Goal: Information Seeking & Learning: Learn about a topic

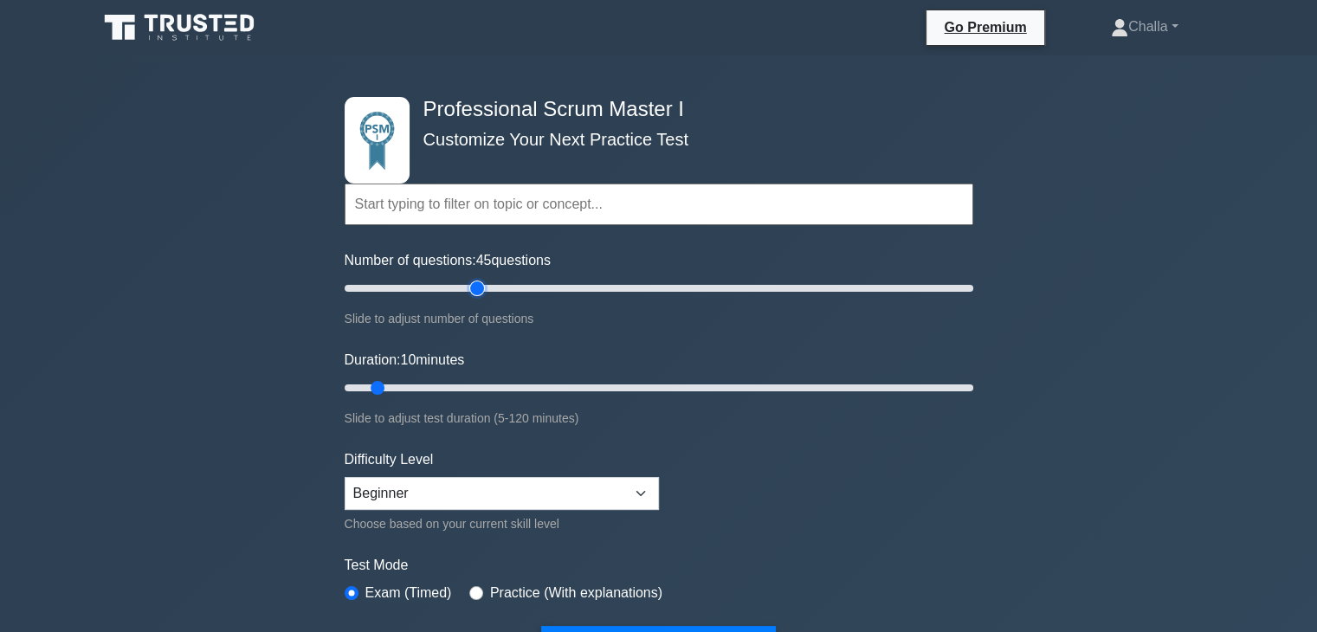
click at [485, 285] on input "Number of questions: 45 questions" at bounding box center [659, 288] width 628 height 21
type input "80"
click at [582, 288] on input "Number of questions: 80 questions" at bounding box center [659, 288] width 628 height 21
type input "60"
click at [648, 385] on input "Duration: 60 minutes" at bounding box center [659, 387] width 628 height 21
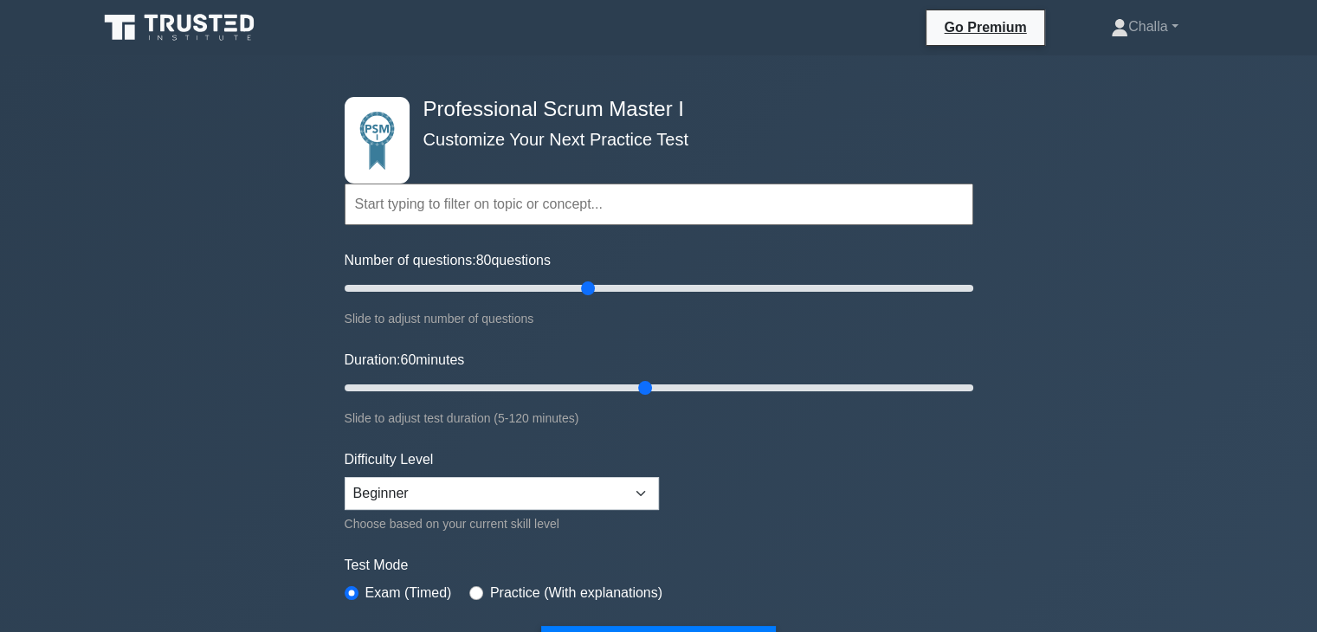
click at [709, 429] on form "Topics Scrum Framework Fundamentals Scrum Artifacts Scrum Events Scrum Roles Sc…" at bounding box center [659, 391] width 628 height 547
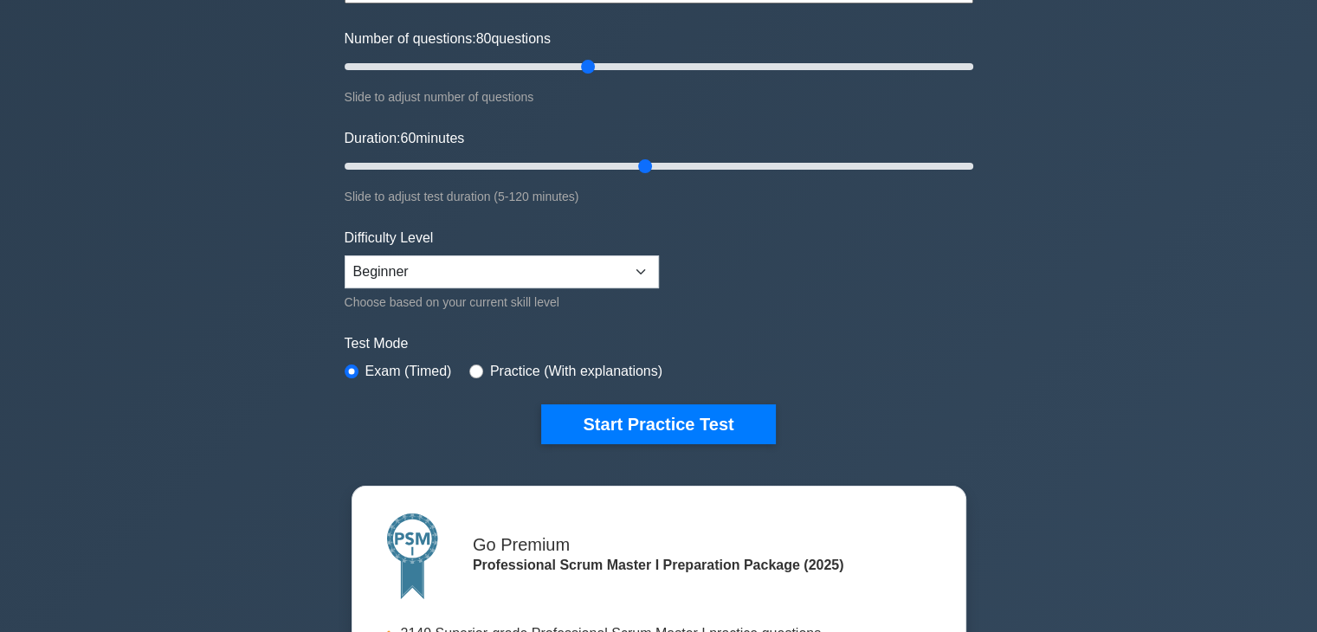
scroll to position [277, 0]
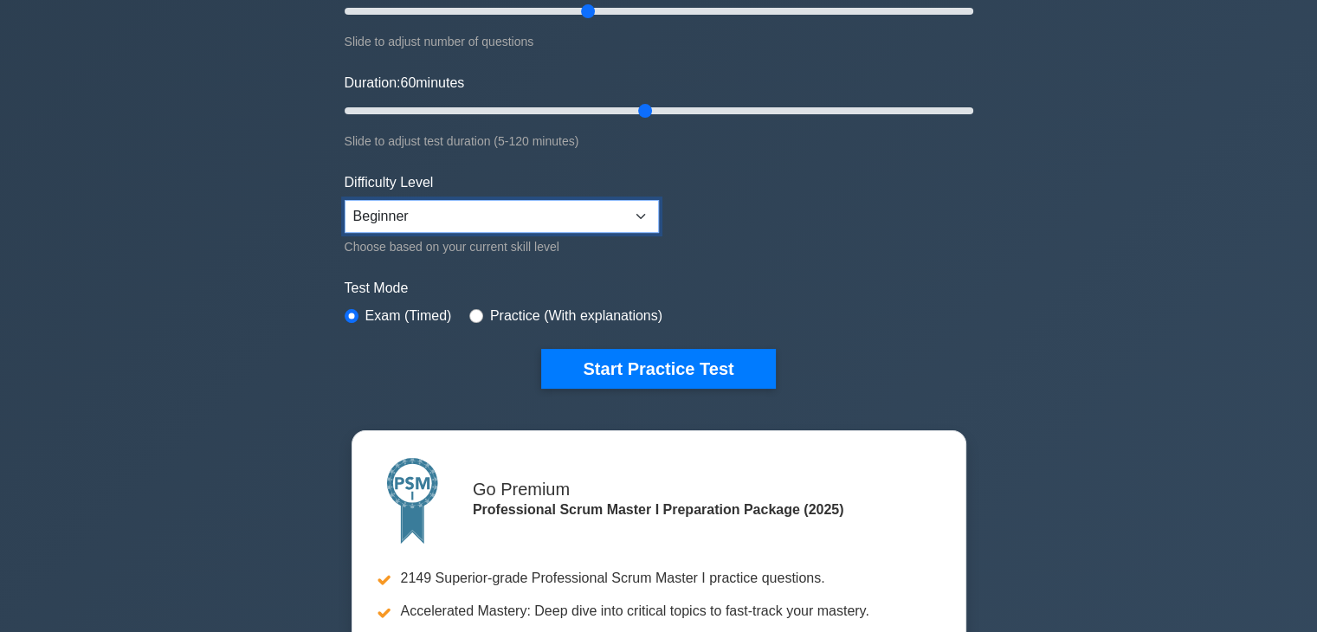
click at [640, 214] on select "Beginner Intermediate Expert" at bounding box center [502, 216] width 314 height 33
select select "intermediate"
click at [345, 200] on select "Beginner Intermediate Expert" at bounding box center [502, 216] width 314 height 33
click at [831, 135] on div "Slide to adjust test duration (5-120 minutes)" at bounding box center [659, 141] width 628 height 21
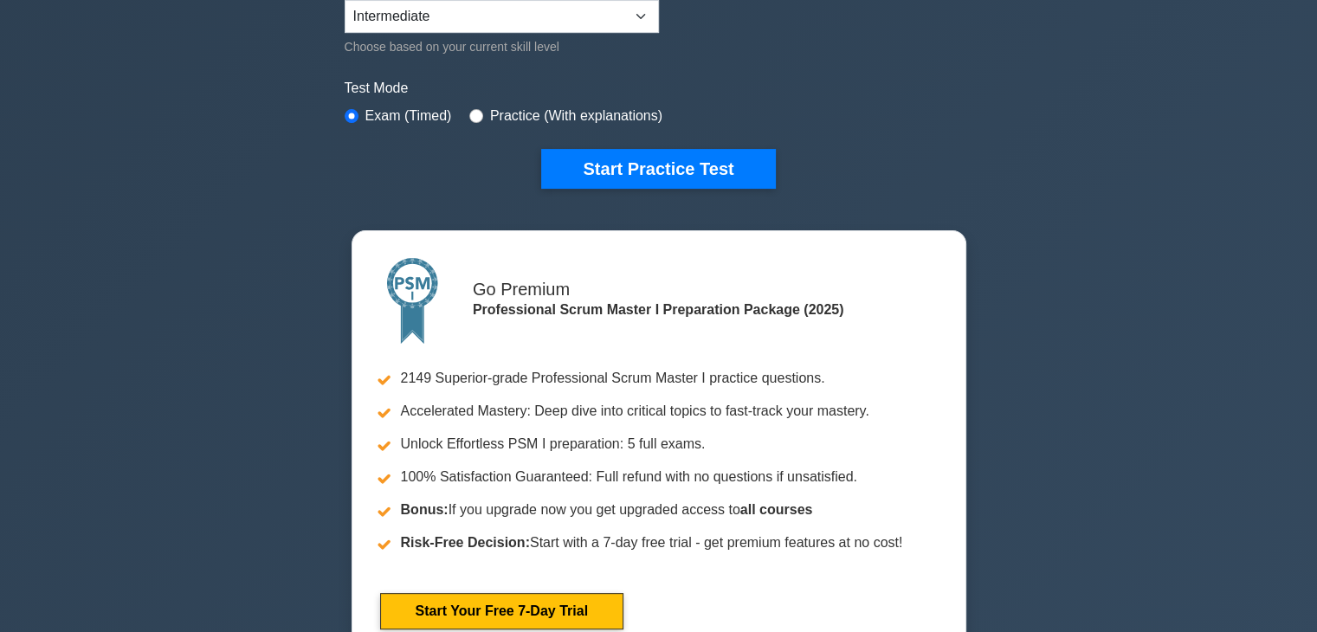
scroll to position [485, 0]
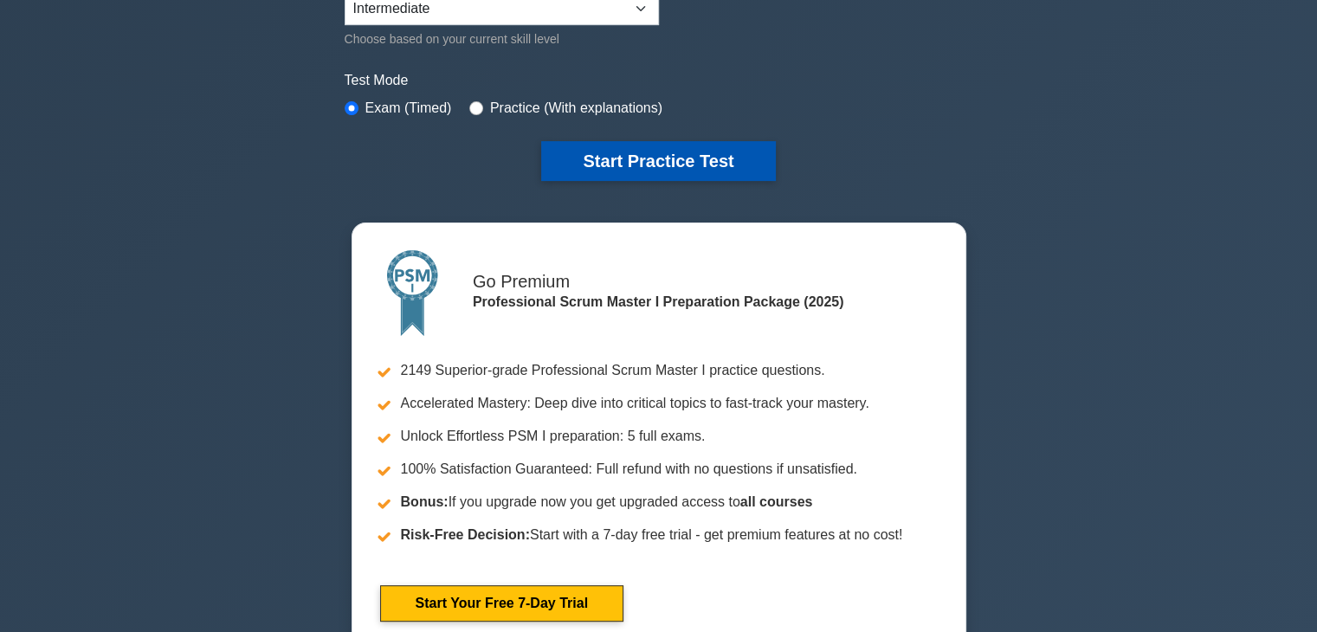
click at [661, 155] on button "Start Practice Test" at bounding box center [658, 161] width 234 height 40
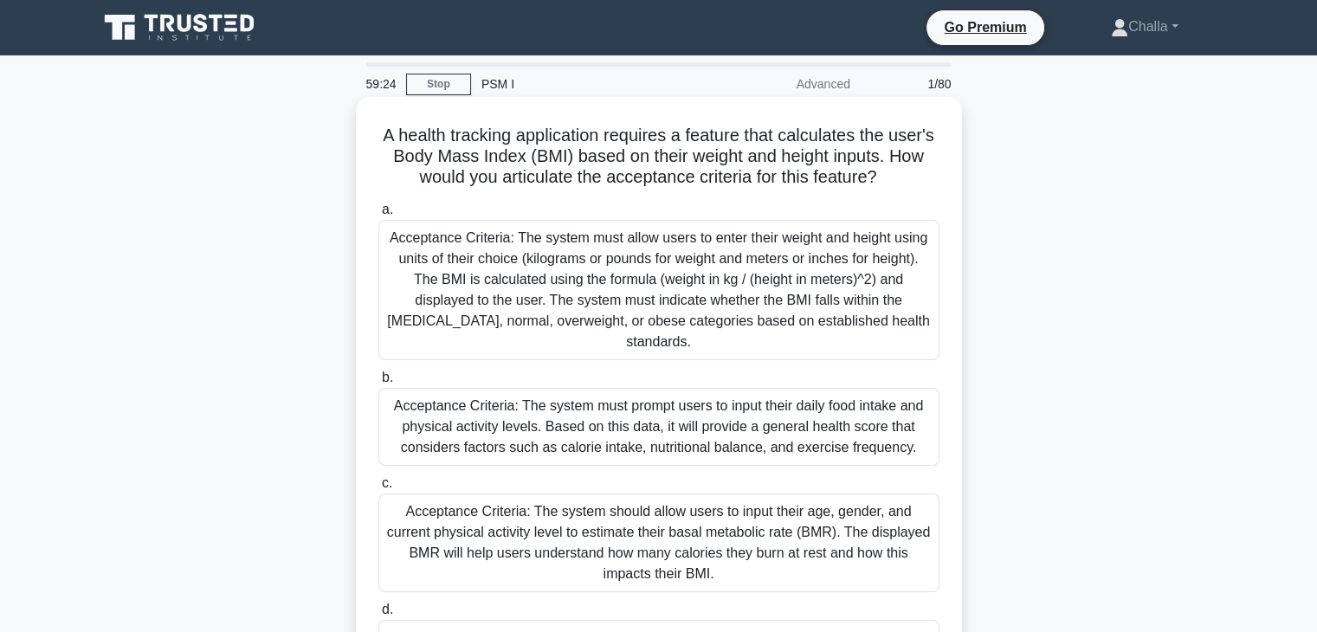
click at [582, 543] on div "Acceptance Criteria: The system should allow users to input their age, gender, …" at bounding box center [658, 542] width 561 height 99
click at [378, 489] on input "c. Acceptance Criteria: The system should allow users to input their age, gende…" at bounding box center [378, 483] width 0 height 11
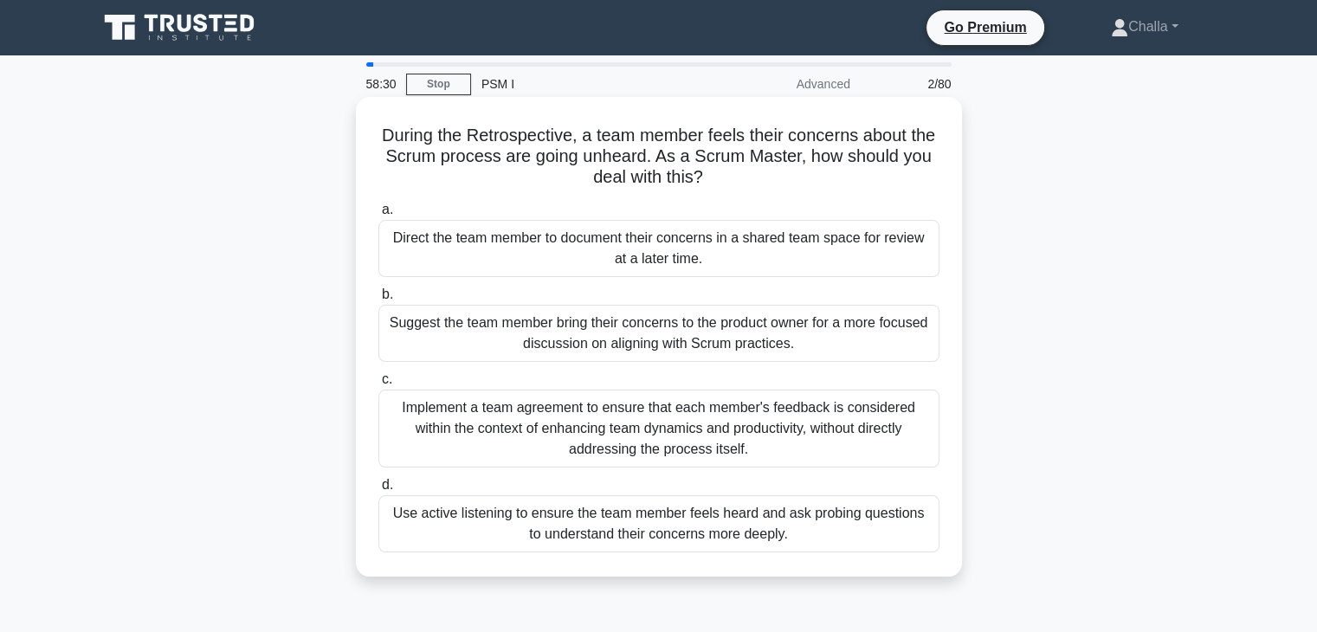
click at [491, 525] on div "Use active listening to ensure the team member feels heard and ask probing ques…" at bounding box center [658, 523] width 561 height 57
click at [378, 491] on input "d. Use active listening to ensure the team member feels heard and ask probing q…" at bounding box center [378, 485] width 0 height 11
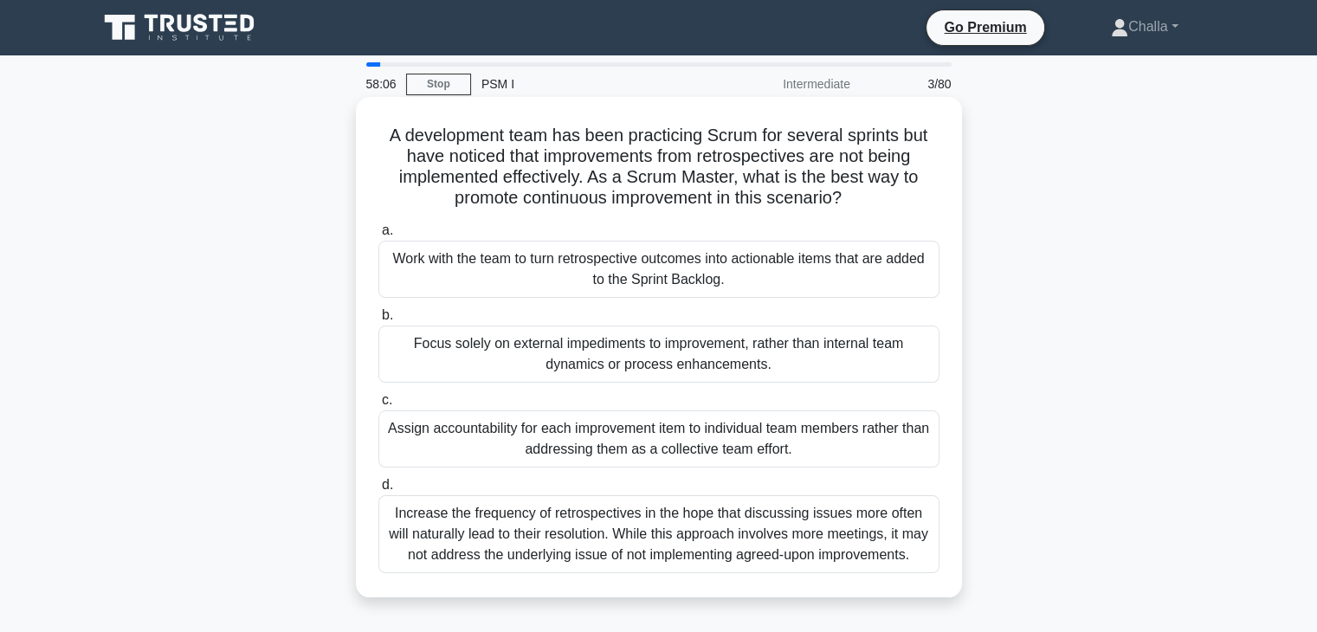
click at [540, 275] on div "Work with the team to turn retrospective outcomes into actionable items that ar…" at bounding box center [658, 269] width 561 height 57
click at [378, 236] on input "a. Work with the team to turn retrospective outcomes into actionable items that…" at bounding box center [378, 230] width 0 height 11
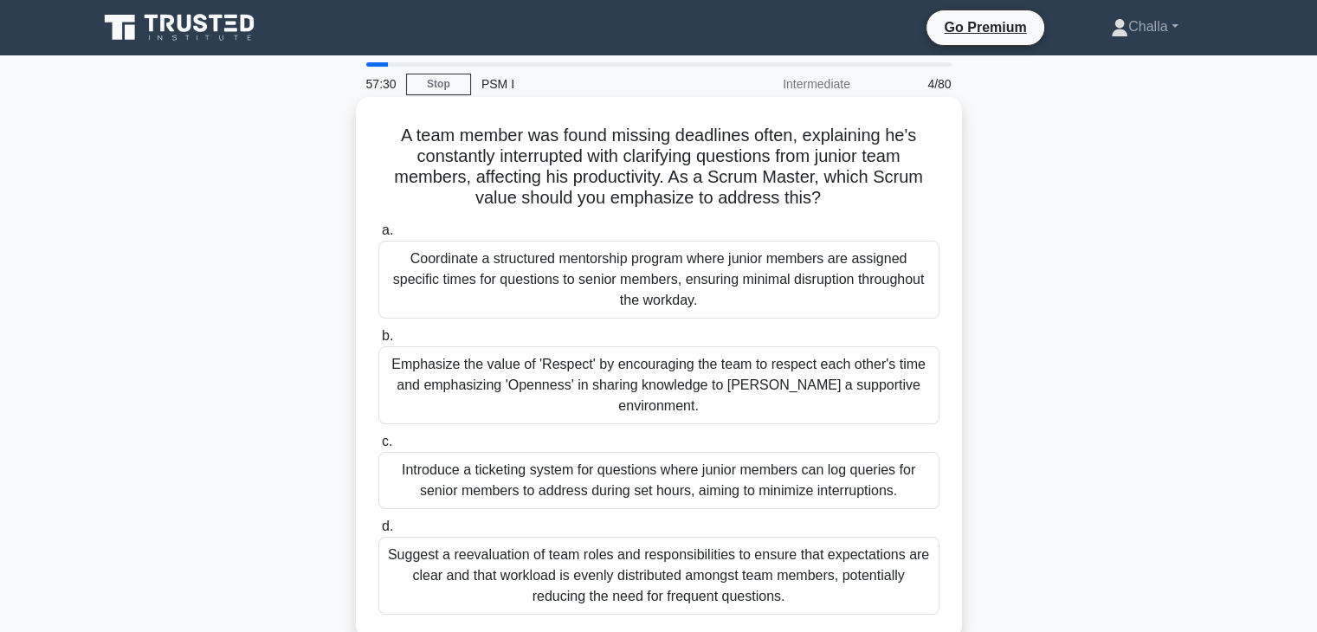
click at [517, 388] on div "Emphasize the value of 'Respect' by encouraging the team to respect each other'…" at bounding box center [658, 385] width 561 height 78
click at [378, 342] on input "b. Emphasize the value of 'Respect' by encouraging the team to respect each oth…" at bounding box center [378, 336] width 0 height 11
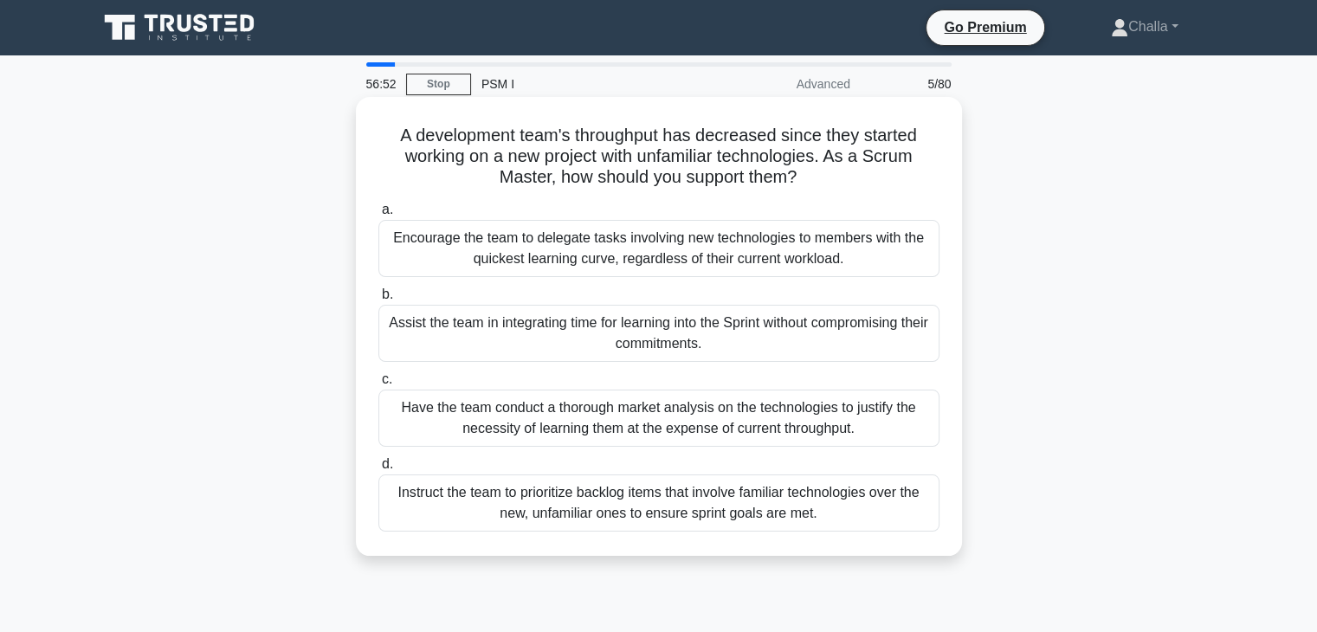
click at [622, 247] on div "Encourage the team to delegate tasks involving new technologies to members with…" at bounding box center [658, 248] width 561 height 57
click at [378, 216] on input "a. Encourage the team to delegate tasks involving new technologies to members w…" at bounding box center [378, 209] width 0 height 11
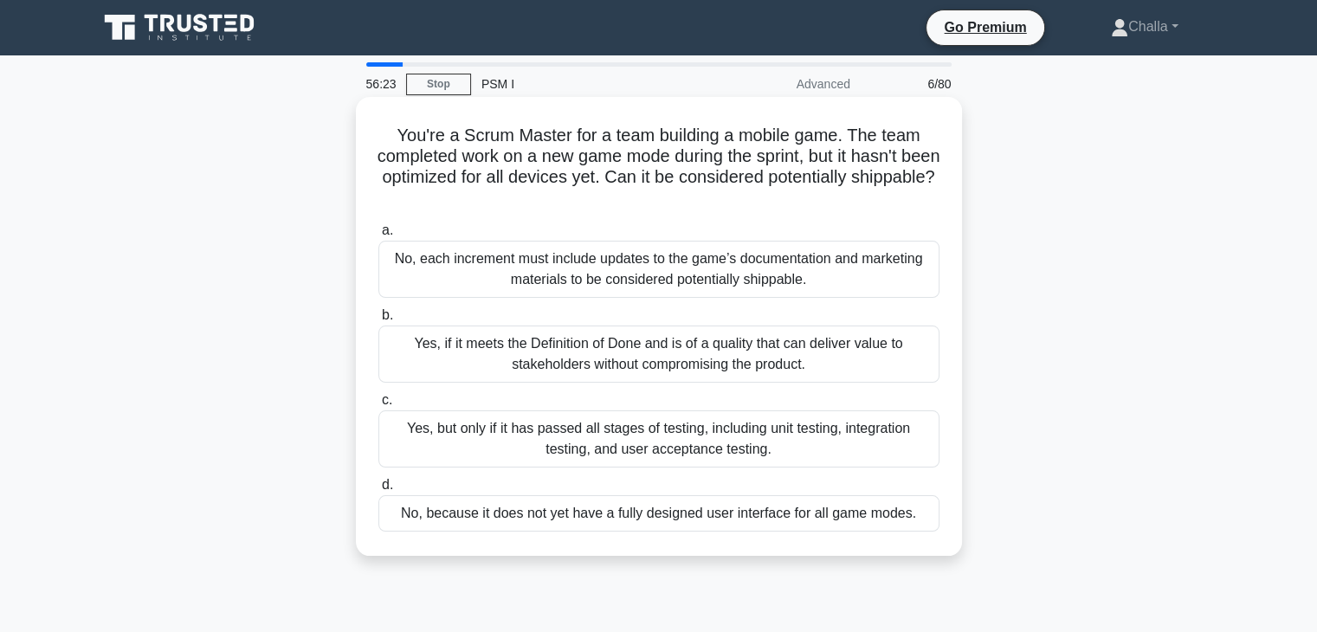
click at [519, 517] on div "No, because it does not yet have a fully designed user interface for all game m…" at bounding box center [658, 513] width 561 height 36
click at [378, 491] on input "d. No, because it does not yet have a fully designed user interface for all gam…" at bounding box center [378, 485] width 0 height 11
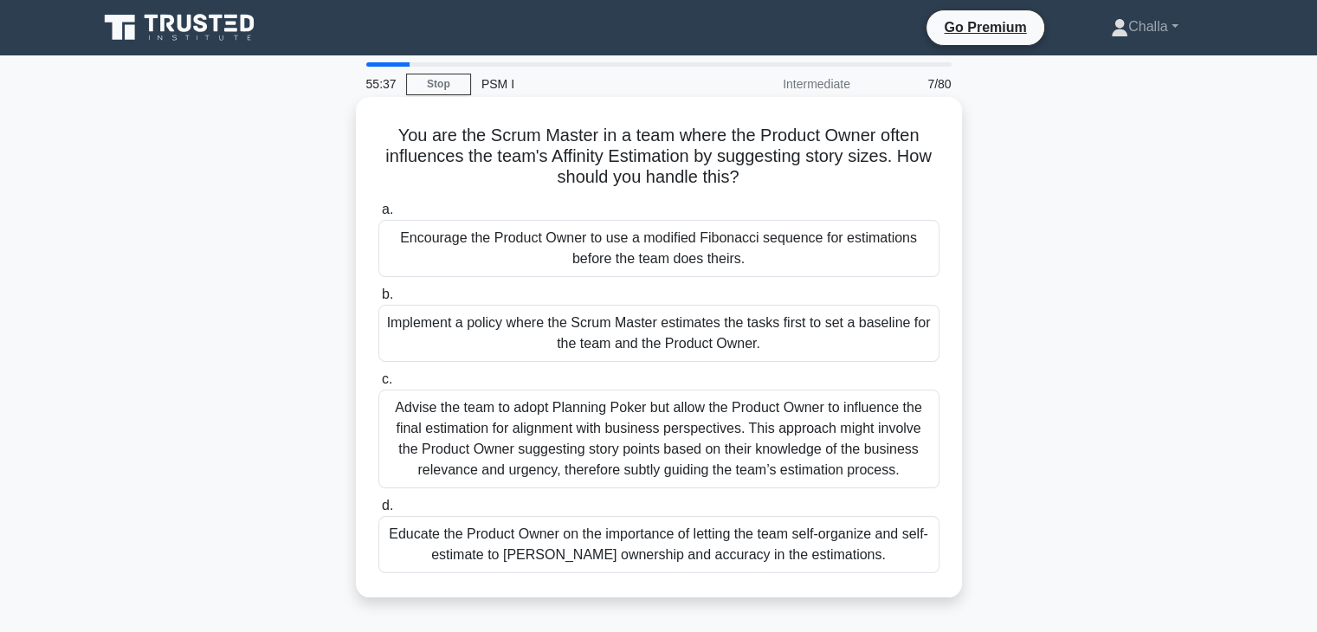
click at [648, 435] on div "Advise the team to adopt Planning Poker but allow the Product Owner to influenc…" at bounding box center [658, 439] width 561 height 99
click at [378, 385] on input "c. Advise the team to adopt Planning Poker but allow the Product Owner to influ…" at bounding box center [378, 379] width 0 height 11
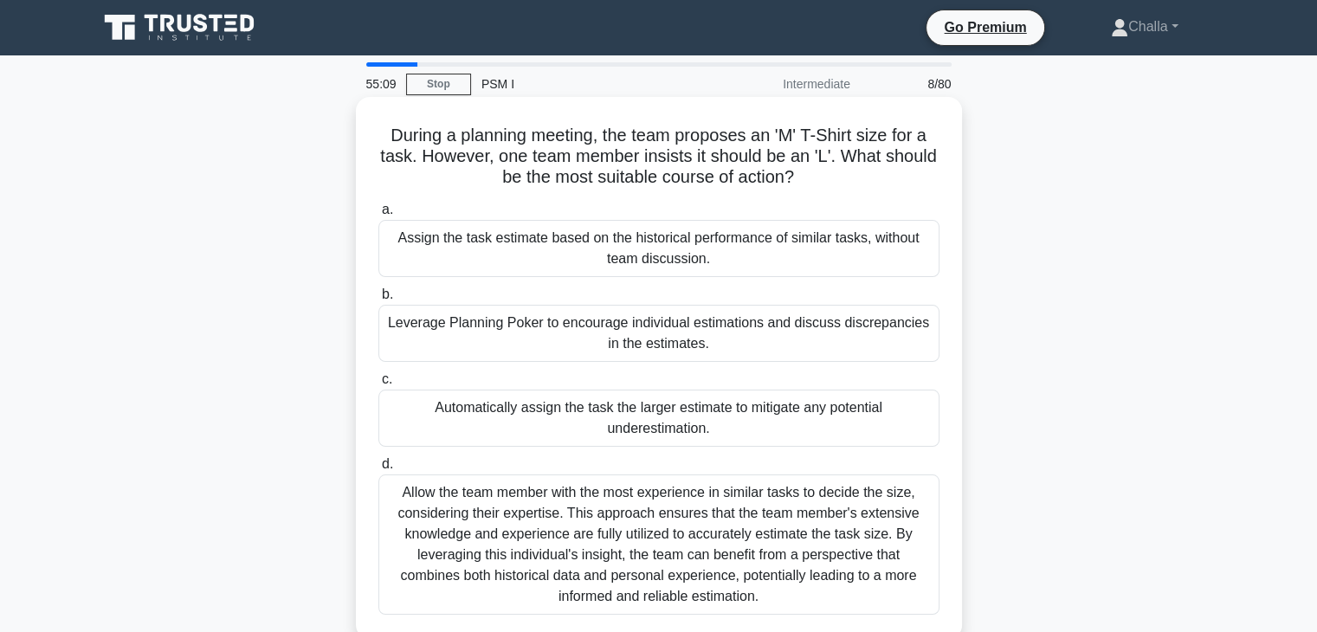
click at [605, 563] on div "Allow the team member with the most experience in similar tasks to decide the s…" at bounding box center [658, 544] width 561 height 140
click at [378, 470] on input "d. Allow the team member with the most experience in similar tasks to decide th…" at bounding box center [378, 464] width 0 height 11
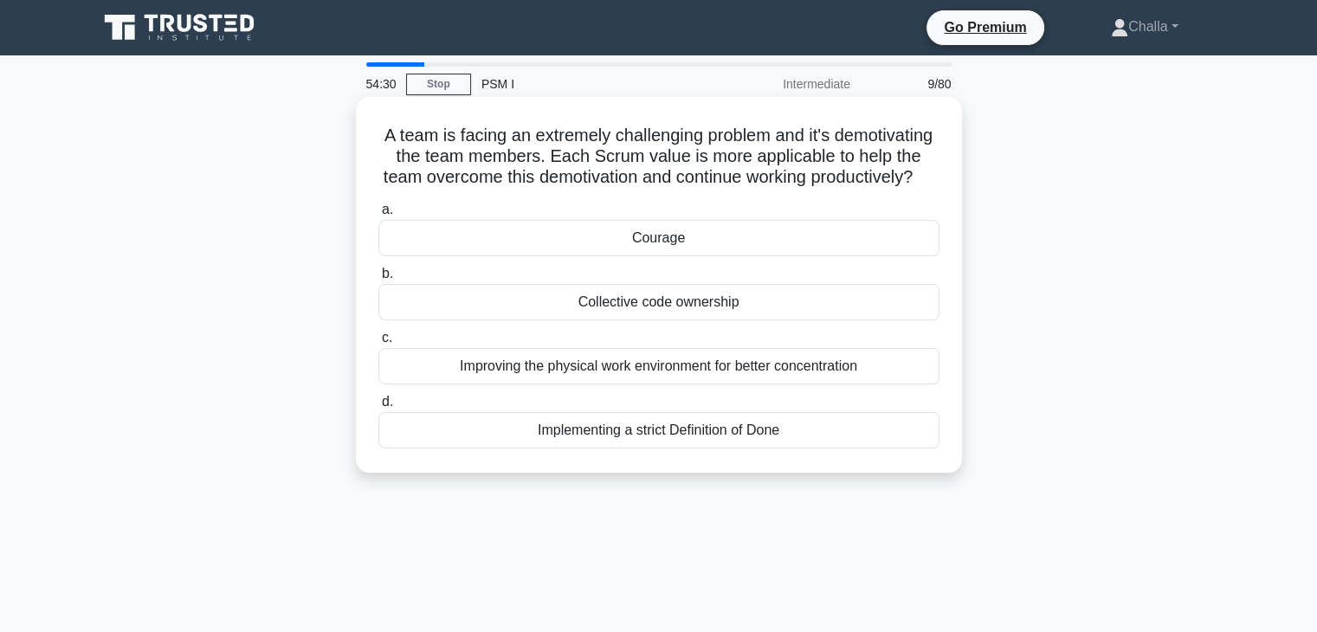
click at [641, 384] on div "Improving the physical work environment for better concentration" at bounding box center [658, 366] width 561 height 36
click at [378, 344] on input "c. Improving the physical work environment for better concentration" at bounding box center [378, 337] width 0 height 11
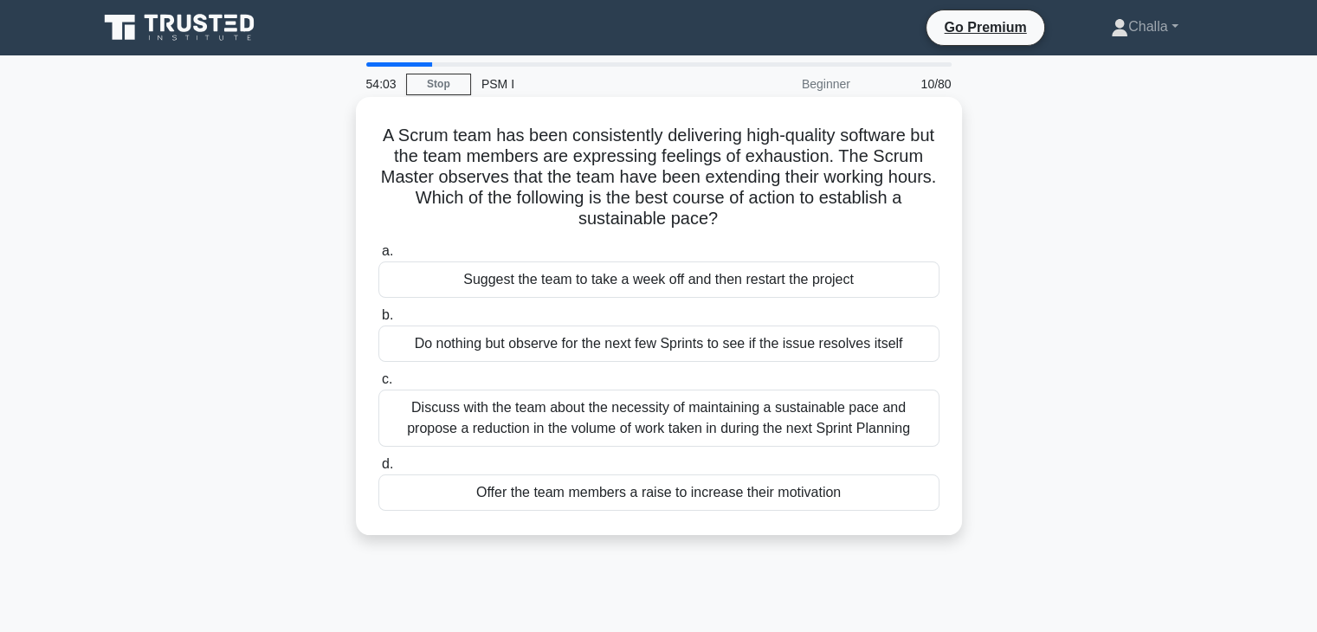
drag, startPoint x: 660, startPoint y: 362, endPoint x: 614, endPoint y: 363, distance: 45.9
click at [614, 363] on div "a. Suggest the team to take a week off and then restart the project b. Do nothi…" at bounding box center [659, 375] width 582 height 277
click at [608, 418] on div "Discuss with the team about the necessity of maintaining a sustainable pace and…" at bounding box center [658, 418] width 561 height 57
click at [378, 385] on input "c. Discuss with the team about the necessity of maintaining a sustainable pace …" at bounding box center [378, 379] width 0 height 11
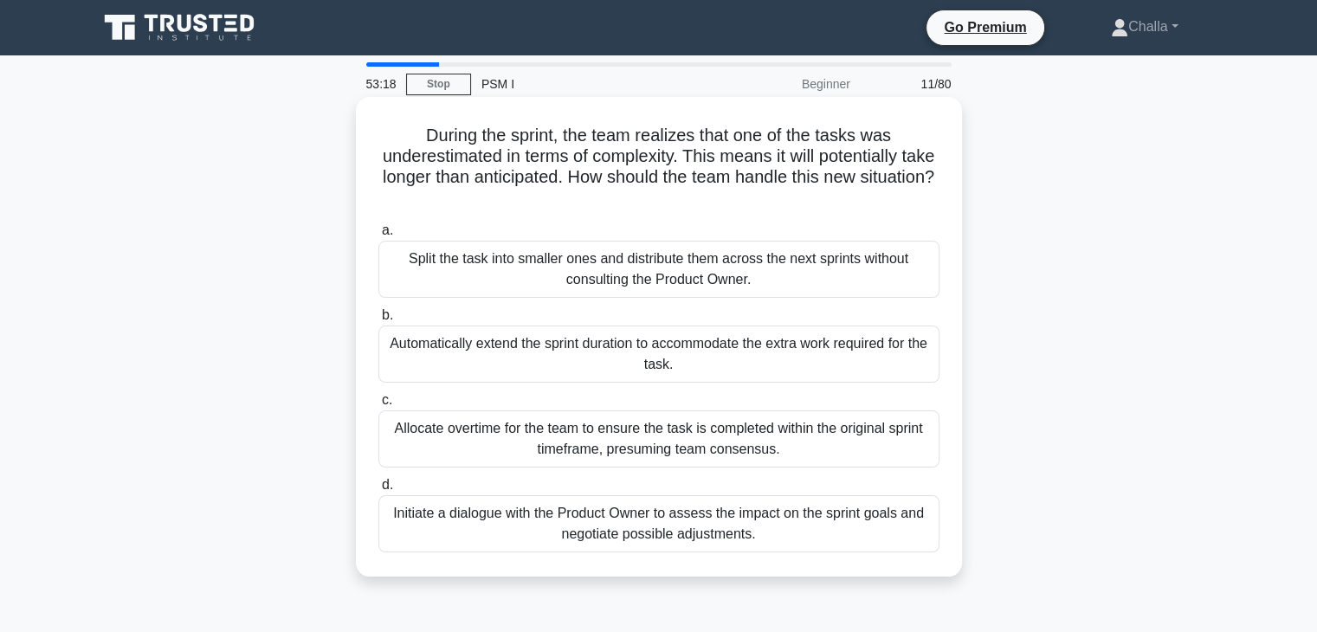
click at [524, 531] on div "Initiate a dialogue with the Product Owner to assess the impact on the sprint g…" at bounding box center [658, 523] width 561 height 57
click at [378, 491] on input "d. Initiate a dialogue with the Product Owner to assess the impact on the sprin…" at bounding box center [378, 485] width 0 height 11
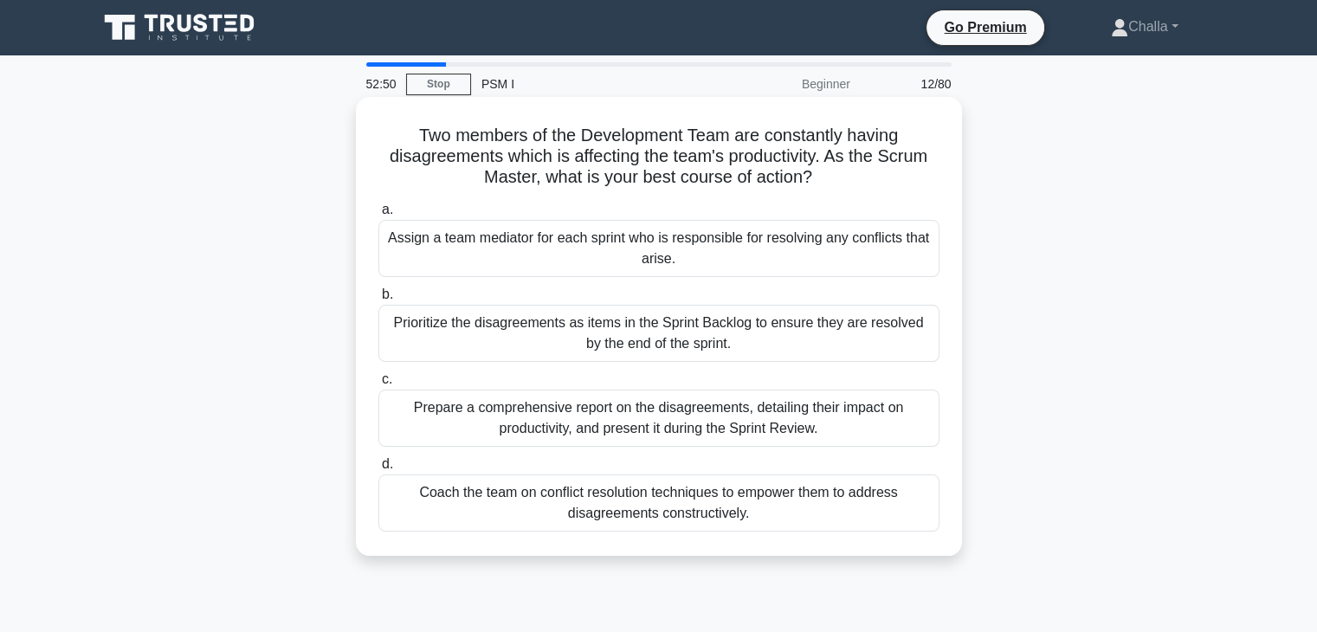
click at [543, 510] on div "Coach the team on conflict resolution techniques to empower them to address dis…" at bounding box center [658, 502] width 561 height 57
click at [378, 470] on input "d. Coach the team on conflict resolution techniques to empower them to address …" at bounding box center [378, 464] width 0 height 11
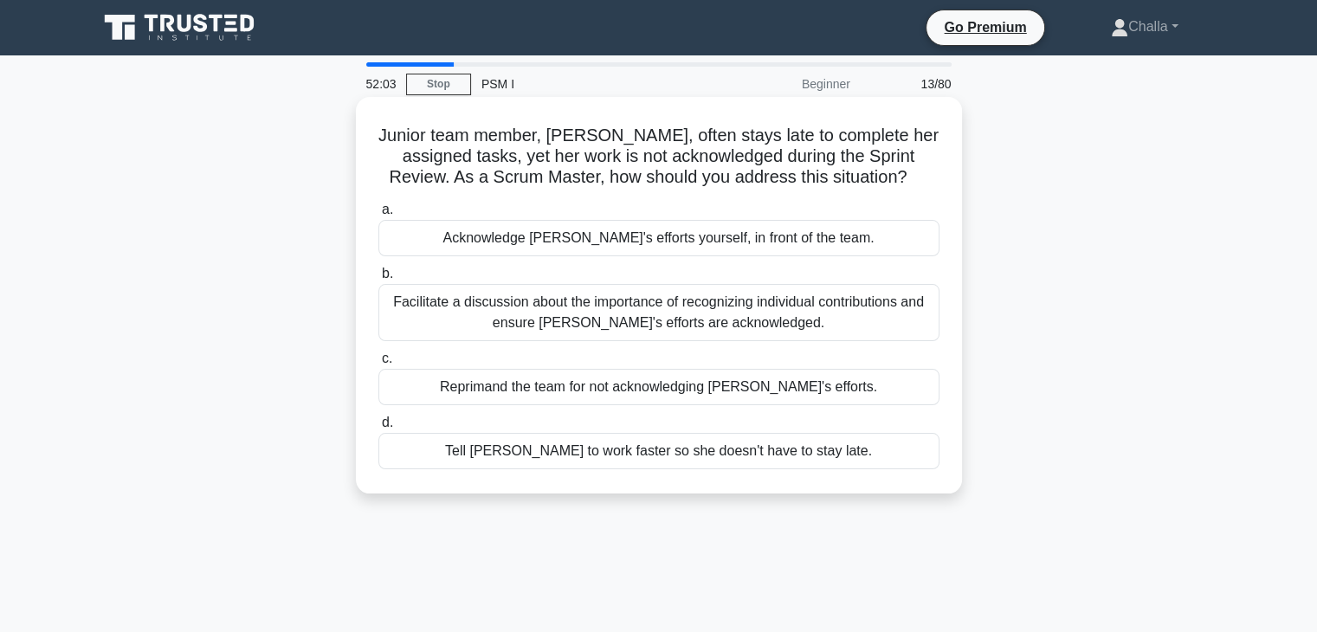
click at [692, 319] on div "Facilitate a discussion about the importance of recognizing individual contribu…" at bounding box center [658, 312] width 561 height 57
click at [378, 280] on input "b. Facilitate a discussion about the importance of recognizing individual contr…" at bounding box center [378, 273] width 0 height 11
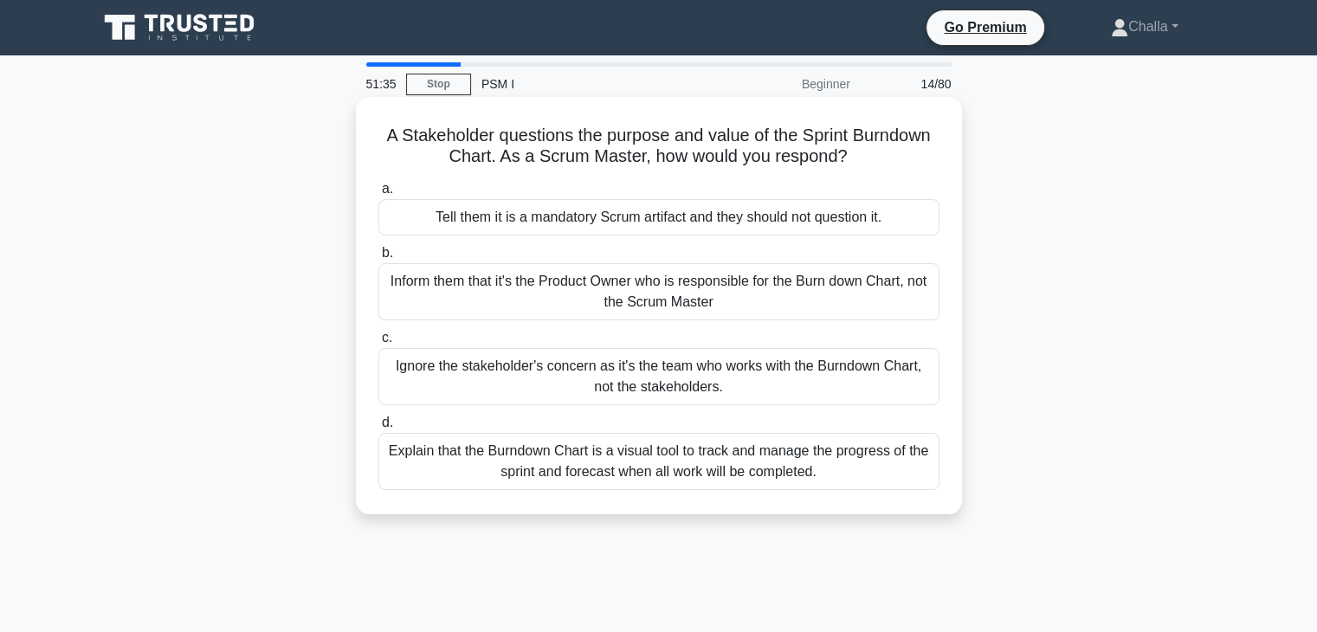
click at [580, 465] on div "Explain that the Burndown Chart is a visual tool to track and manage the progre…" at bounding box center [658, 461] width 561 height 57
click at [378, 429] on input "d. Explain that the Burndown Chart is a visual tool to track and manage the pro…" at bounding box center [378, 422] width 0 height 11
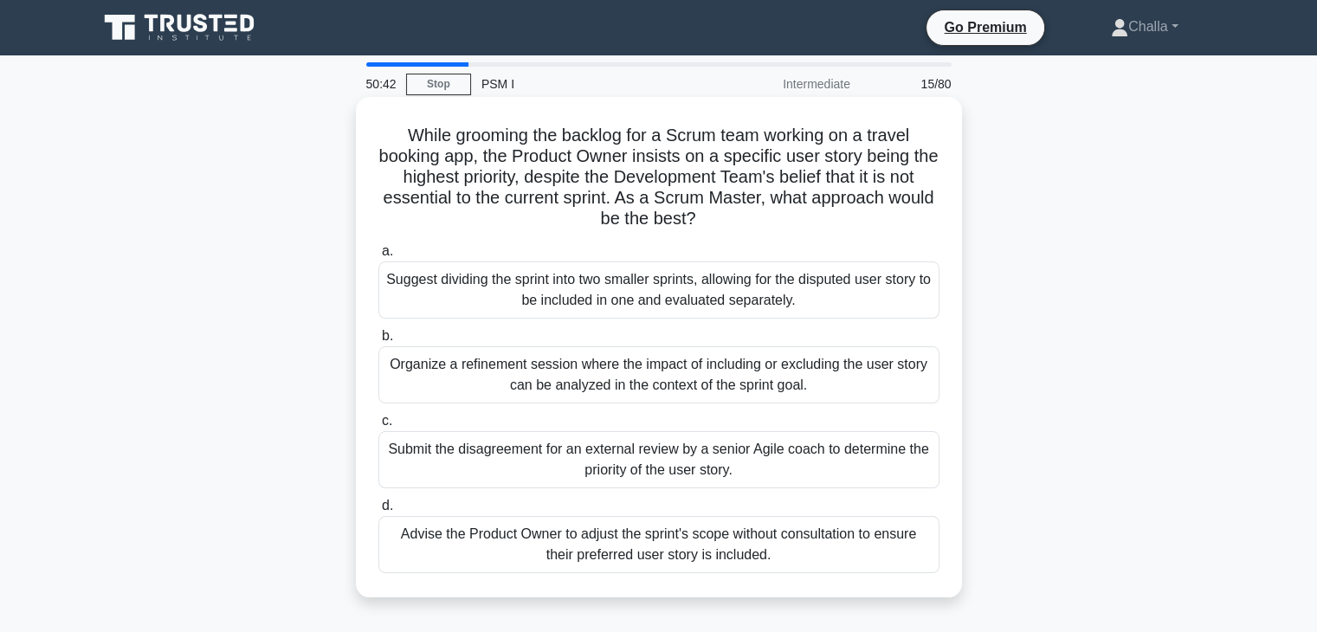
click at [648, 381] on div "Organize a refinement session where the impact of including or excluding the us…" at bounding box center [658, 374] width 561 height 57
click at [378, 342] on input "b. Organize a refinement session where the impact of including or excluding the…" at bounding box center [378, 336] width 0 height 11
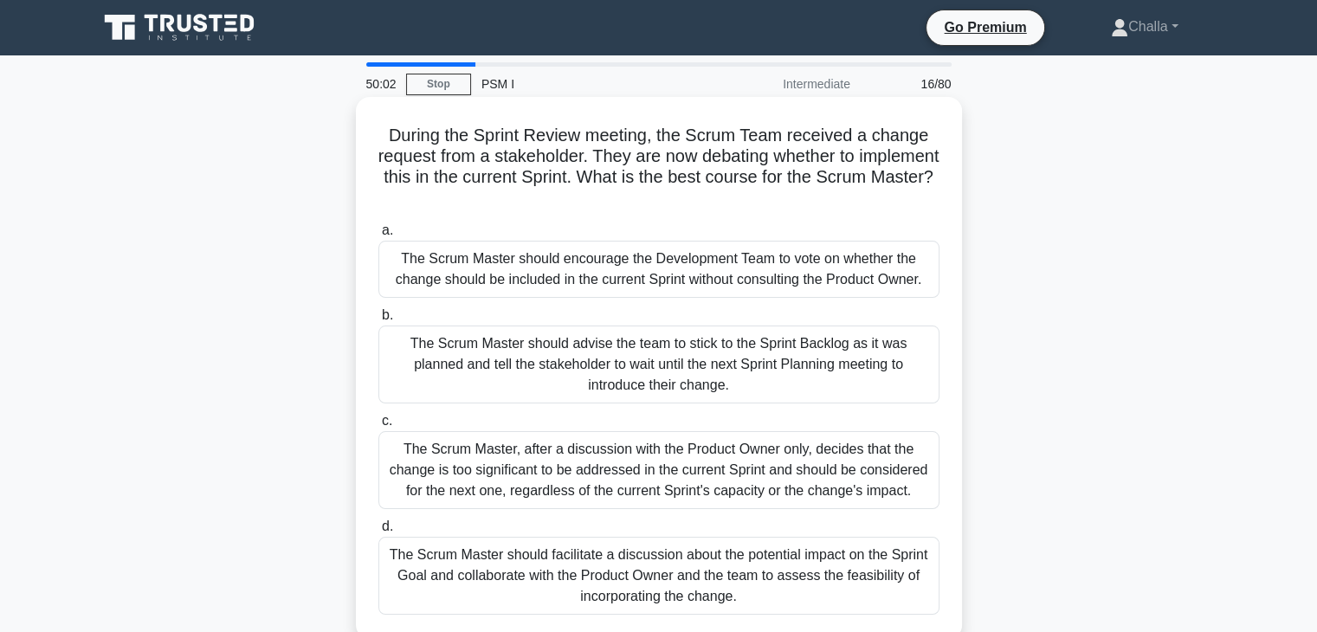
click at [544, 586] on div "The Scrum Master should facilitate a discussion about the potential impact on t…" at bounding box center [658, 576] width 561 height 78
click at [378, 532] on input "d. The Scrum Master should facilitate a discussion about the potential impact o…" at bounding box center [378, 526] width 0 height 11
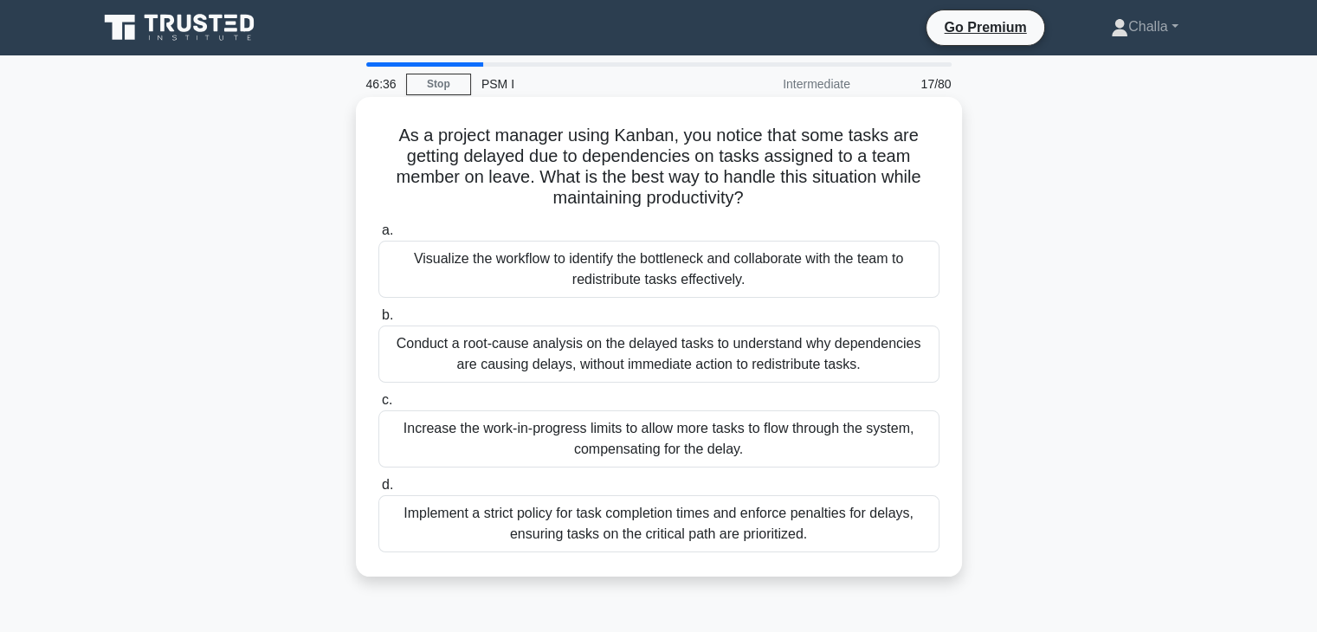
click at [545, 441] on div "Increase the work-in-progress limits to allow more tasks to flow through the sy…" at bounding box center [658, 438] width 561 height 57
click at [378, 406] on input "c. Increase the work-in-progress limits to allow more tasks to flow through the…" at bounding box center [378, 400] width 0 height 11
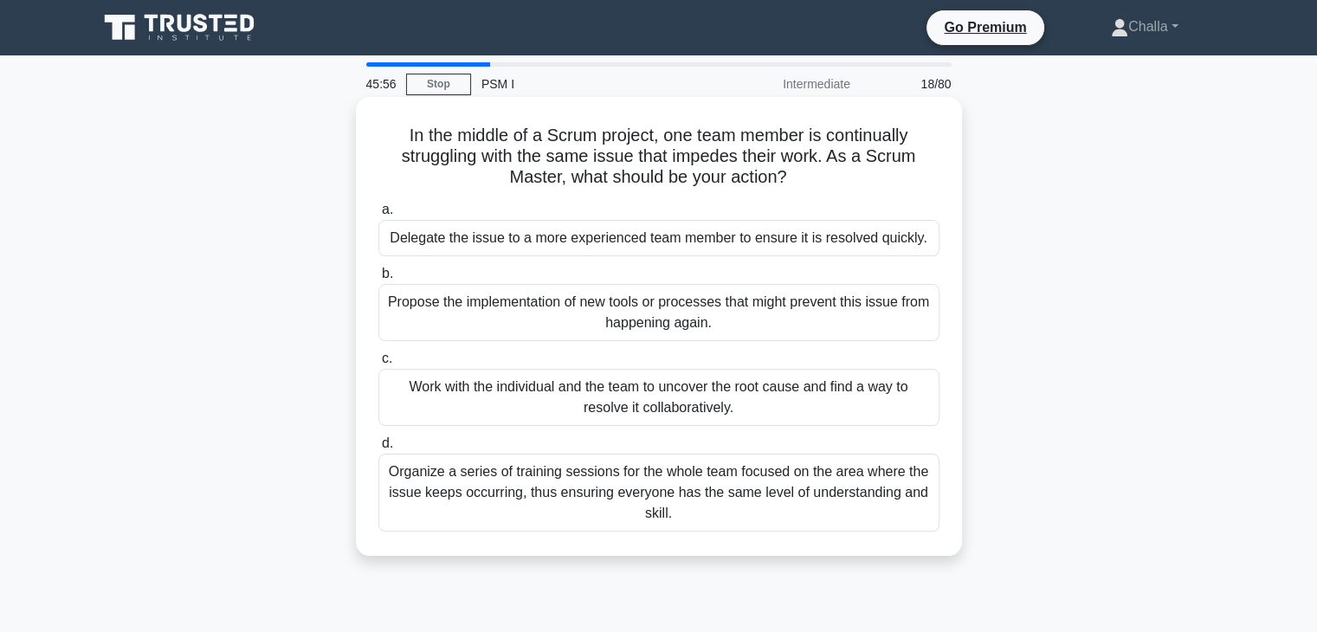
click at [628, 485] on div "Organize a series of training sessions for the whole team focused on the area w…" at bounding box center [658, 493] width 561 height 78
click at [378, 449] on input "d. Organize a series of training sessions for the whole team focused on the are…" at bounding box center [378, 443] width 0 height 11
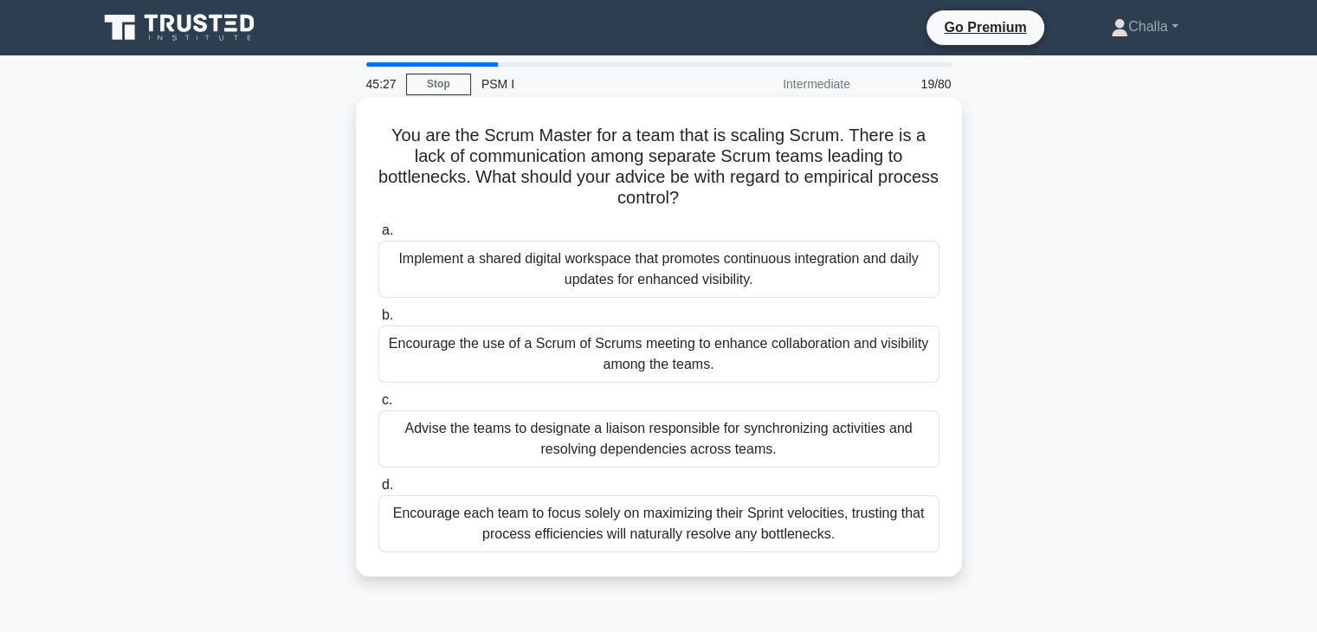
click at [654, 368] on div "Encourage the use of a Scrum of Scrums meeting to enhance collaboration and vis…" at bounding box center [658, 353] width 561 height 57
click at [378, 321] on input "b. Encourage the use of a Scrum of Scrums meeting to enhance collaboration and …" at bounding box center [378, 315] width 0 height 11
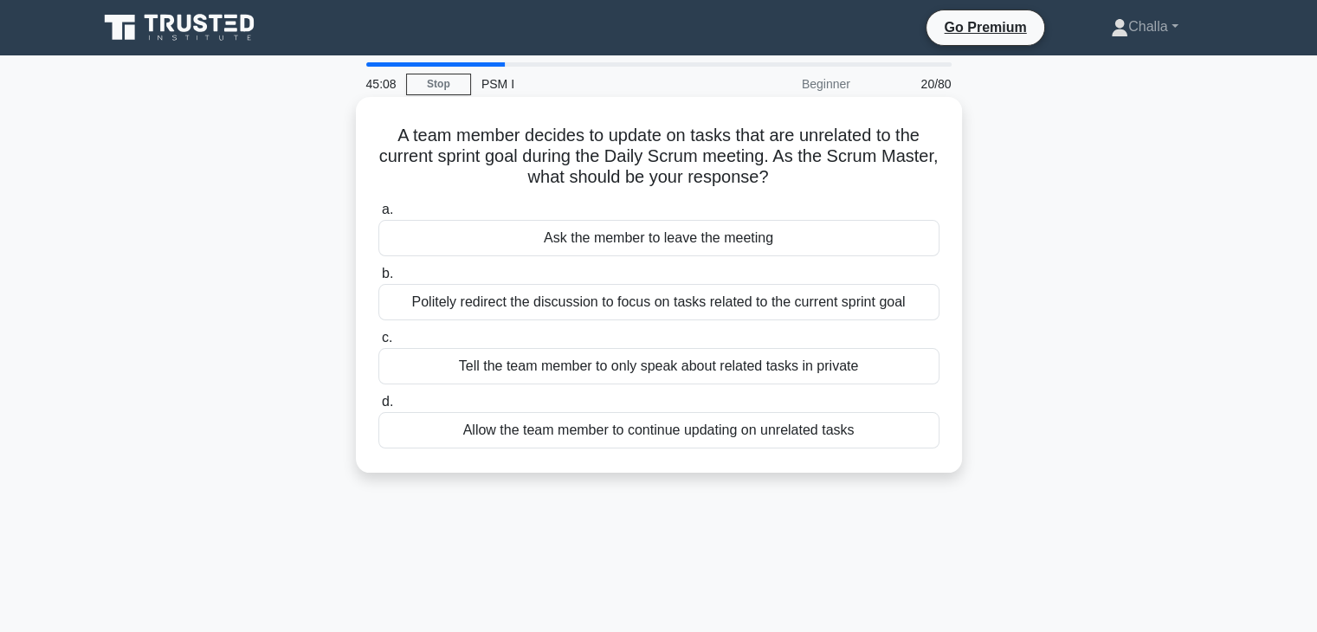
click at [641, 430] on div "Allow the team member to continue updating on unrelated tasks" at bounding box center [658, 430] width 561 height 36
click at [378, 408] on input "d. Allow the team member to continue updating on unrelated tasks" at bounding box center [378, 401] width 0 height 11
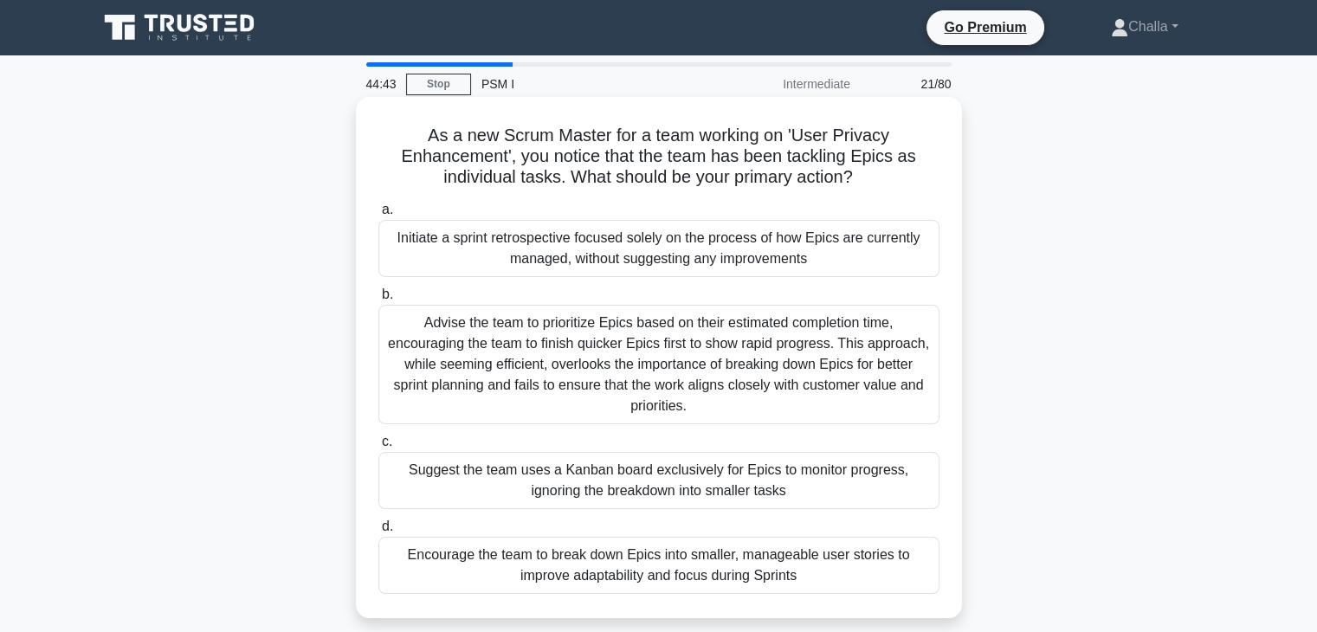
click at [589, 383] on div "Advise the team to prioritize Epics based on their estimated completion time, e…" at bounding box center [658, 364] width 561 height 119
click at [378, 300] on input "b. Advise the team to prioritize Epics based on their estimated completion time…" at bounding box center [378, 294] width 0 height 11
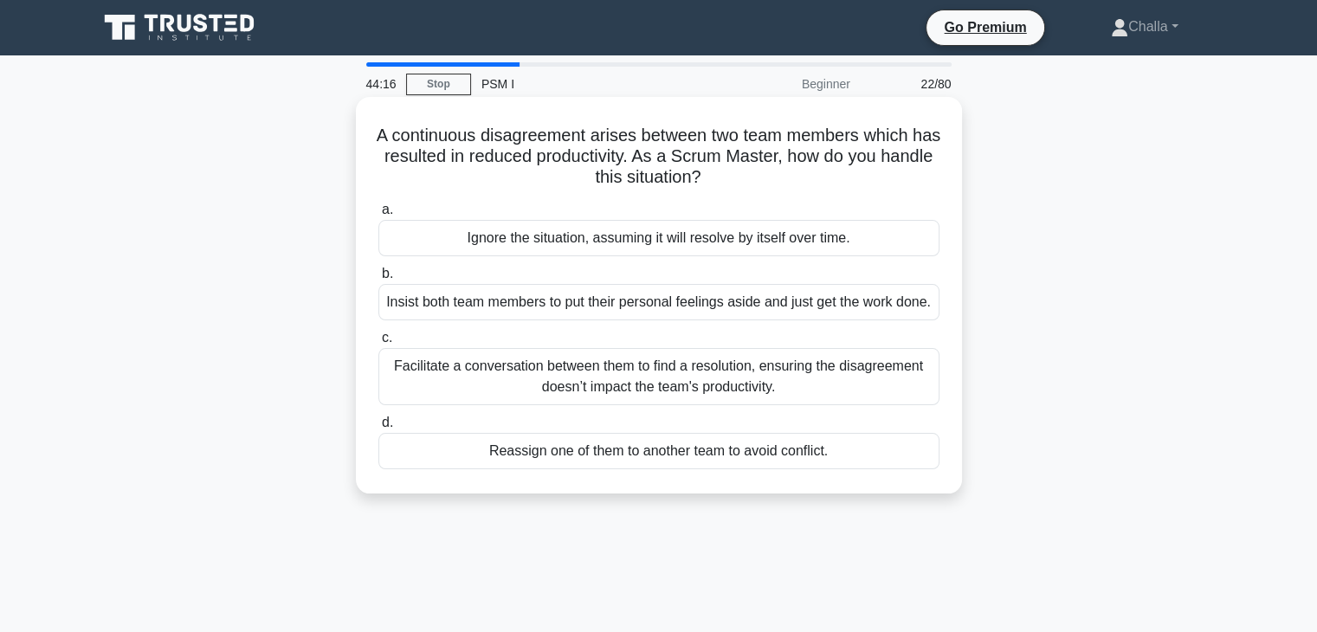
click at [682, 394] on div "Facilitate a conversation between them to find a resolution, ensuring the disag…" at bounding box center [658, 376] width 561 height 57
click at [378, 344] on input "c. Facilitate a conversation between them to find a resolution, ensuring the di…" at bounding box center [378, 337] width 0 height 11
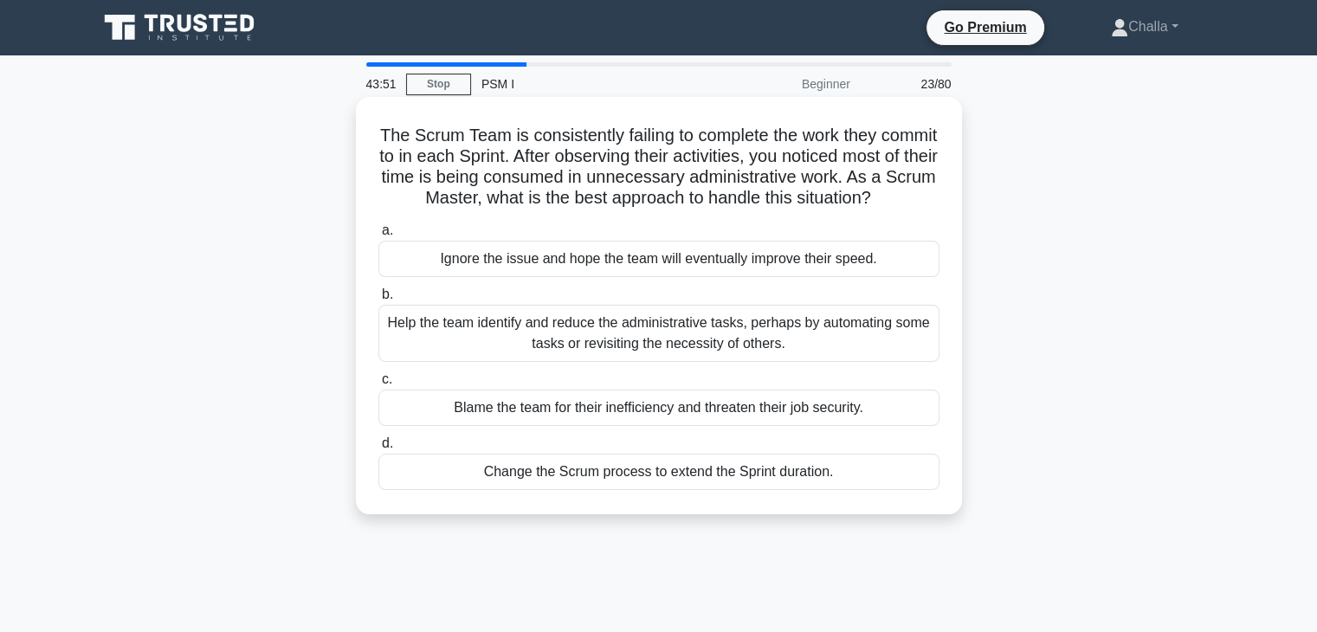
click at [655, 351] on div "Help the team identify and reduce the administrative tasks, perhaps by automati…" at bounding box center [658, 333] width 561 height 57
click at [378, 300] on input "b. Help the team identify and reduce the administrative tasks, perhaps by autom…" at bounding box center [378, 294] width 0 height 11
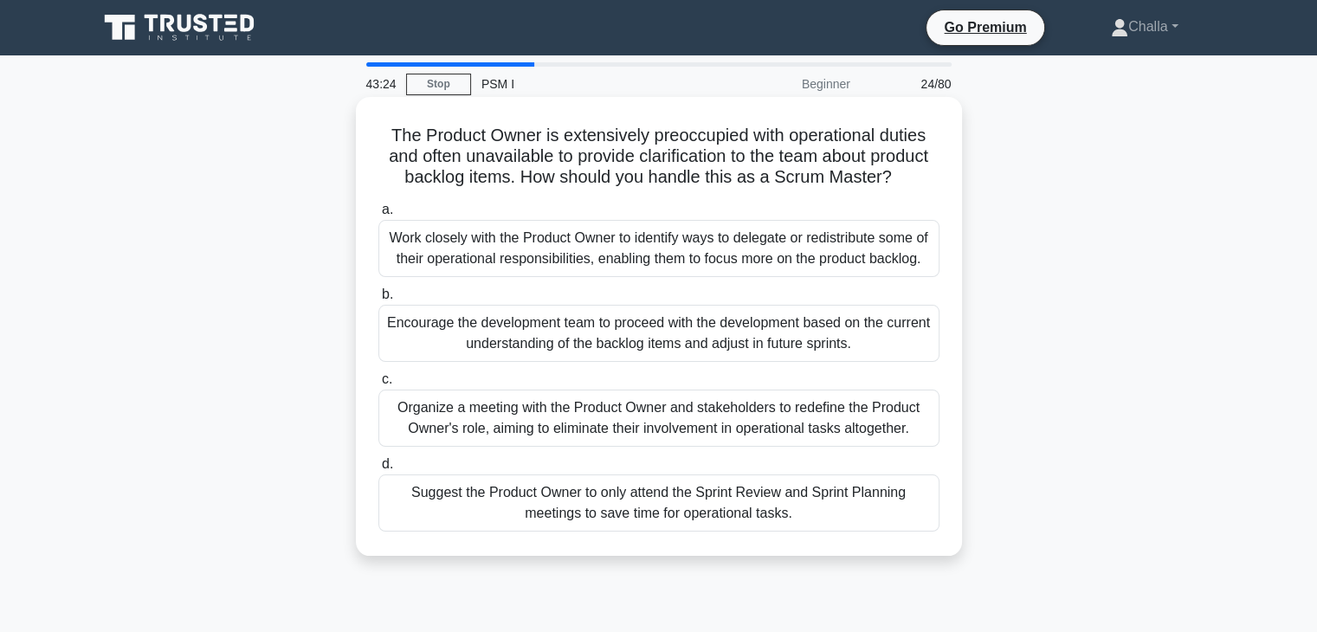
click at [609, 447] on div "Organize a meeting with the Product Owner and stakeholders to redefine the Prod…" at bounding box center [658, 418] width 561 height 57
click at [378, 385] on input "c. Organize a meeting with the Product Owner and stakeholders to redefine the P…" at bounding box center [378, 379] width 0 height 11
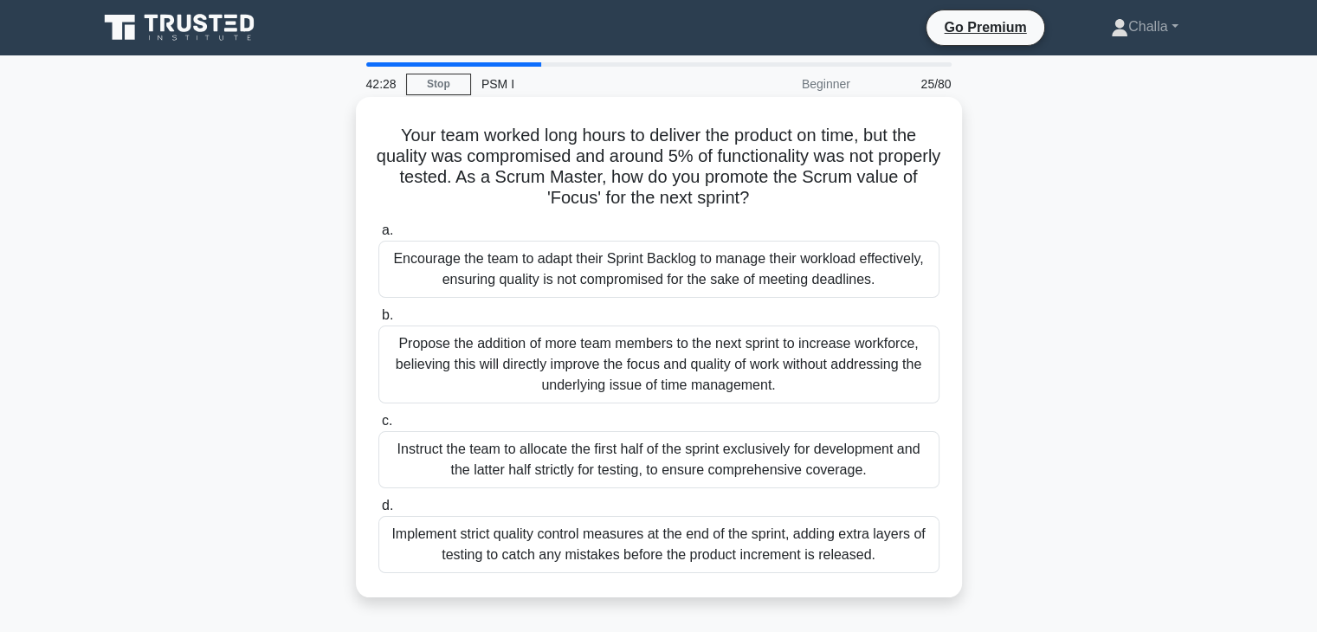
click at [591, 471] on div "Instruct the team to allocate the first half of the sprint exclusively for deve…" at bounding box center [658, 459] width 561 height 57
click at [378, 427] on input "c. Instruct the team to allocate the first half of the sprint exclusively for d…" at bounding box center [378, 421] width 0 height 11
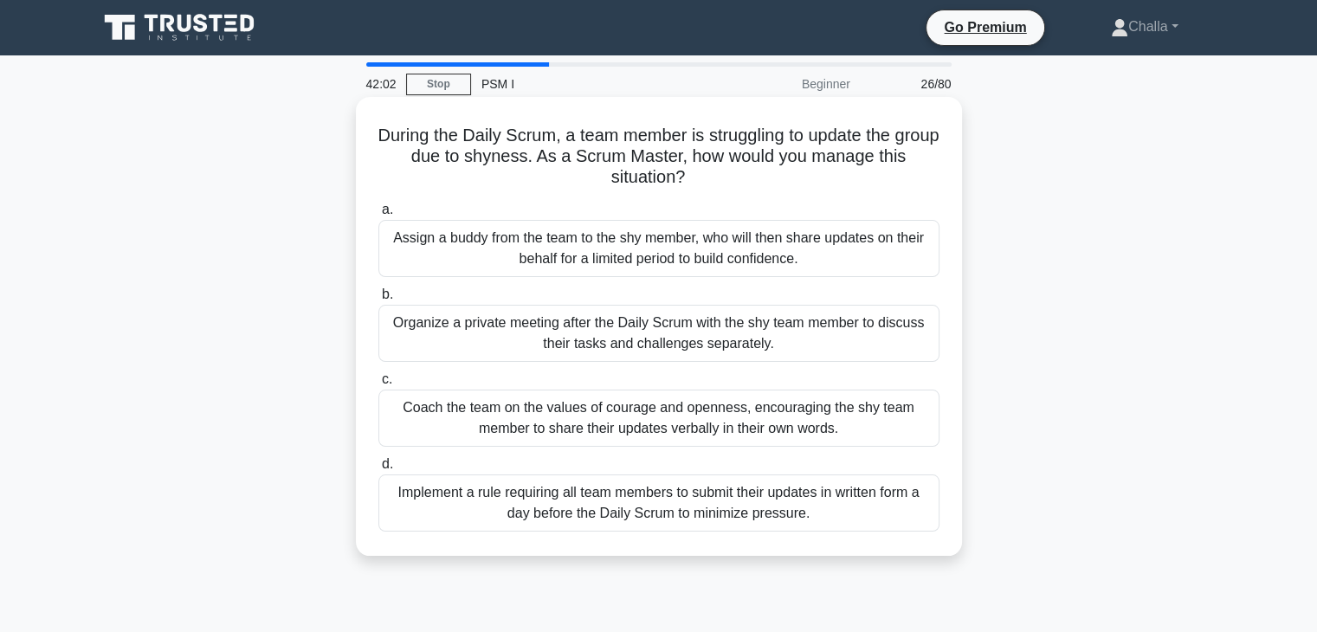
click at [606, 420] on div "Coach the team on the values of courage and openness, encouraging the shy team …" at bounding box center [658, 418] width 561 height 57
click at [378, 385] on input "c. Coach the team on the values of courage and openness, encouraging the shy te…" at bounding box center [378, 379] width 0 height 11
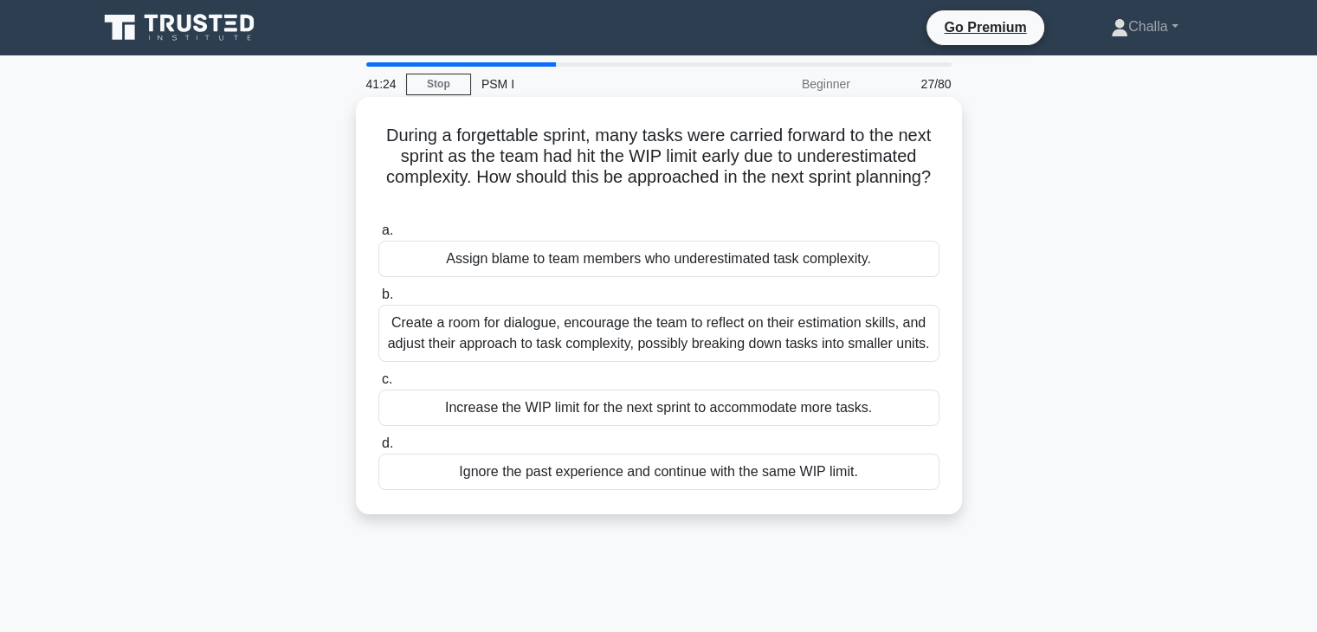
click at [603, 406] on div "Increase the WIP limit for the next sprint to accommodate more tasks." at bounding box center [658, 408] width 561 height 36
click at [378, 385] on input "c. Increase the WIP limit for the next sprint to accommodate more tasks." at bounding box center [378, 379] width 0 height 11
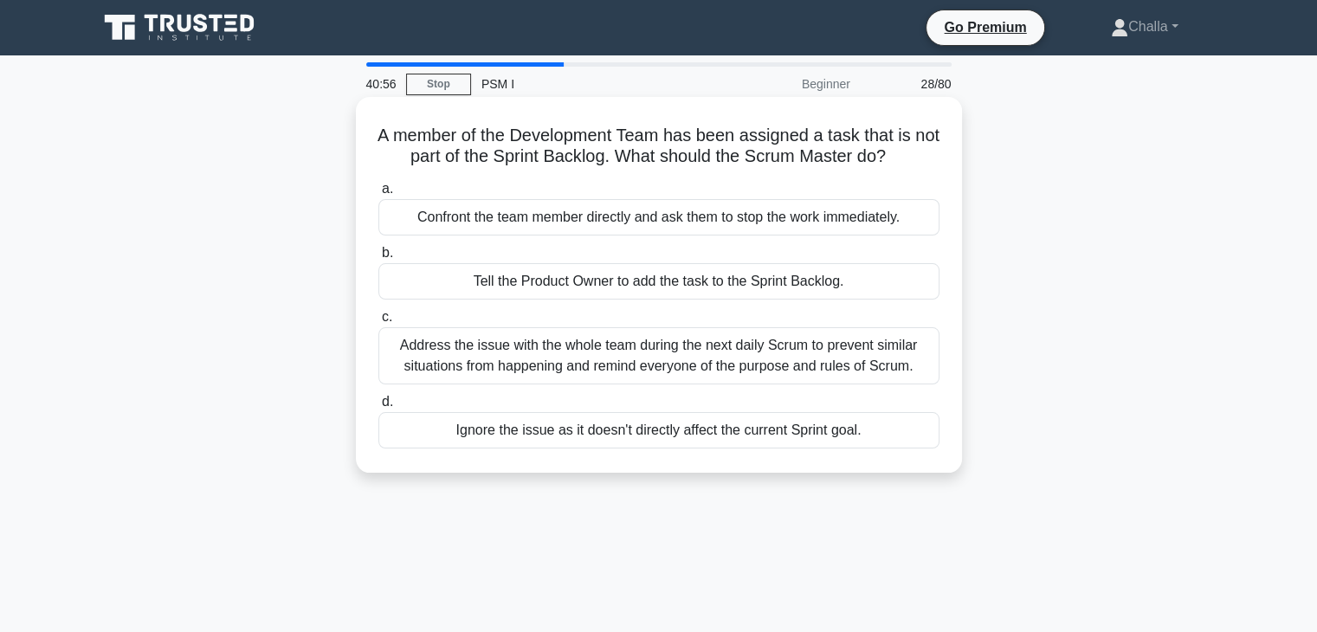
click at [573, 224] on div "Confront the team member directly and ask them to stop the work immediately." at bounding box center [658, 217] width 561 height 36
click at [378, 195] on input "a. Confront the team member directly and ask them to stop the work immediately." at bounding box center [378, 189] width 0 height 11
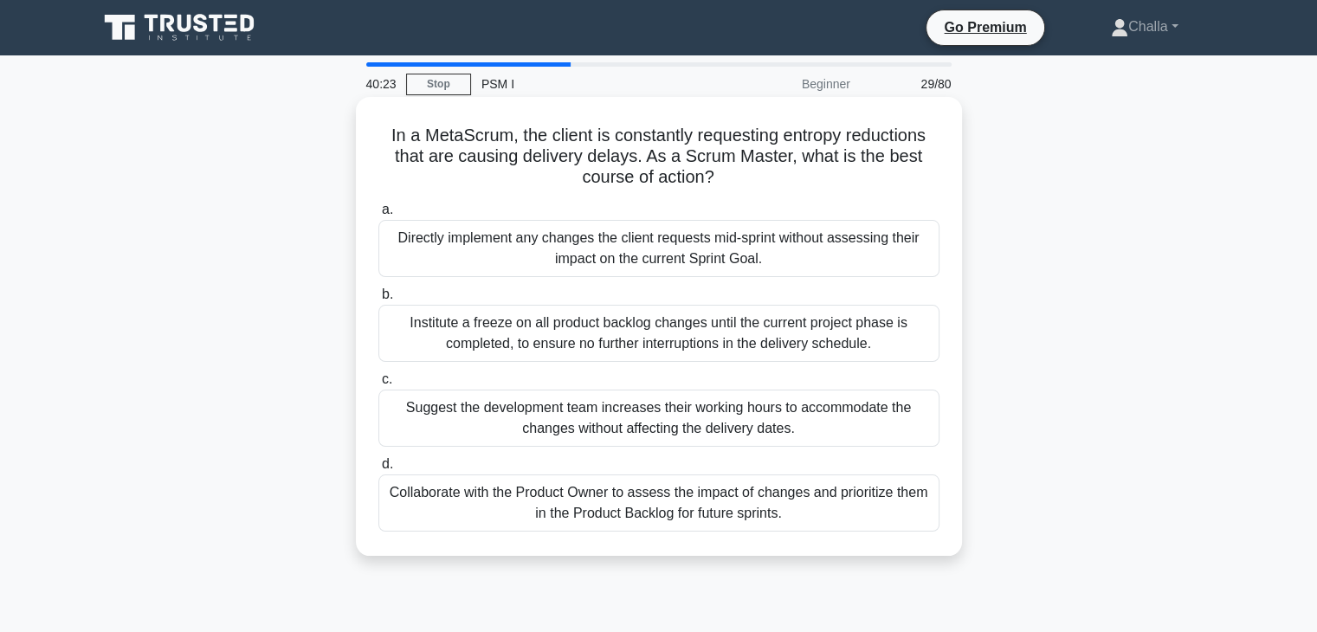
click at [587, 409] on div "Suggest the development team increases their working hours to accommodate the c…" at bounding box center [658, 418] width 561 height 57
click at [378, 385] on input "c. Suggest the development team increases their working hours to accommodate th…" at bounding box center [378, 379] width 0 height 11
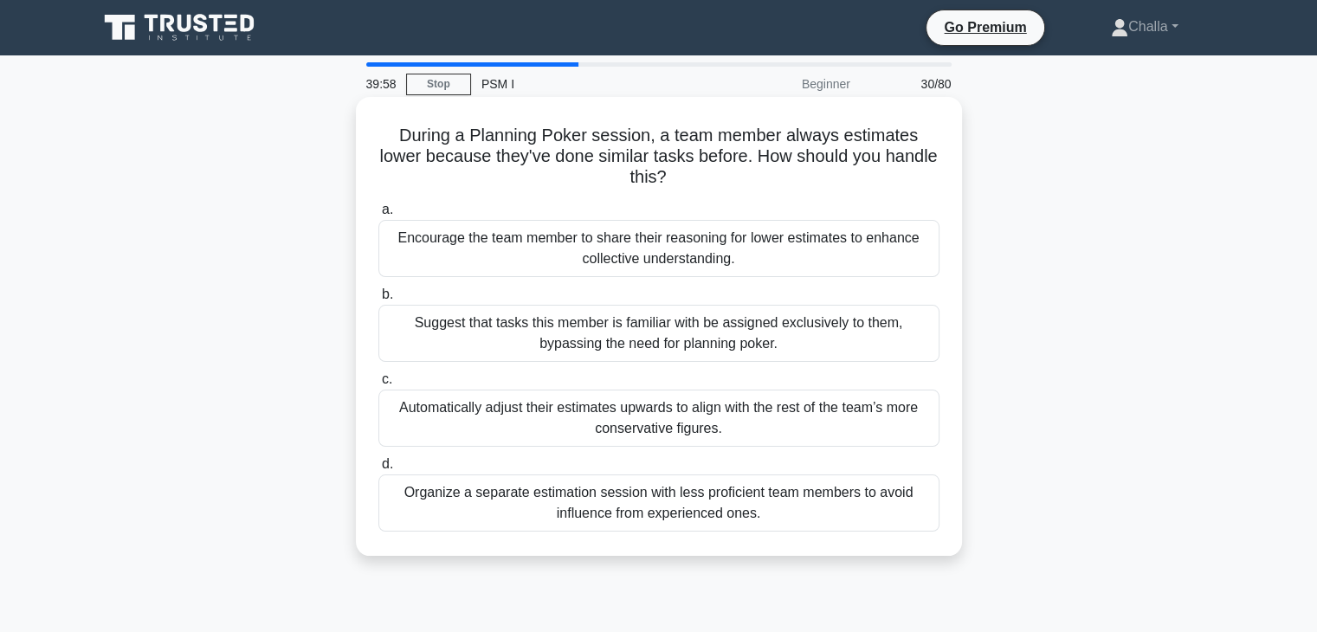
click at [592, 243] on div "Encourage the team member to share their reasoning for lower estimates to enhan…" at bounding box center [658, 248] width 561 height 57
click at [378, 216] on input "a. Encourage the team member to share their reasoning for lower estimates to en…" at bounding box center [378, 209] width 0 height 11
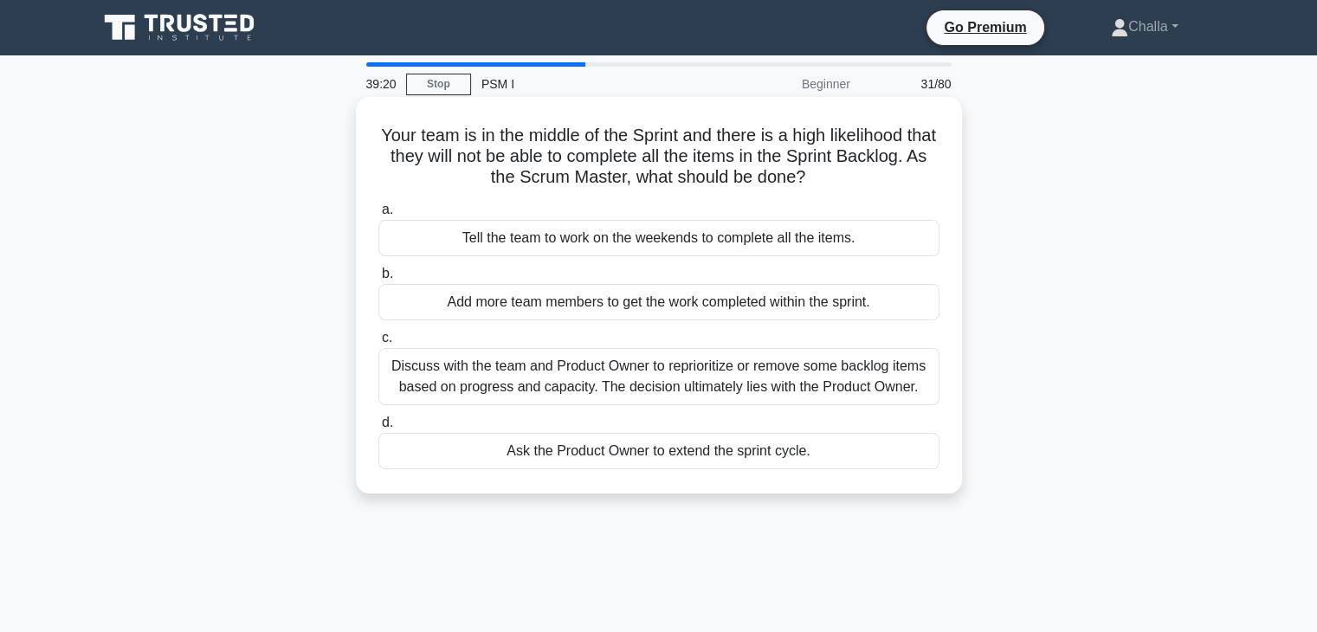
click at [596, 378] on div "Discuss with the team and Product Owner to reprioritize or remove some backlog …" at bounding box center [658, 376] width 561 height 57
click at [378, 344] on input "c. Discuss with the team and Product Owner to reprioritize or remove some backl…" at bounding box center [378, 337] width 0 height 11
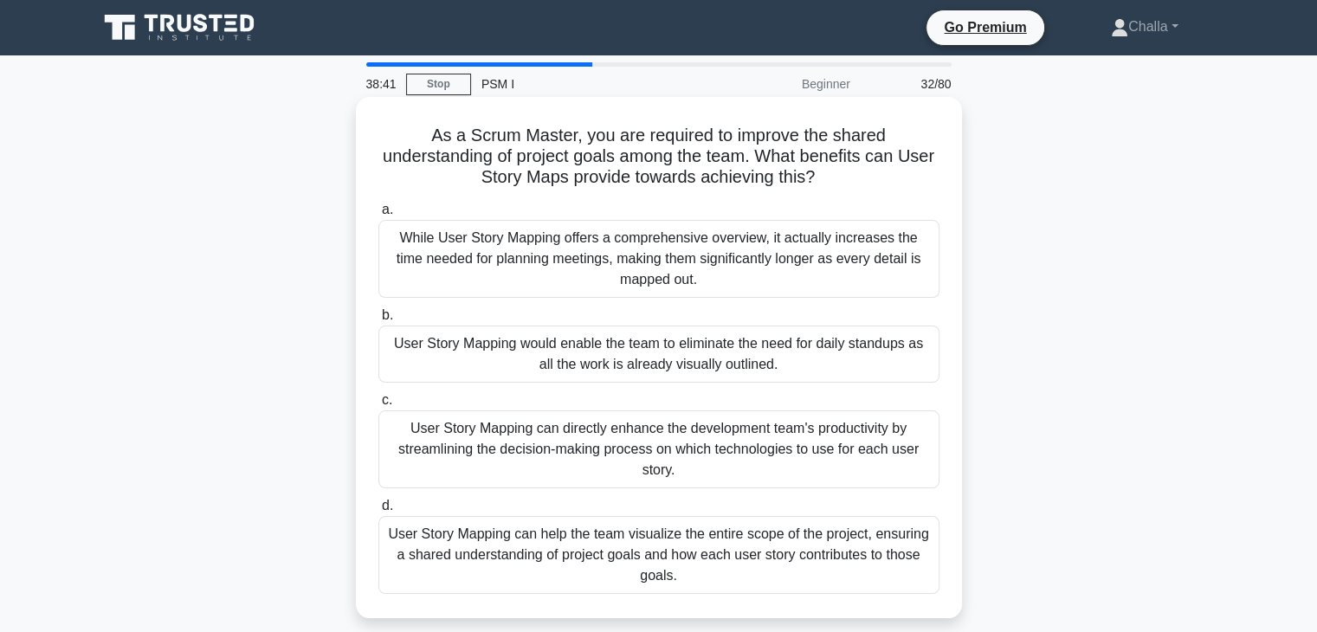
click at [611, 444] on div "User Story Mapping can directly enhance the development team's productivity by …" at bounding box center [658, 449] width 561 height 78
click at [378, 406] on input "c. User Story Mapping can directly enhance the development team's productivity …" at bounding box center [378, 400] width 0 height 11
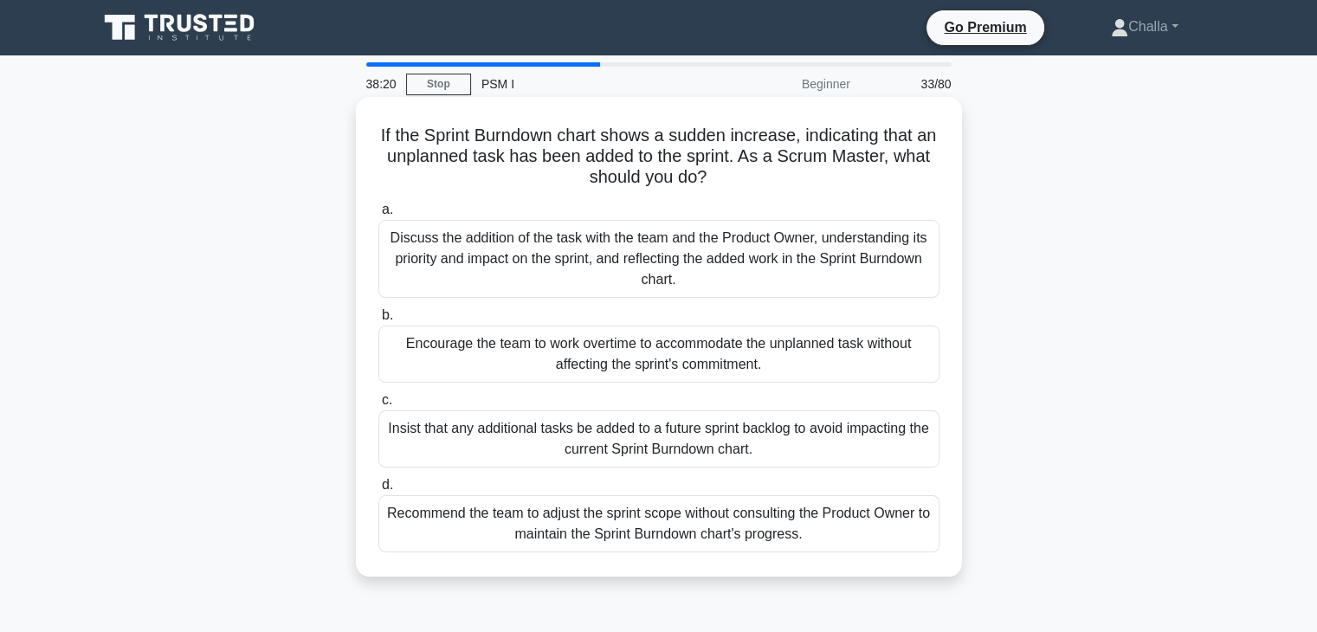
click at [603, 243] on div "Discuss the addition of the task with the team and the Product Owner, understan…" at bounding box center [658, 259] width 561 height 78
click at [378, 216] on input "a. Discuss the addition of the task with the team and the Product Owner, unders…" at bounding box center [378, 209] width 0 height 11
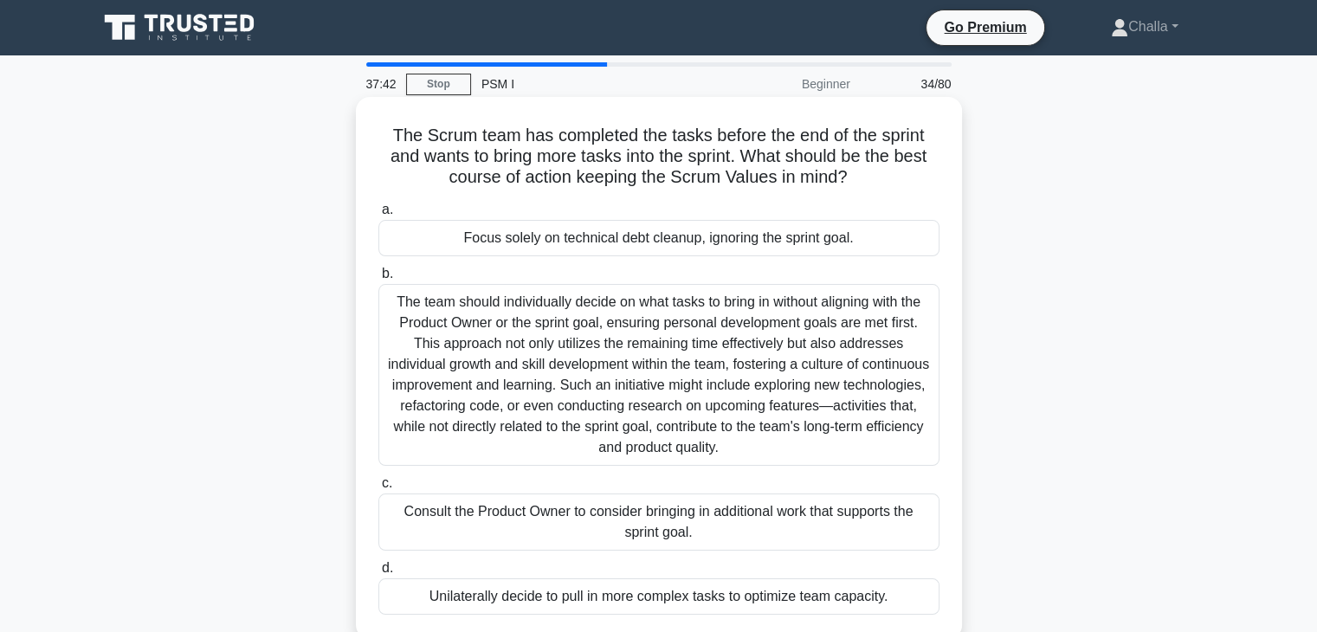
click at [567, 529] on div "Consult the Product Owner to consider bringing in additional work that supports…" at bounding box center [658, 521] width 561 height 57
click at [378, 489] on input "c. Consult the Product Owner to consider bringing in additional work that suppo…" at bounding box center [378, 483] width 0 height 11
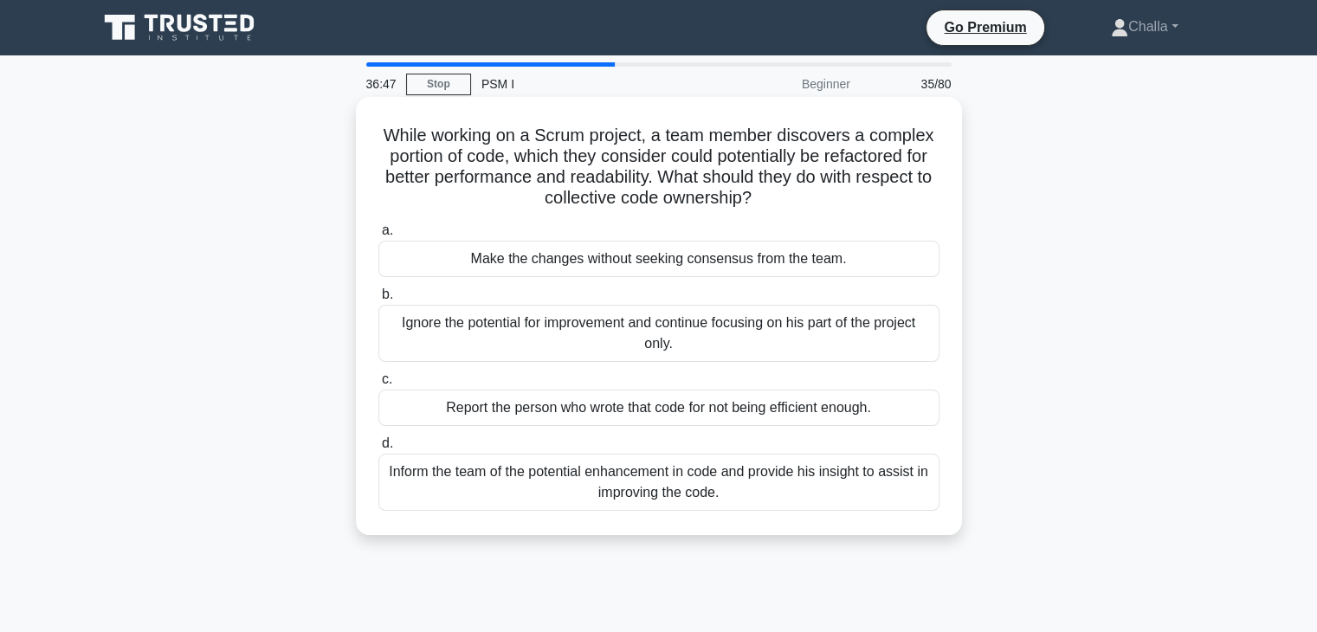
click at [567, 472] on div "Inform the team of the potential enhancement in code and provide his insight to…" at bounding box center [658, 482] width 561 height 57
click at [378, 449] on input "d. Inform the team of the potential enhancement in code and provide his insight…" at bounding box center [378, 443] width 0 height 11
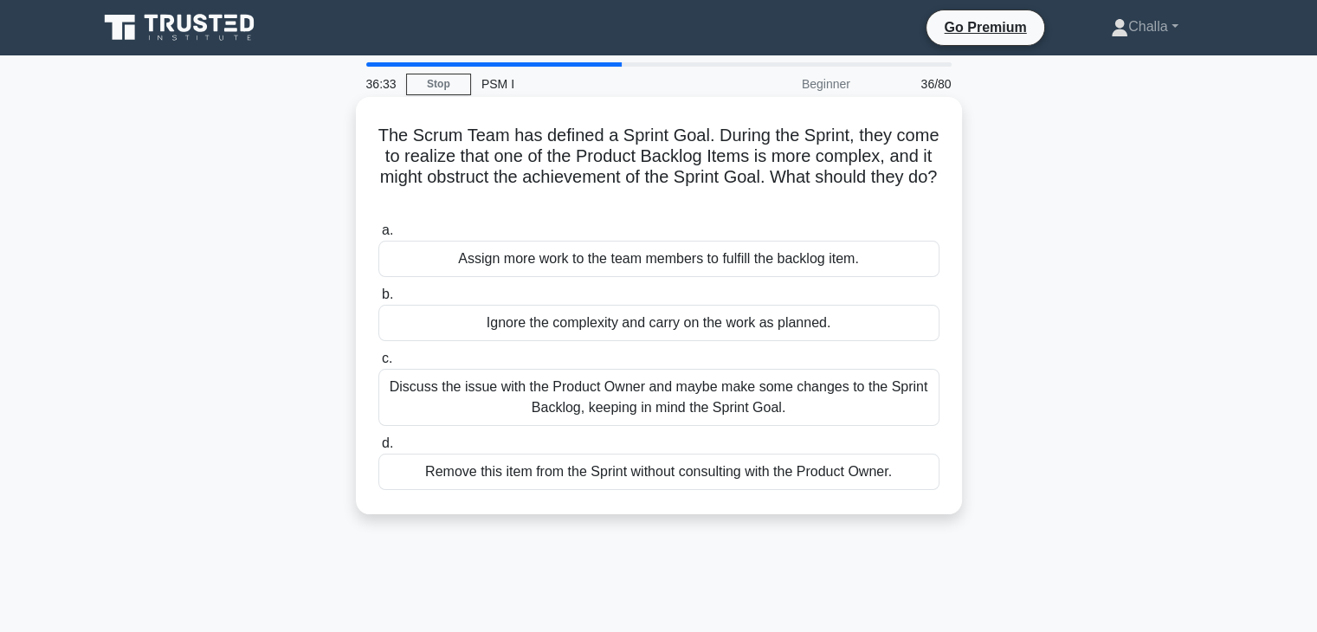
click at [528, 381] on div "Discuss the issue with the Product Owner and maybe make some changes to the Spr…" at bounding box center [658, 397] width 561 height 57
click at [378, 364] on input "c. Discuss the issue with the Product Owner and maybe make some changes to the …" at bounding box center [378, 358] width 0 height 11
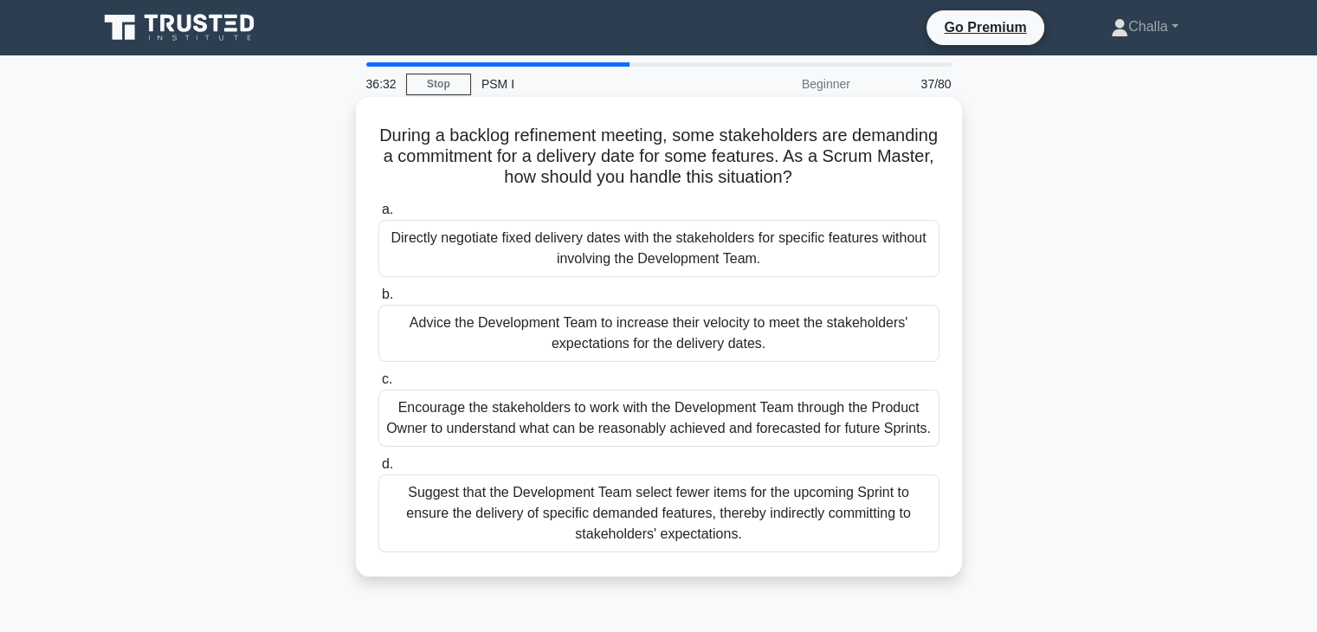
click at [545, 416] on div "Encourage the stakeholders to work with the Development Team through the Produc…" at bounding box center [658, 418] width 561 height 57
click at [378, 385] on input "c. Encourage the stakeholders to work with the Development Team through the Pro…" at bounding box center [378, 379] width 0 height 11
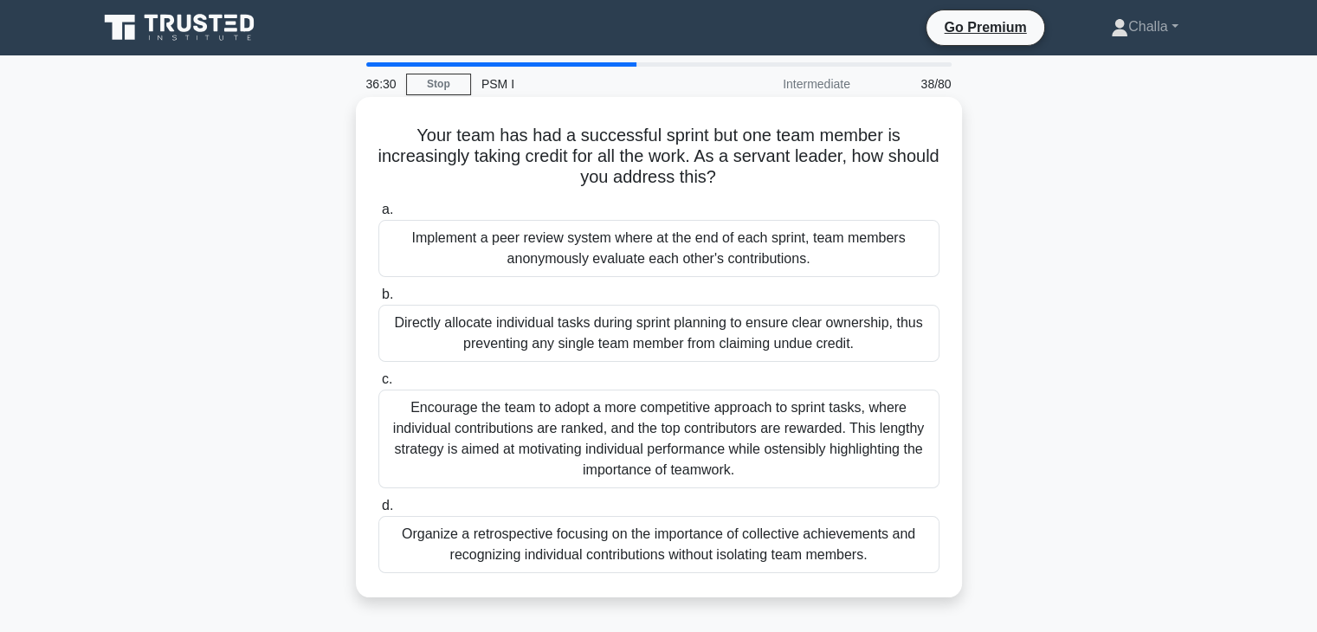
click at [627, 332] on div "Directly allocate individual tasks during sprint planning to ensure clear owner…" at bounding box center [658, 333] width 561 height 57
click at [378, 300] on input "b. Directly allocate individual tasks during sprint planning to ensure clear ow…" at bounding box center [378, 294] width 0 height 11
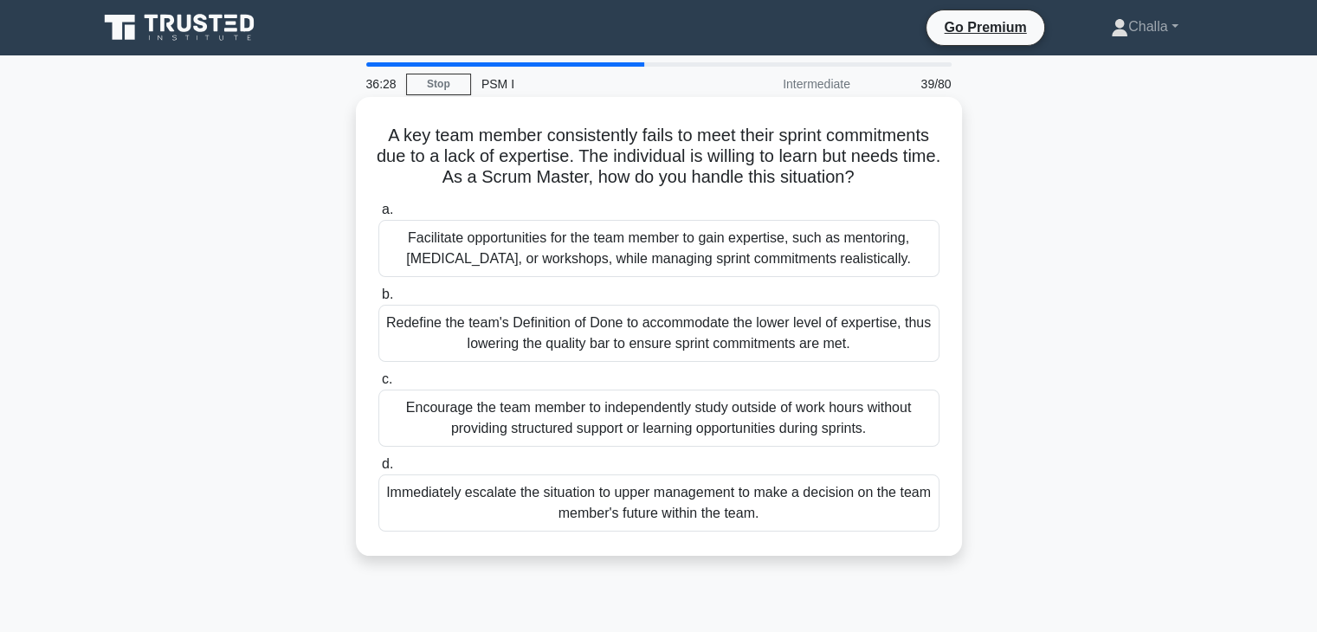
click at [692, 409] on div "Encourage the team member to independently study outside of work hours without …" at bounding box center [658, 418] width 561 height 57
click at [378, 385] on input "c. Encourage the team member to independently study outside of work hours witho…" at bounding box center [378, 379] width 0 height 11
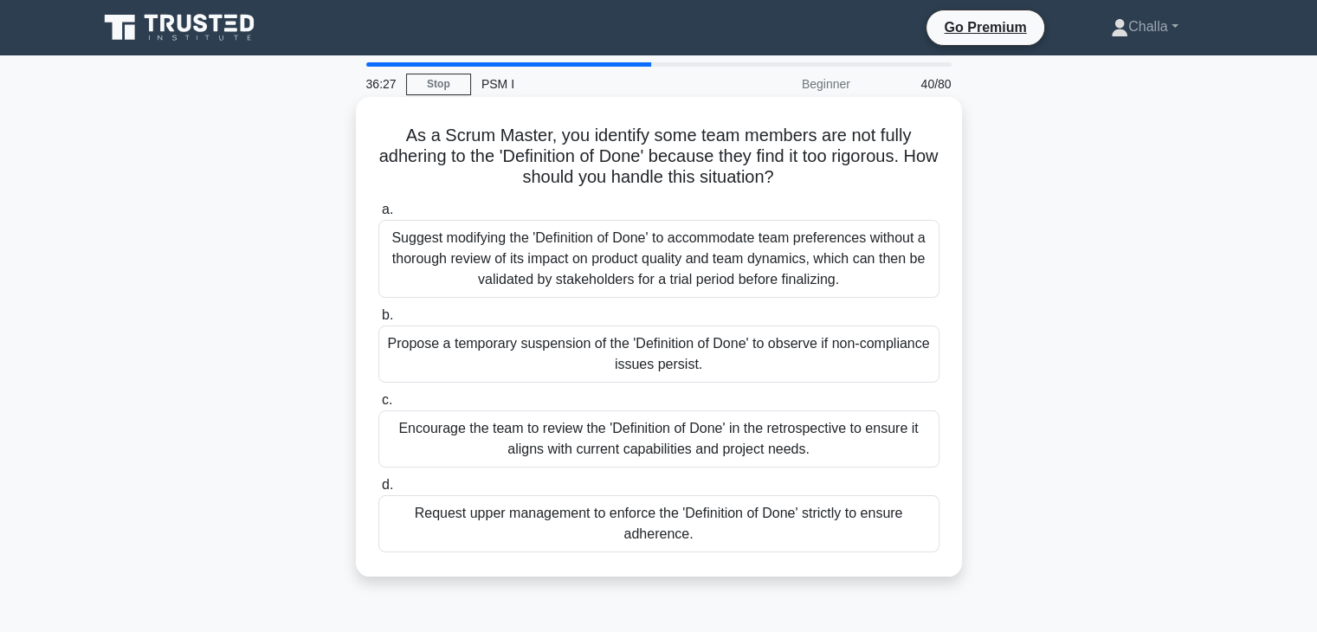
click at [630, 291] on div "Suggest modifying the 'Definition of Done' to accommodate team preferences with…" at bounding box center [658, 259] width 561 height 78
click at [378, 216] on input "a. Suggest modifying the 'Definition of Done' to accommodate team preferences w…" at bounding box center [378, 209] width 0 height 11
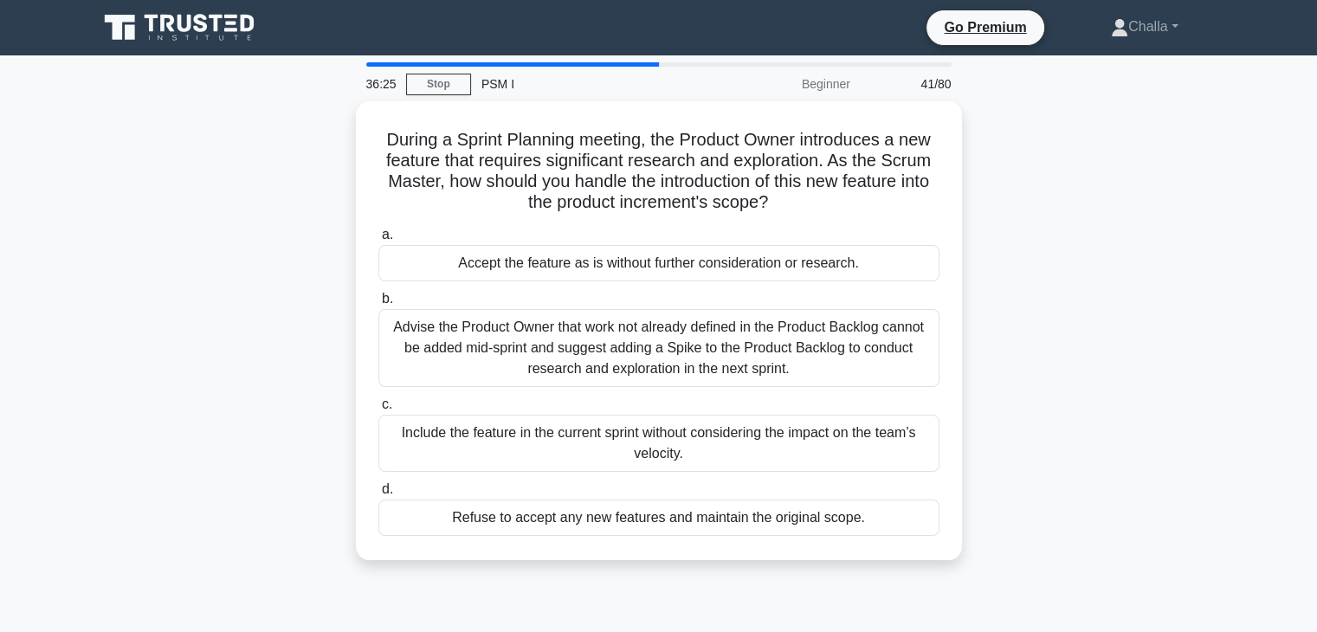
click at [723, 431] on div "Include the feature in the current sprint without considering the impact on the…" at bounding box center [658, 443] width 561 height 57
click at [378, 410] on input "c. Include the feature in the current sprint without considering the impact on …" at bounding box center [378, 404] width 0 height 11
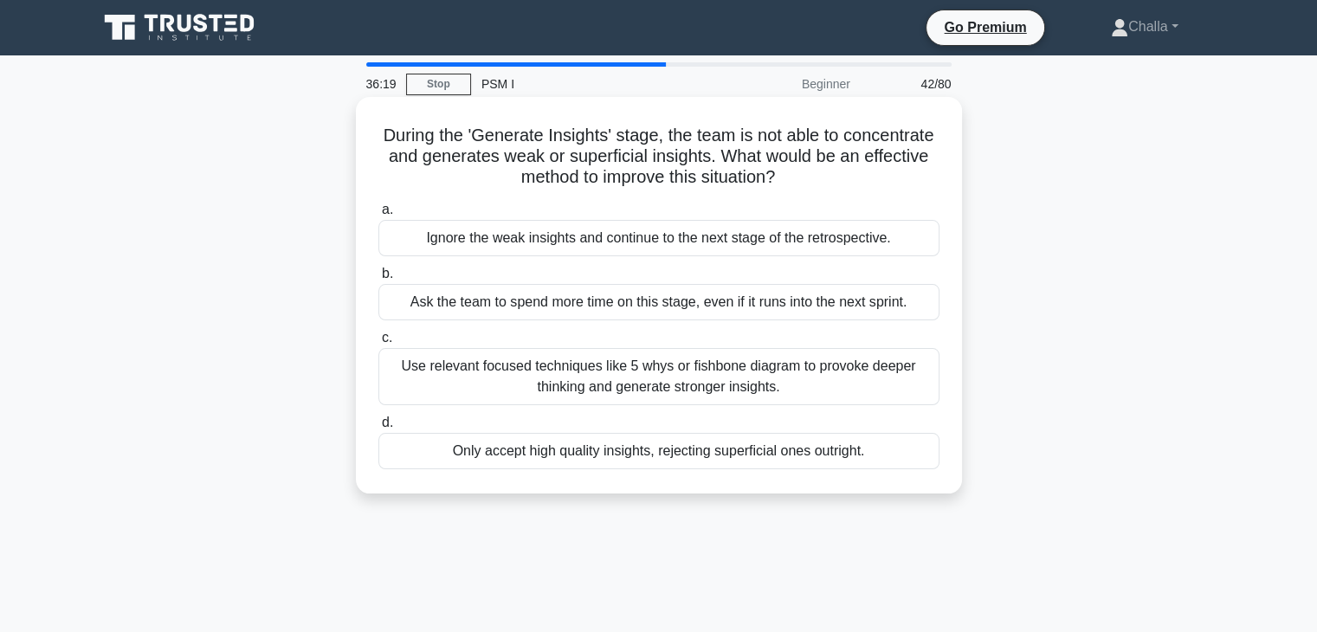
click at [505, 385] on div "Use relevant focused techniques like 5 whys or fishbone diagram to provoke deep…" at bounding box center [658, 376] width 561 height 57
click at [378, 344] on input "c. Use relevant focused techniques like 5 whys or fishbone diagram to provoke d…" at bounding box center [378, 337] width 0 height 11
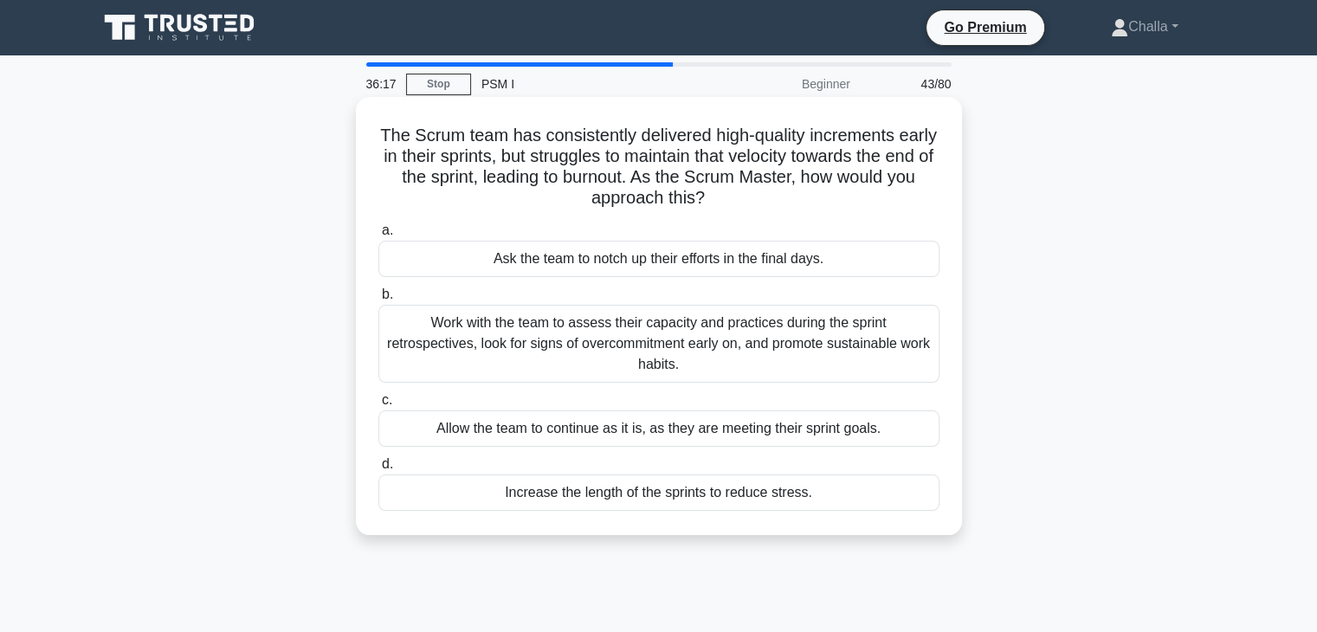
click at [554, 330] on div "Work with the team to assess their capacity and practices during the sprint ret…" at bounding box center [658, 344] width 561 height 78
click at [378, 300] on input "b. Work with the team to assess their capacity and practices during the sprint …" at bounding box center [378, 294] width 0 height 11
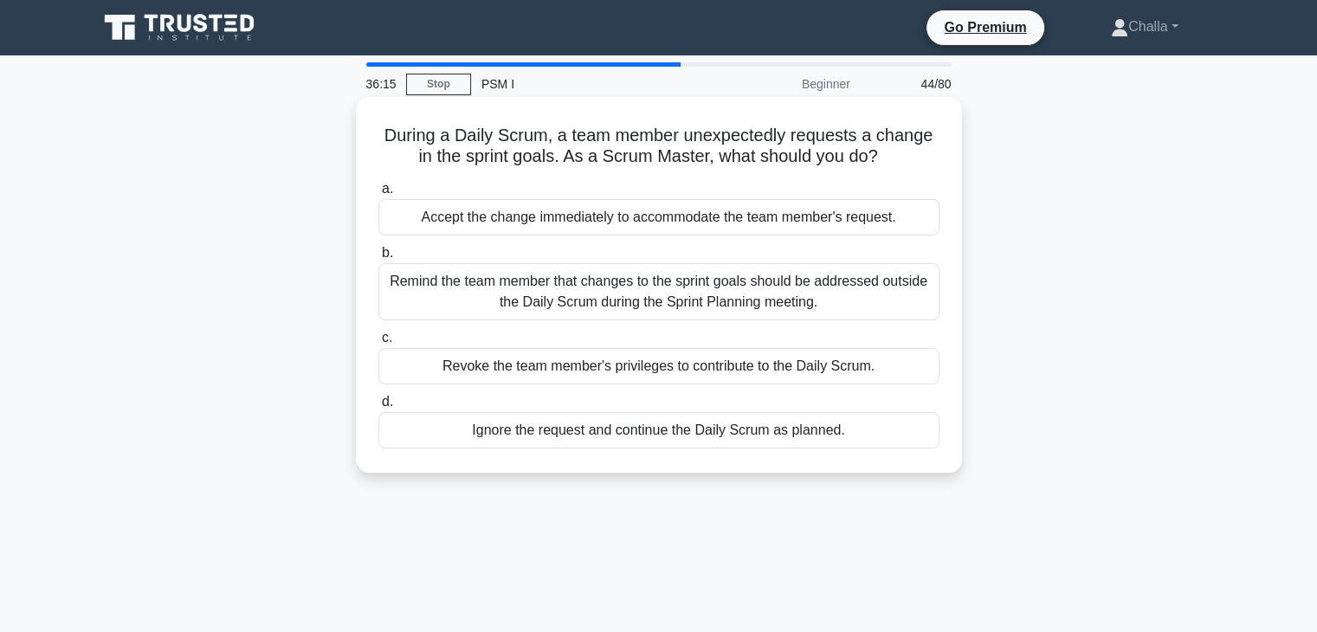
click at [511, 293] on div "Remind the team member that changes to the sprint goals should be addressed out…" at bounding box center [658, 291] width 561 height 57
click at [378, 259] on input "b. Remind the team member that changes to the sprint goals should be addressed …" at bounding box center [378, 253] width 0 height 11
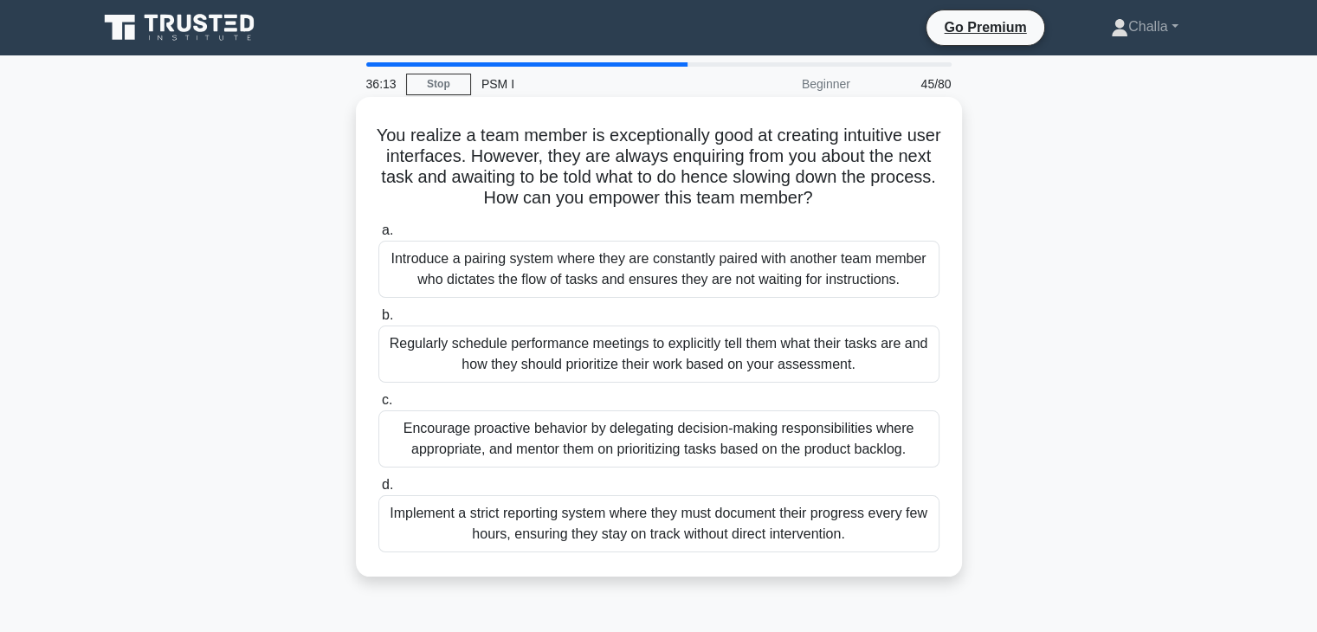
click at [543, 275] on div "Introduce a pairing system where they are constantly paired with another team m…" at bounding box center [658, 269] width 561 height 57
click at [378, 236] on input "a. Introduce a pairing system where they are constantly paired with another tea…" at bounding box center [378, 230] width 0 height 11
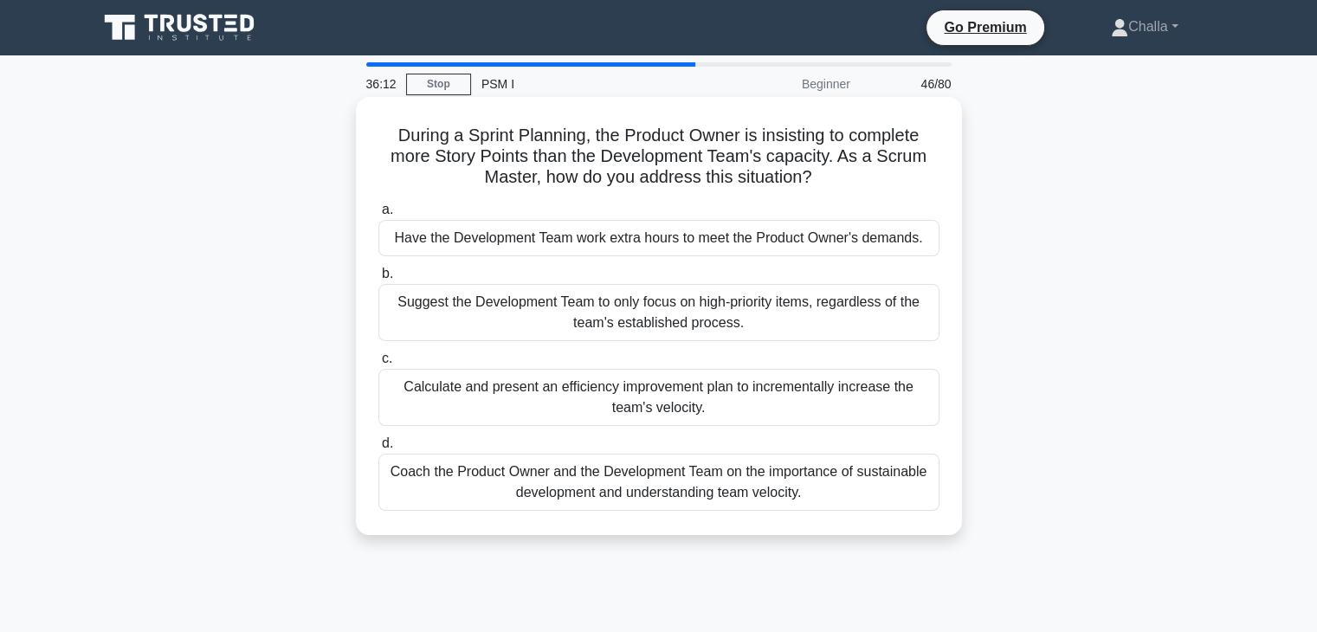
click at [516, 388] on div "Calculate and present an efficiency improvement plan to incrementally increase …" at bounding box center [658, 397] width 561 height 57
click at [378, 364] on input "c. Calculate and present an efficiency improvement plan to incrementally increa…" at bounding box center [378, 358] width 0 height 11
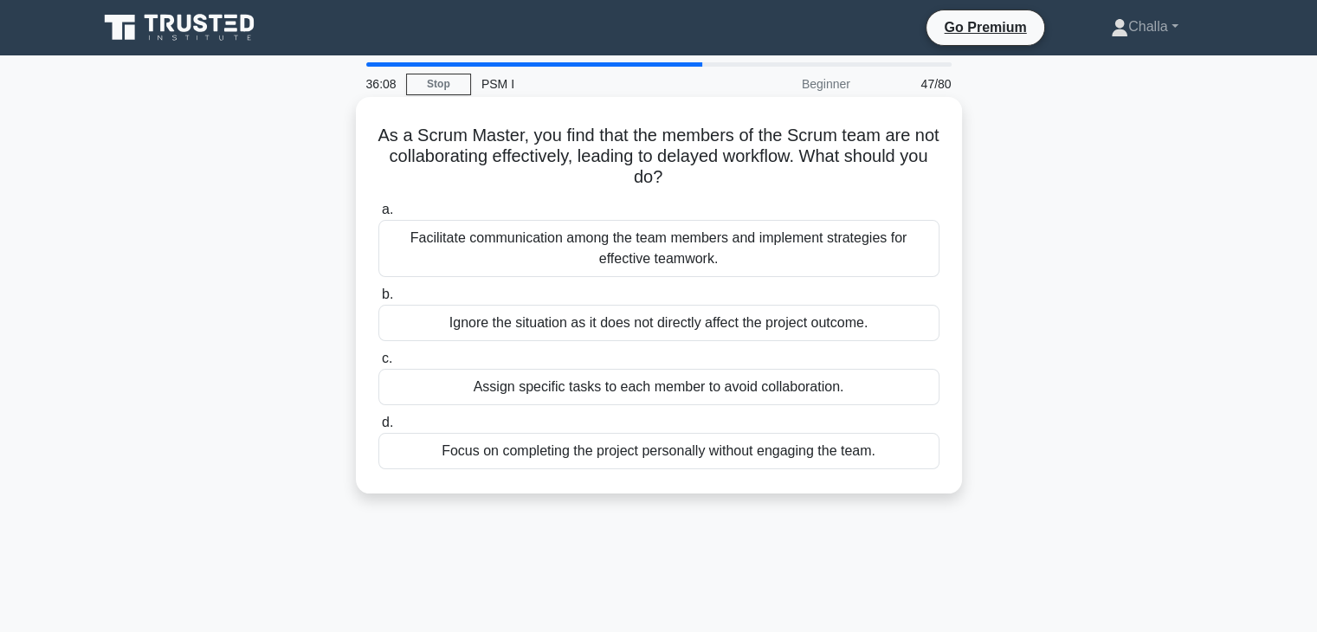
click at [641, 389] on div "Assign specific tasks to each member to avoid collaboration." at bounding box center [658, 387] width 561 height 36
click at [378, 364] on input "c. Assign specific tasks to each member to avoid collaboration." at bounding box center [378, 358] width 0 height 11
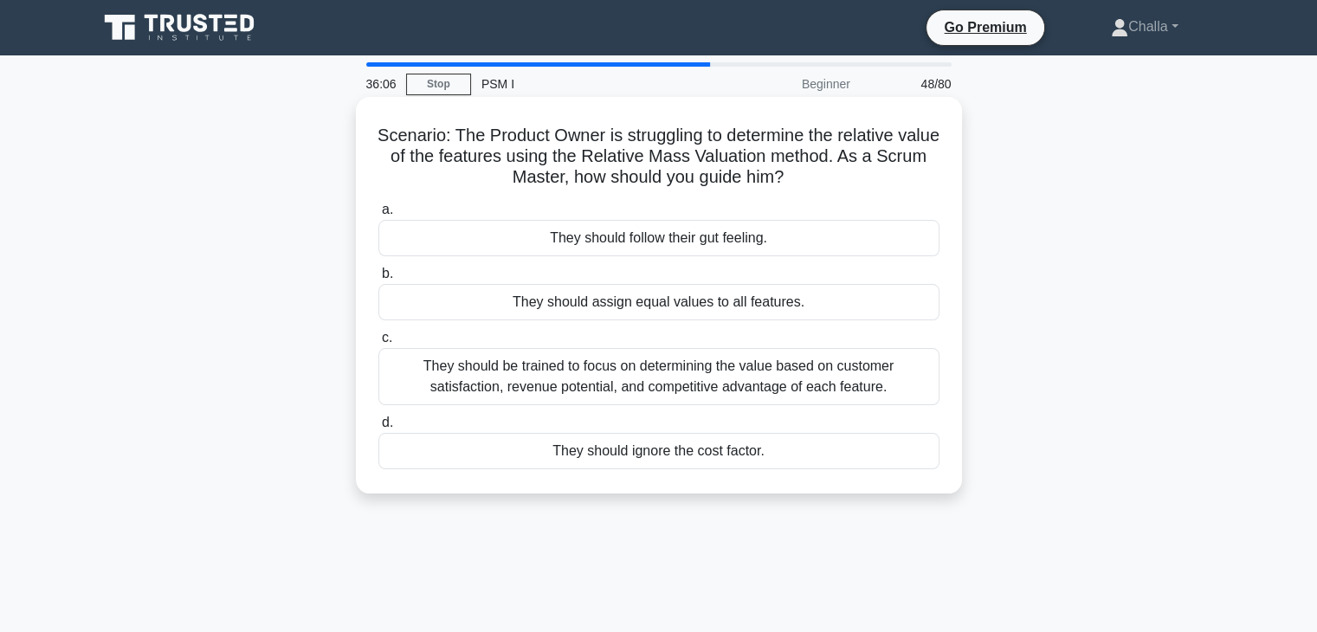
click at [555, 382] on div "They should be trained to focus on determining the value based on customer sati…" at bounding box center [658, 376] width 561 height 57
click at [378, 344] on input "c. They should be trained to focus on determining the value based on customer s…" at bounding box center [378, 337] width 0 height 11
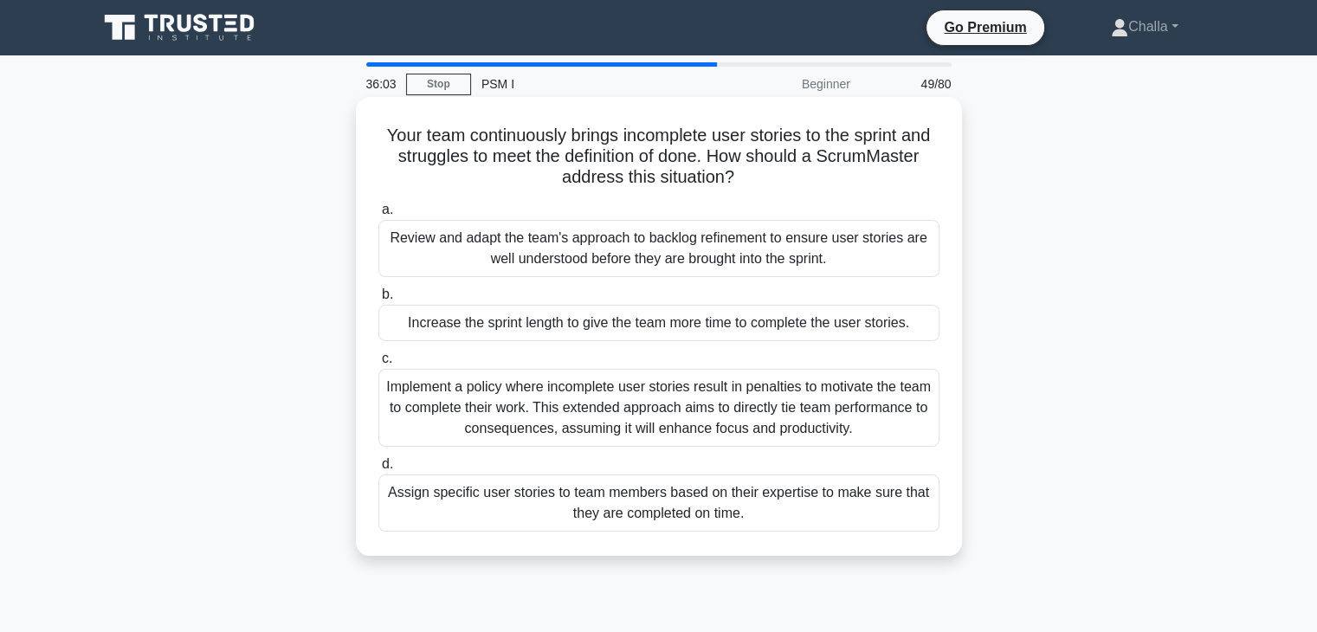
click at [638, 238] on div "Review and adapt the team's approach to backlog refinement to ensure user stori…" at bounding box center [658, 248] width 561 height 57
click at [378, 216] on input "a. Review and adapt the team's approach to backlog refinement to ensure user st…" at bounding box center [378, 209] width 0 height 11
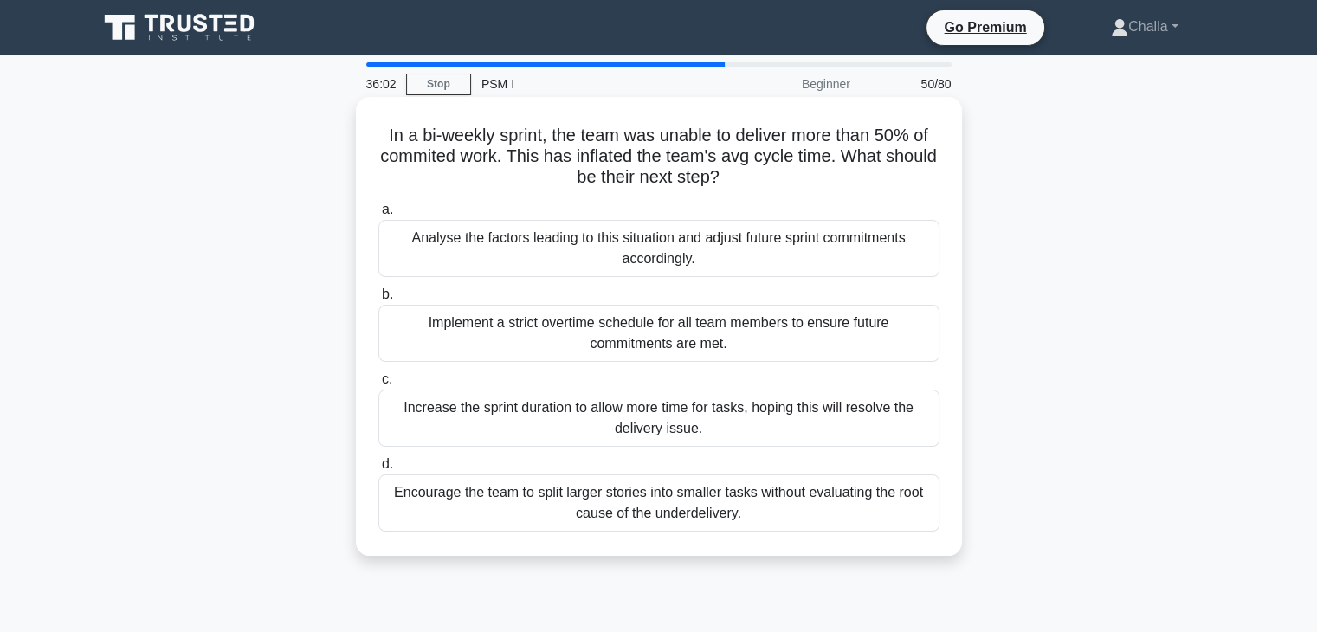
click at [480, 347] on div "Implement a strict overtime schedule for all team members to ensure future comm…" at bounding box center [658, 333] width 561 height 57
click at [378, 300] on input "b. Implement a strict overtime schedule for all team members to ensure future c…" at bounding box center [378, 294] width 0 height 11
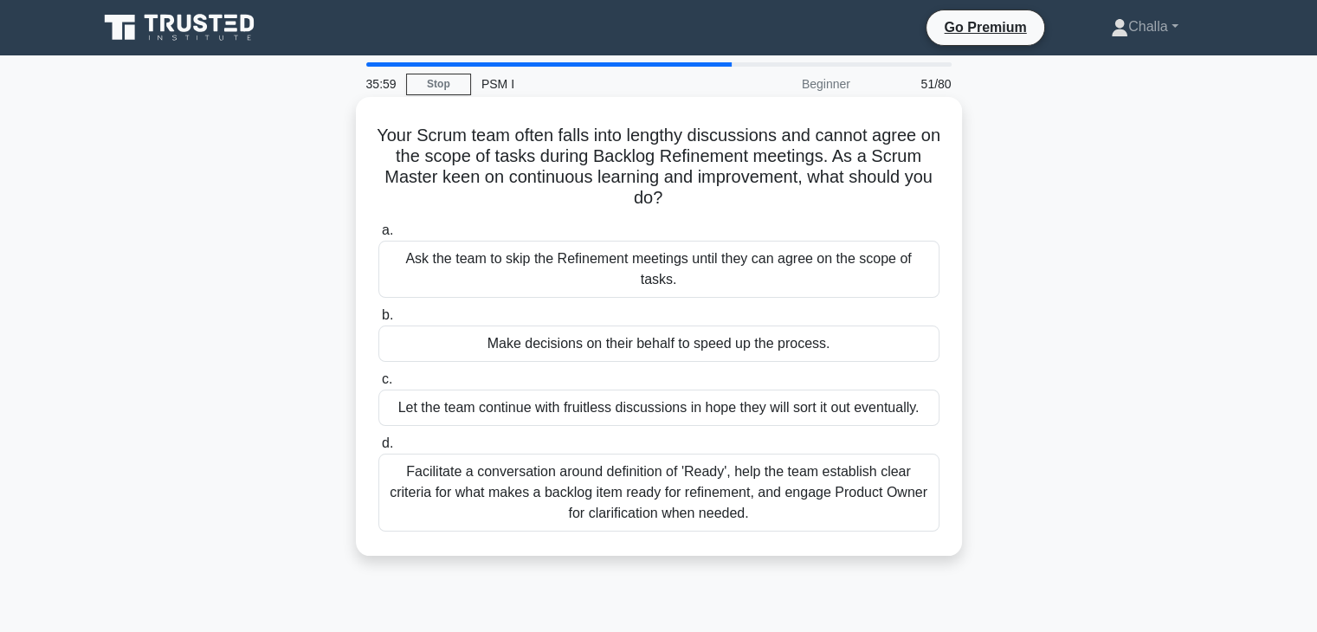
click at [561, 484] on div "Facilitate a conversation around definition of 'Ready', help the team establish…" at bounding box center [658, 493] width 561 height 78
click at [378, 449] on input "d. Facilitate a conversation around definition of 'Ready', help the team establ…" at bounding box center [378, 443] width 0 height 11
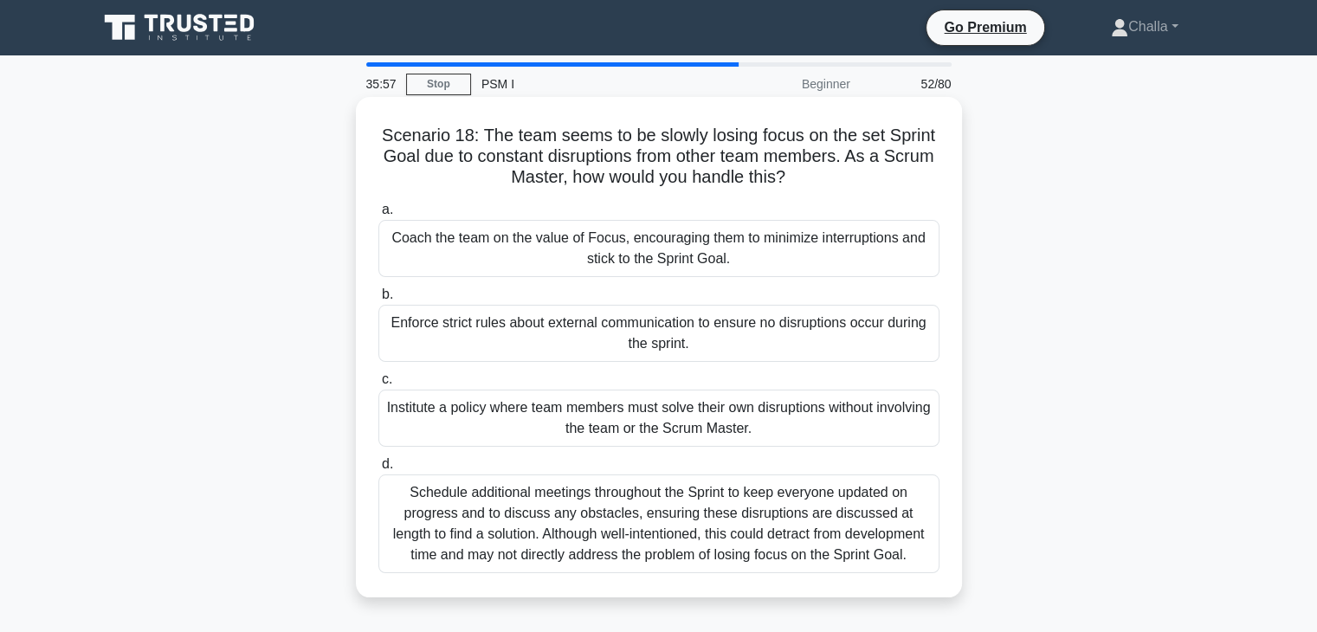
click at [618, 416] on div "Institute a policy where team members must solve their own disruptions without …" at bounding box center [658, 418] width 561 height 57
click at [378, 385] on input "c. Institute a policy where team members must solve their own disruptions witho…" at bounding box center [378, 379] width 0 height 11
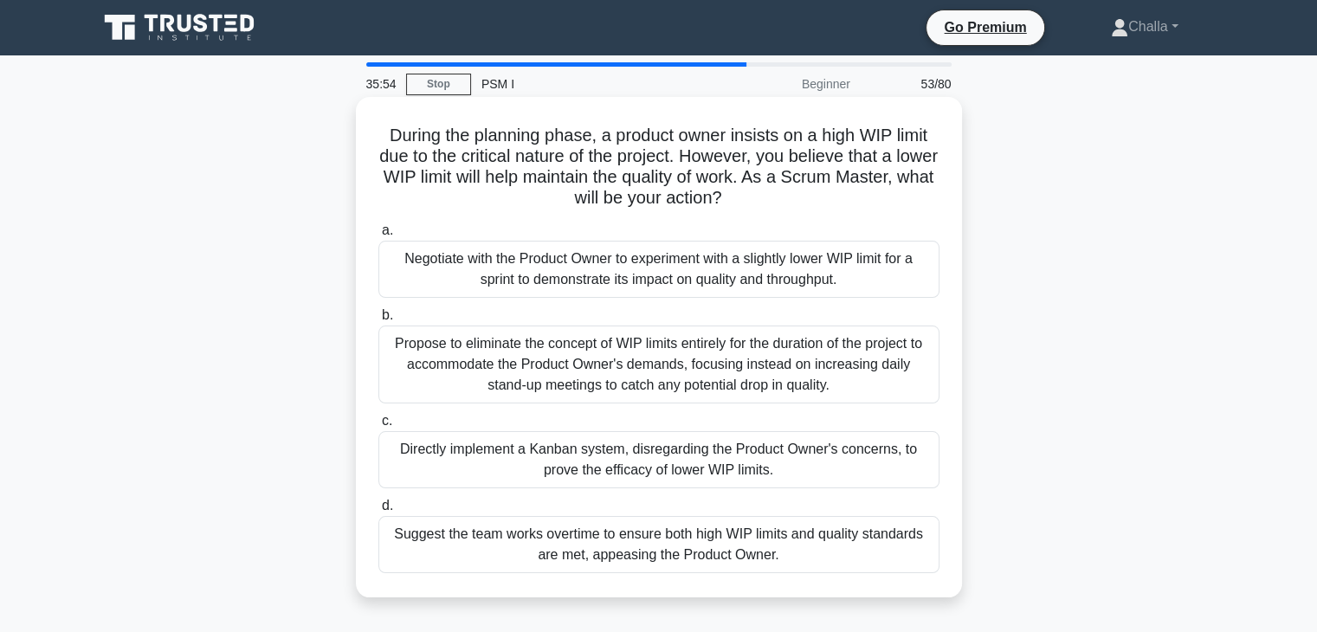
click at [449, 353] on div "Propose to eliminate the concept of WIP limits entirely for the duration of the…" at bounding box center [658, 364] width 561 height 78
click at [378, 321] on input "b. Propose to eliminate the concept of WIP limits entirely for the duration of …" at bounding box center [378, 315] width 0 height 11
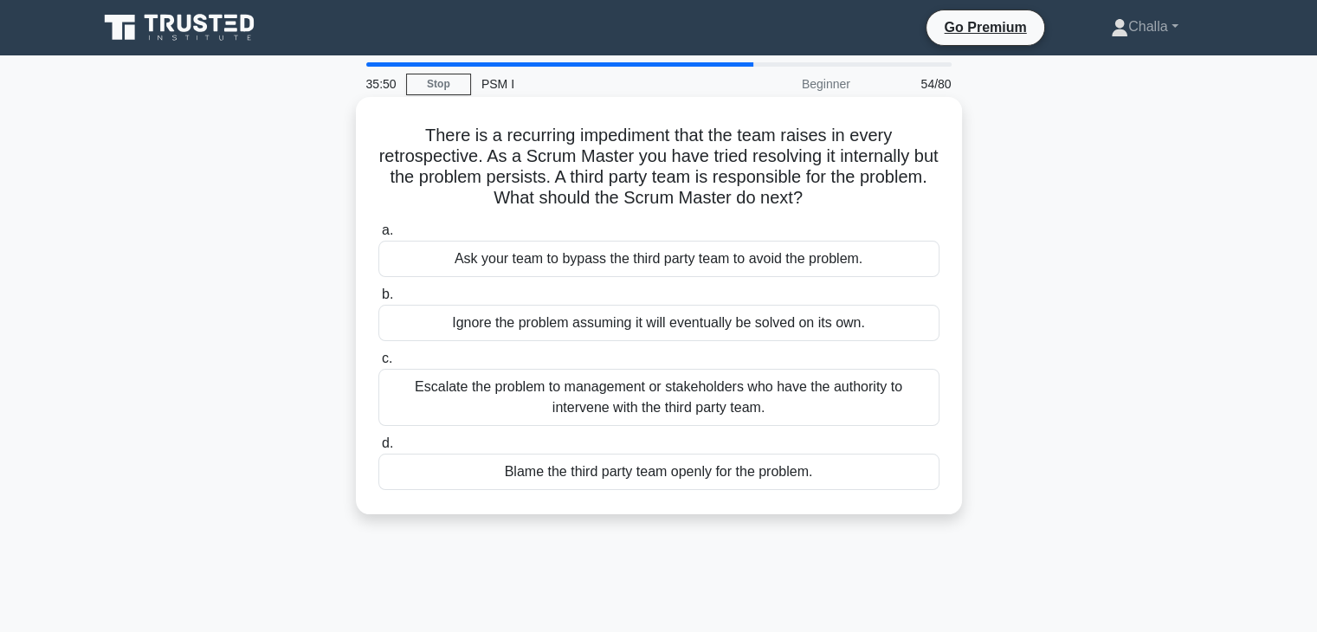
click at [511, 403] on div "Escalate the problem to management or stakeholders who have the authority to in…" at bounding box center [658, 397] width 561 height 57
click at [378, 364] on input "c. Escalate the problem to management or stakeholders who have the authority to…" at bounding box center [378, 358] width 0 height 11
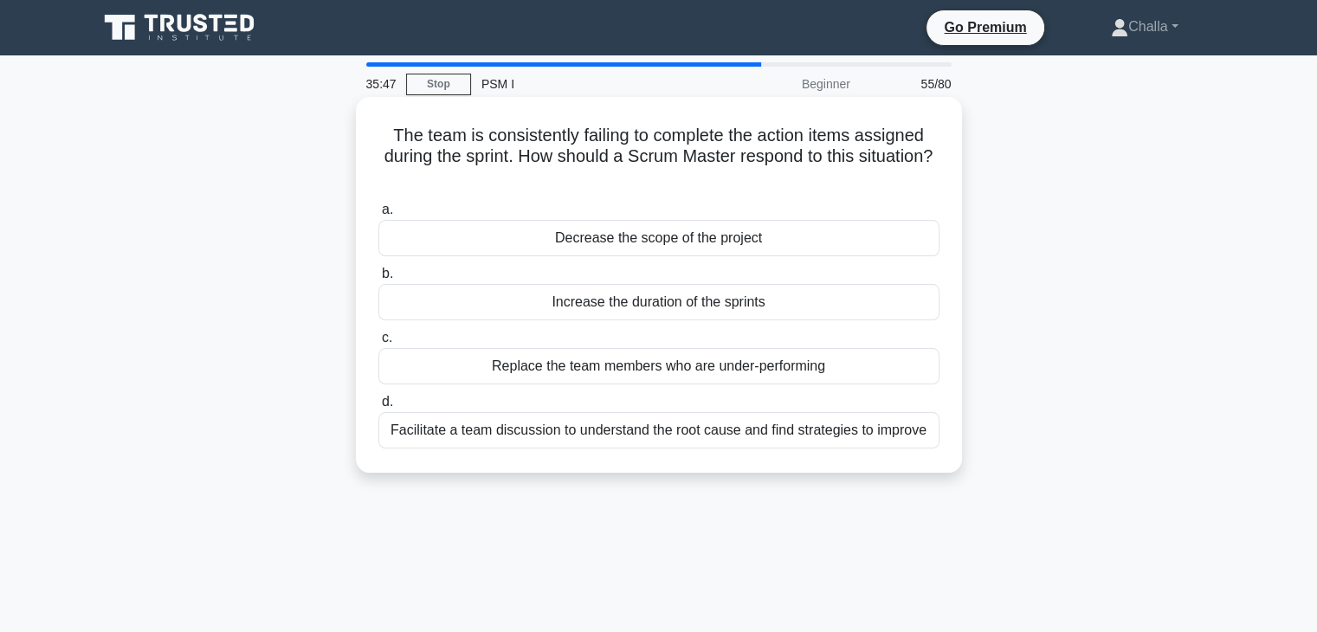
click at [531, 431] on div "Facilitate a team discussion to understand the root cause and find strategies t…" at bounding box center [658, 430] width 561 height 36
click at [378, 408] on input "d. Facilitate a team discussion to understand the root cause and find strategie…" at bounding box center [378, 401] width 0 height 11
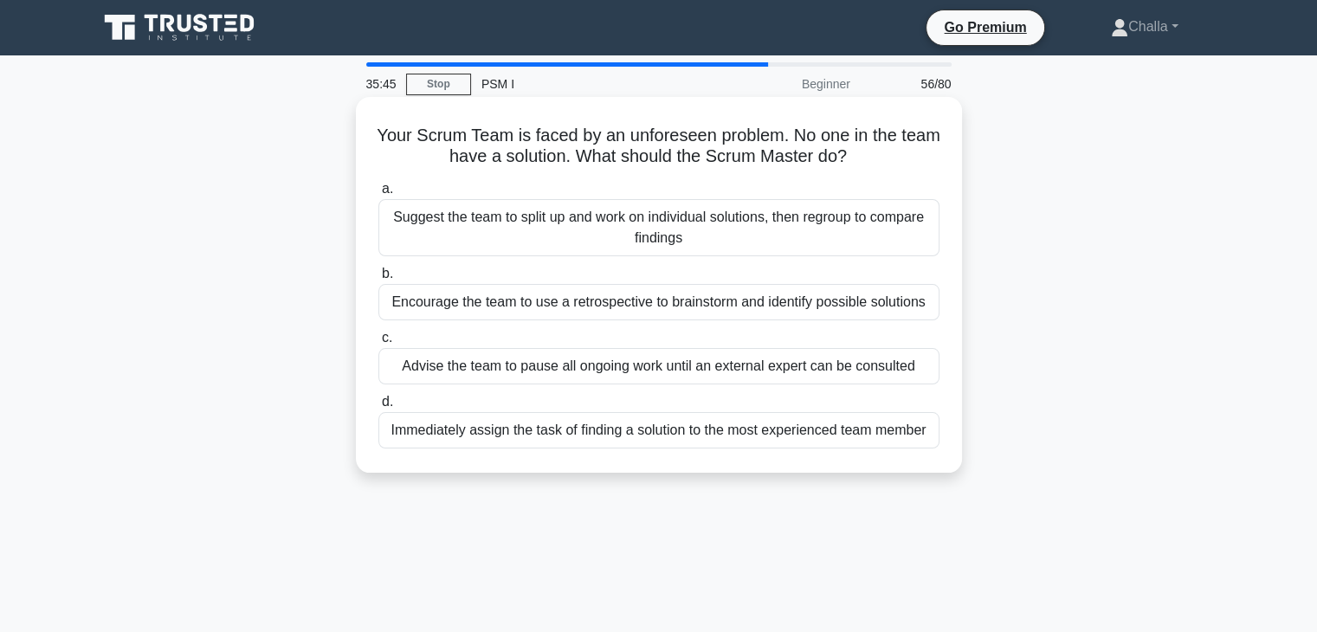
click at [590, 219] on div "Suggest the team to split up and work on individual solutions, then regroup to …" at bounding box center [658, 227] width 561 height 57
click at [378, 195] on input "a. Suggest the team to split up and work on individual solutions, then regroup …" at bounding box center [378, 189] width 0 height 11
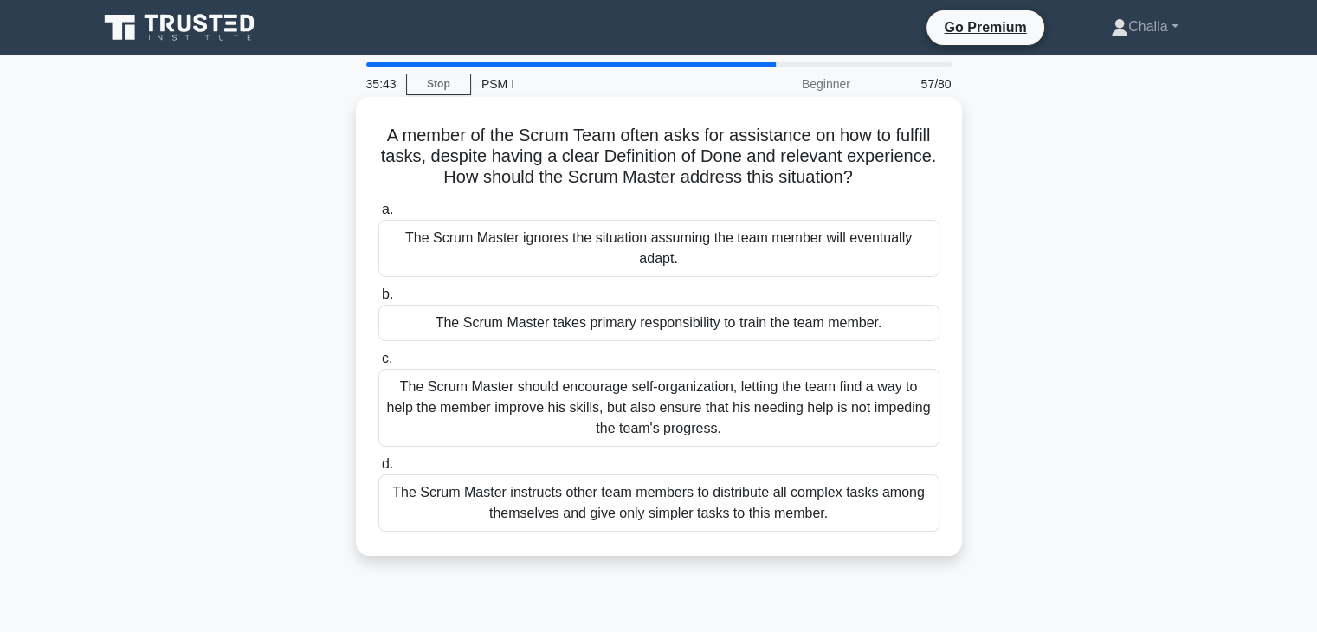
click at [623, 431] on div "The Scrum Master should encourage self-organization, letting the team find a wa…" at bounding box center [658, 408] width 561 height 78
click at [378, 364] on input "c. The Scrum Master should encourage self-organization, letting the team find a…" at bounding box center [378, 358] width 0 height 11
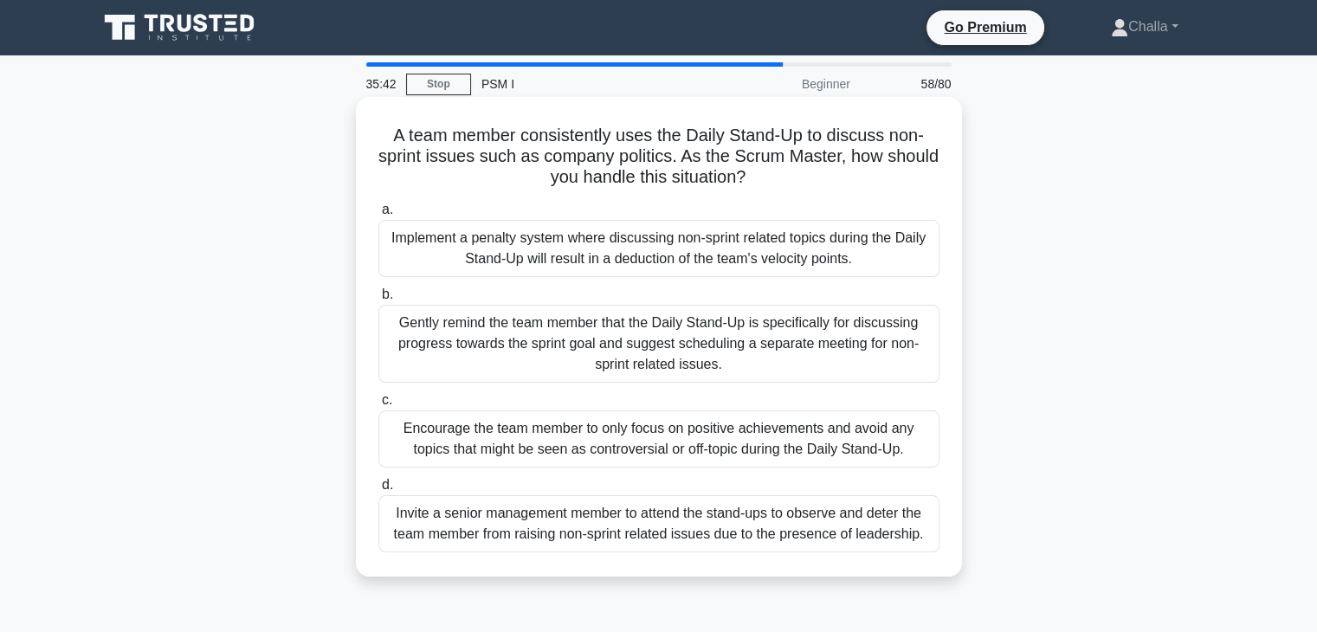
click at [493, 261] on div "Implement a penalty system where discussing non-sprint related topics during th…" at bounding box center [658, 248] width 561 height 57
click at [378, 216] on input "a. Implement a penalty system where discussing non-sprint related topics during…" at bounding box center [378, 209] width 0 height 11
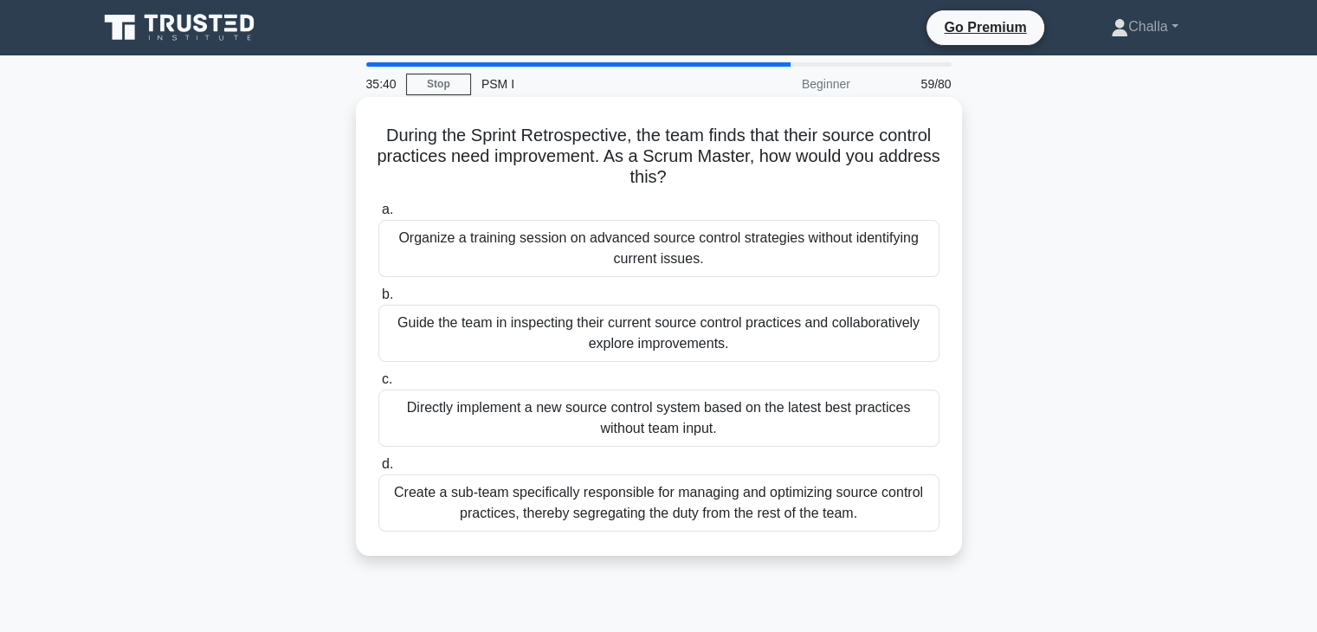
click at [561, 500] on div "Create a sub-team specifically responsible for managing and optimizing source c…" at bounding box center [658, 502] width 561 height 57
click at [378, 470] on input "d. Create a sub-team specifically responsible for managing and optimizing sourc…" at bounding box center [378, 464] width 0 height 11
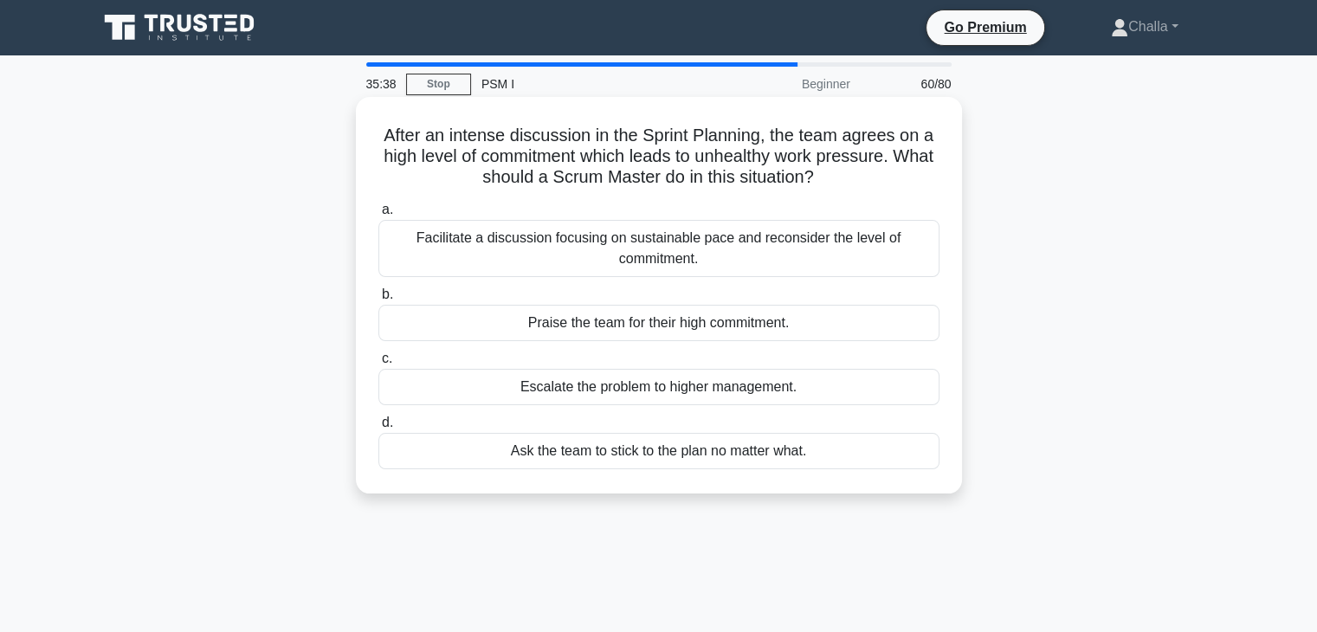
click at [580, 276] on div "Facilitate a discussion focusing on sustainable pace and reconsider the level o…" at bounding box center [658, 248] width 561 height 57
click at [378, 216] on input "a. Facilitate a discussion focusing on sustainable pace and reconsider the leve…" at bounding box center [378, 209] width 0 height 11
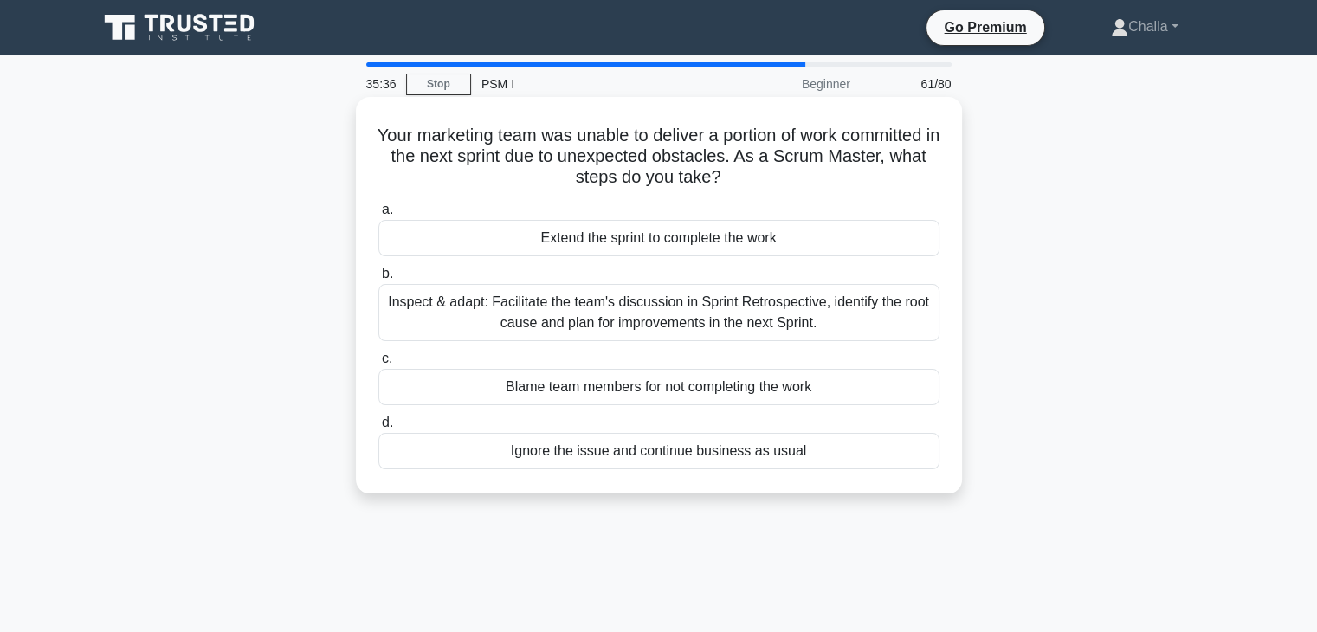
click at [622, 317] on div "Inspect & adapt: Facilitate the team's discussion in Sprint Retrospective, iden…" at bounding box center [658, 312] width 561 height 57
click at [378, 280] on input "b. Inspect & adapt: Facilitate the team's discussion in Sprint Retrospective, i…" at bounding box center [378, 273] width 0 height 11
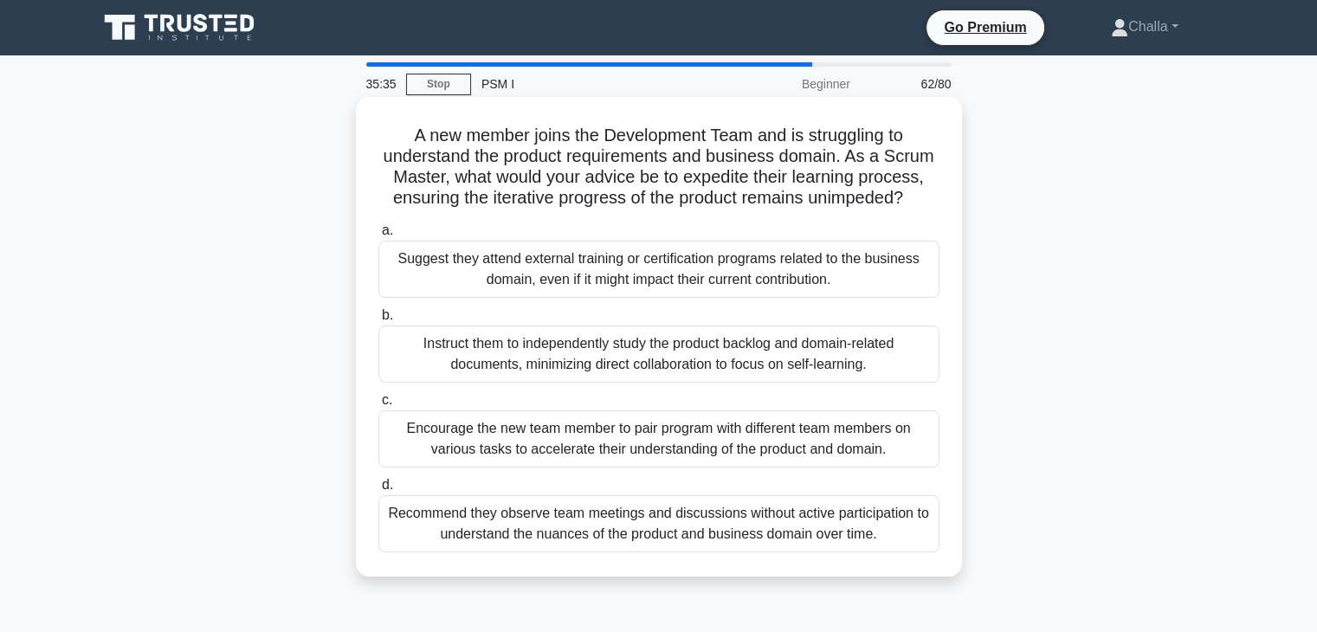
click at [652, 365] on div "Instruct them to independently study the product backlog and domain-related doc…" at bounding box center [658, 353] width 561 height 57
click at [378, 321] on input "b. Instruct them to independently study the product backlog and domain-related …" at bounding box center [378, 315] width 0 height 11
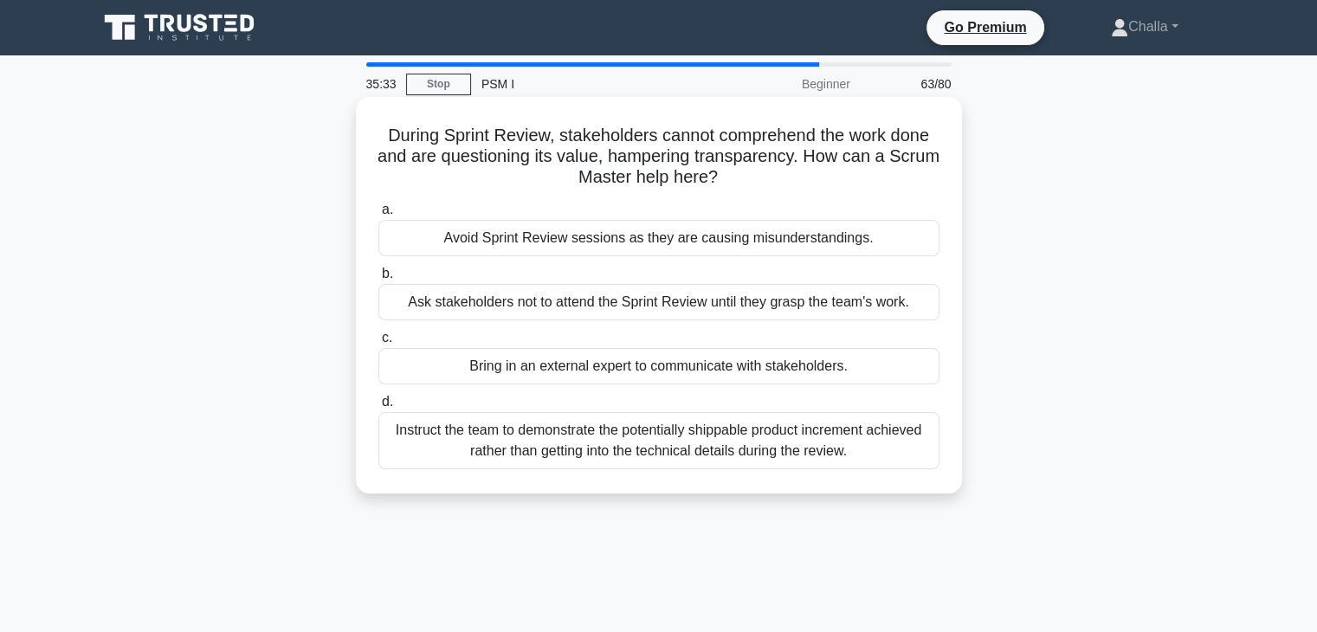
click at [657, 441] on div "Instruct the team to demonstrate the potentially shippable product increment ac…" at bounding box center [658, 440] width 561 height 57
click at [378, 408] on input "d. Instruct the team to demonstrate the potentially shippable product increment…" at bounding box center [378, 401] width 0 height 11
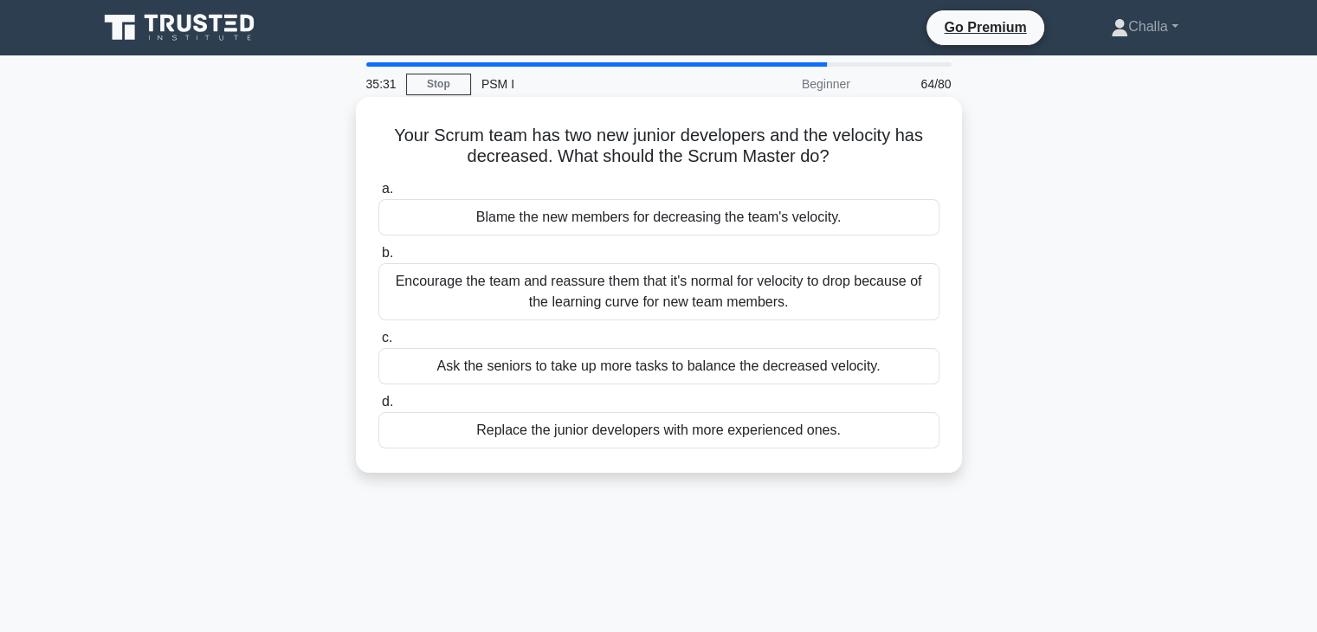
click at [548, 290] on div "Encourage the team and reassure them that it's normal for velocity to drop beca…" at bounding box center [658, 291] width 561 height 57
click at [378, 259] on input "b. Encourage the team and reassure them that it's normal for velocity to drop b…" at bounding box center [378, 253] width 0 height 11
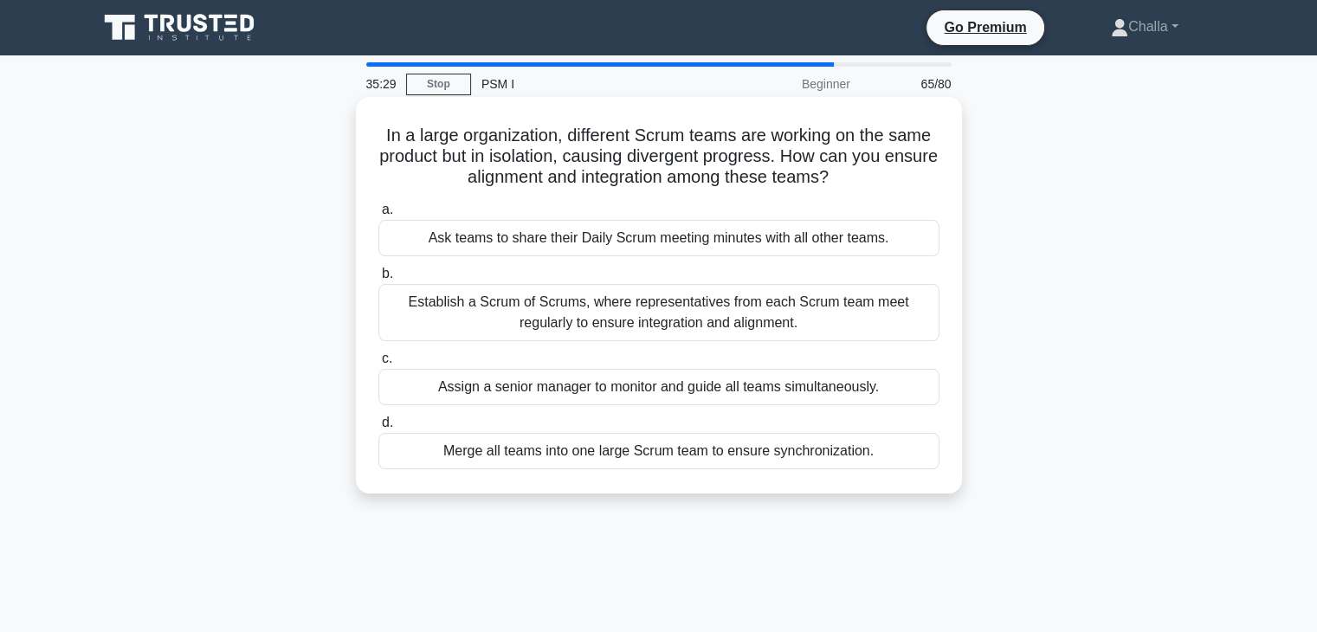
click at [613, 401] on div "Assign a senior manager to monitor and guide all teams simultaneously." at bounding box center [658, 387] width 561 height 36
click at [378, 364] on input "c. Assign a senior manager to monitor and guide all teams simultaneously." at bounding box center [378, 358] width 0 height 11
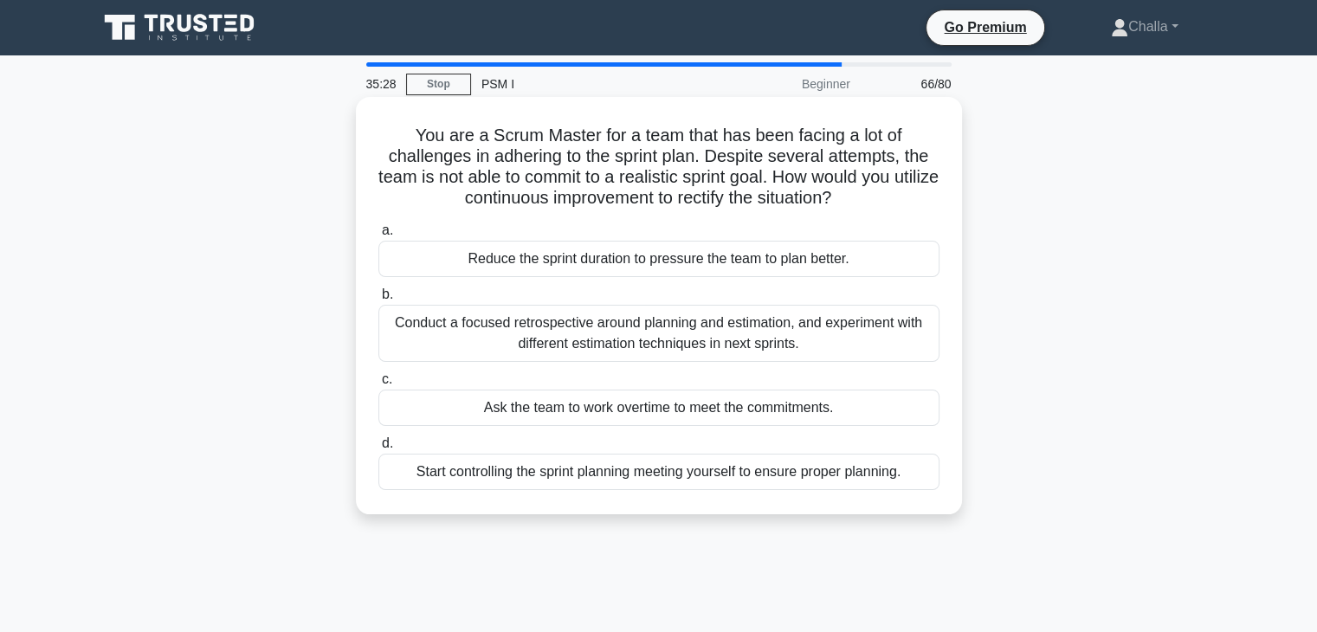
click at [480, 327] on div "Conduct a focused retrospective around planning and estimation, and experiment …" at bounding box center [658, 333] width 561 height 57
click at [378, 300] on input "b. Conduct a focused retrospective around planning and estimation, and experime…" at bounding box center [378, 294] width 0 height 11
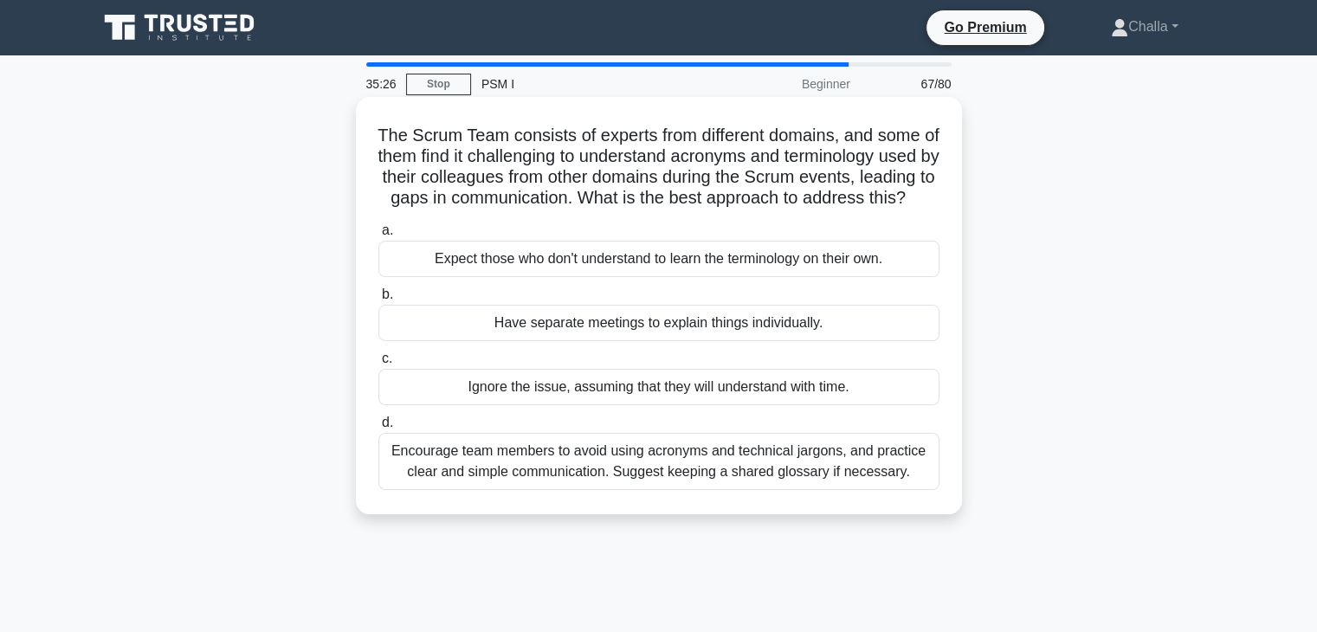
click at [676, 479] on div "Encourage team members to avoid using acronyms and technical jargons, and pract…" at bounding box center [658, 461] width 561 height 57
click at [378, 429] on input "d. Encourage team members to avoid using acronyms and technical jargons, and pr…" at bounding box center [378, 422] width 0 height 11
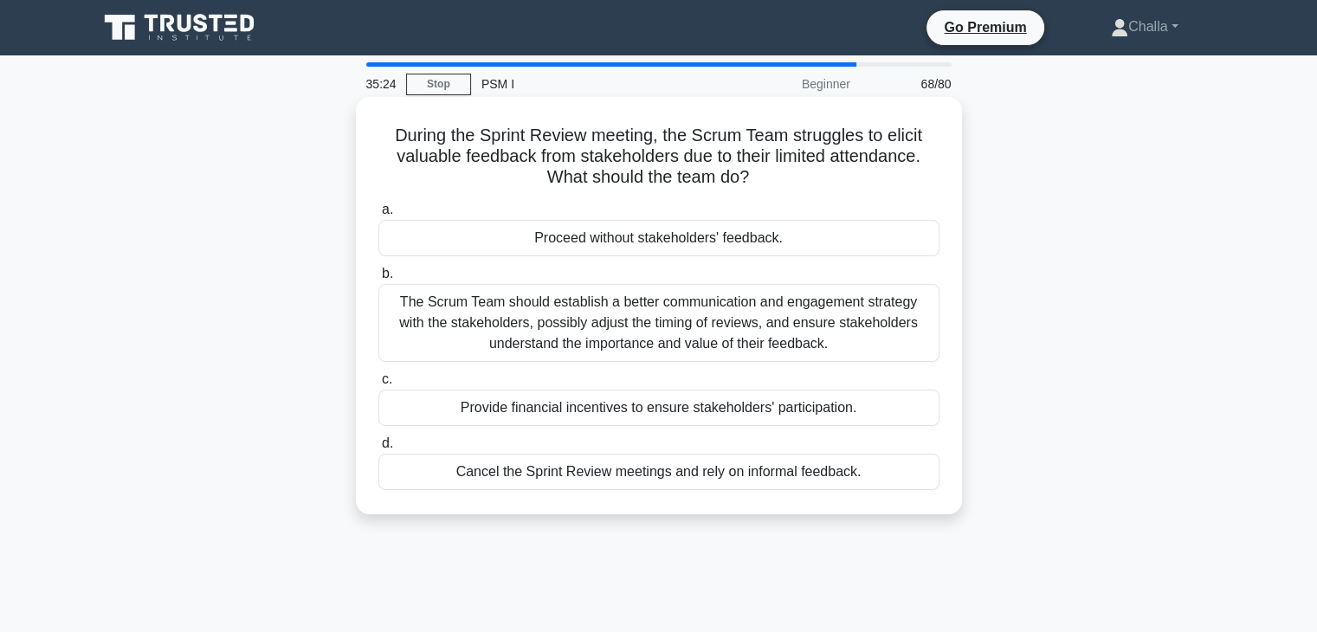
click at [623, 337] on div "The Scrum Team should establish a better communication and engagement strategy …" at bounding box center [658, 323] width 561 height 78
click at [378, 280] on input "b. The Scrum Team should establish a better communication and engagement strate…" at bounding box center [378, 273] width 0 height 11
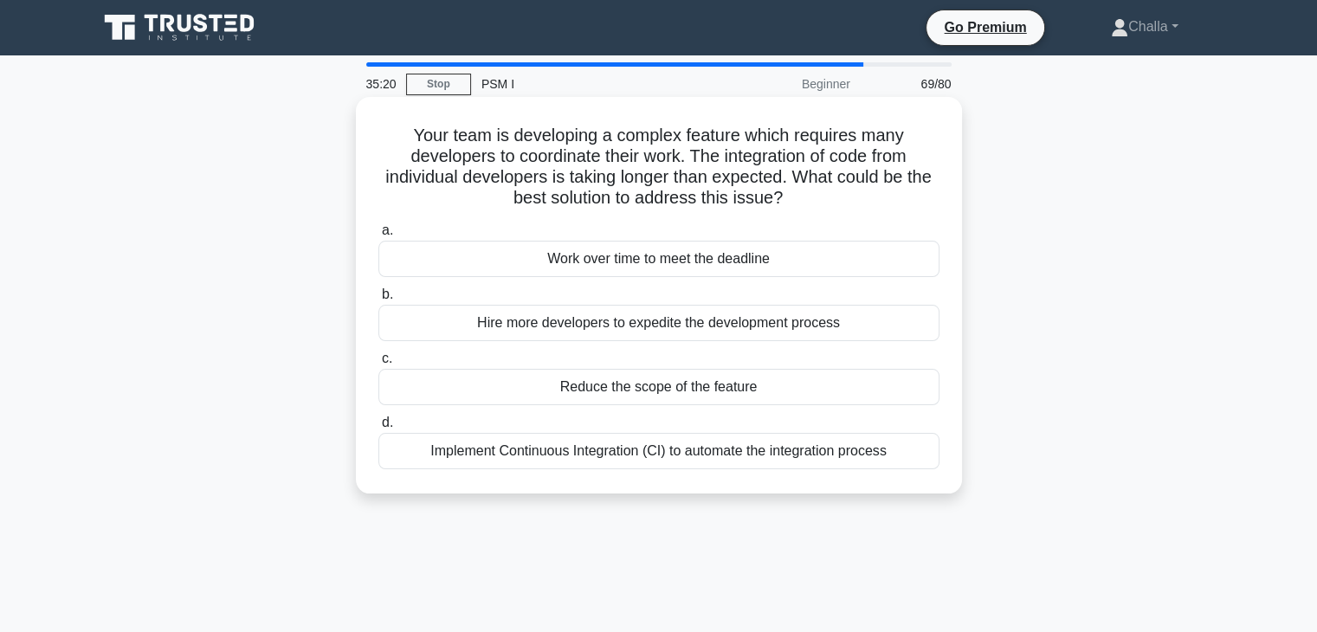
click at [706, 326] on div "Hire more developers to expedite the development process" at bounding box center [658, 323] width 561 height 36
click at [378, 300] on input "b. Hire more developers to expedite the development process" at bounding box center [378, 294] width 0 height 11
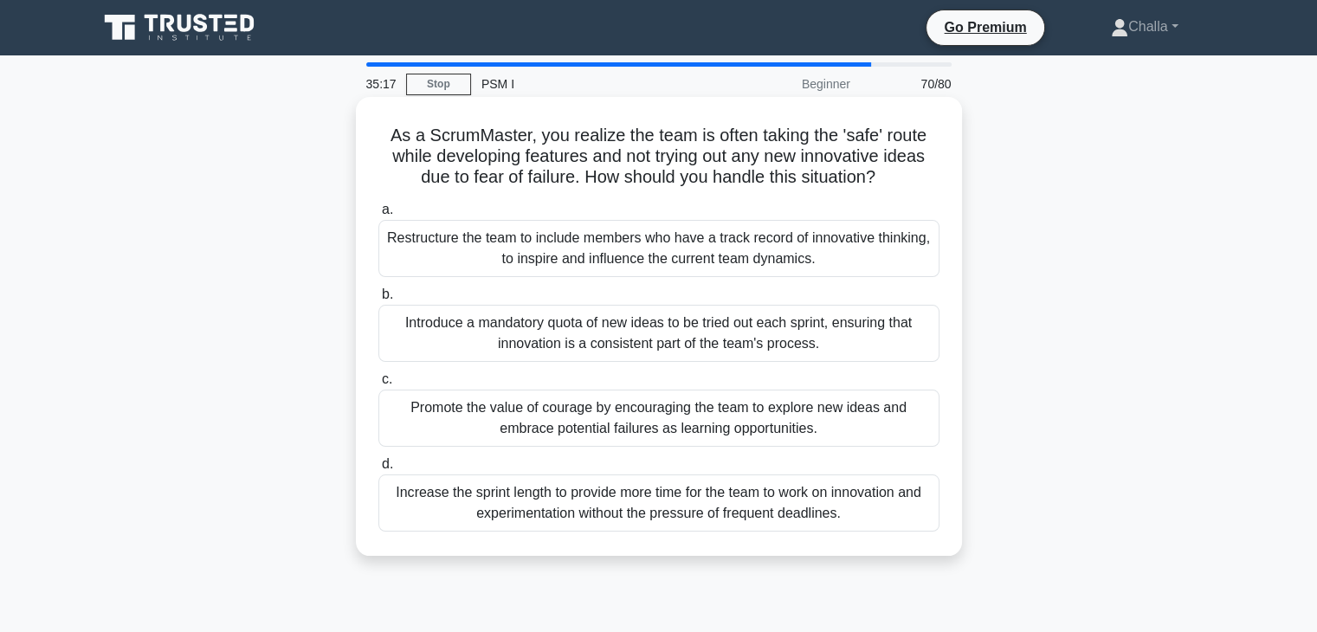
click at [551, 267] on div "Restructure the team to include members who have a track record of innovative t…" at bounding box center [658, 248] width 561 height 57
click at [378, 216] on input "a. Restructure the team to include members who have a track record of innovativ…" at bounding box center [378, 209] width 0 height 11
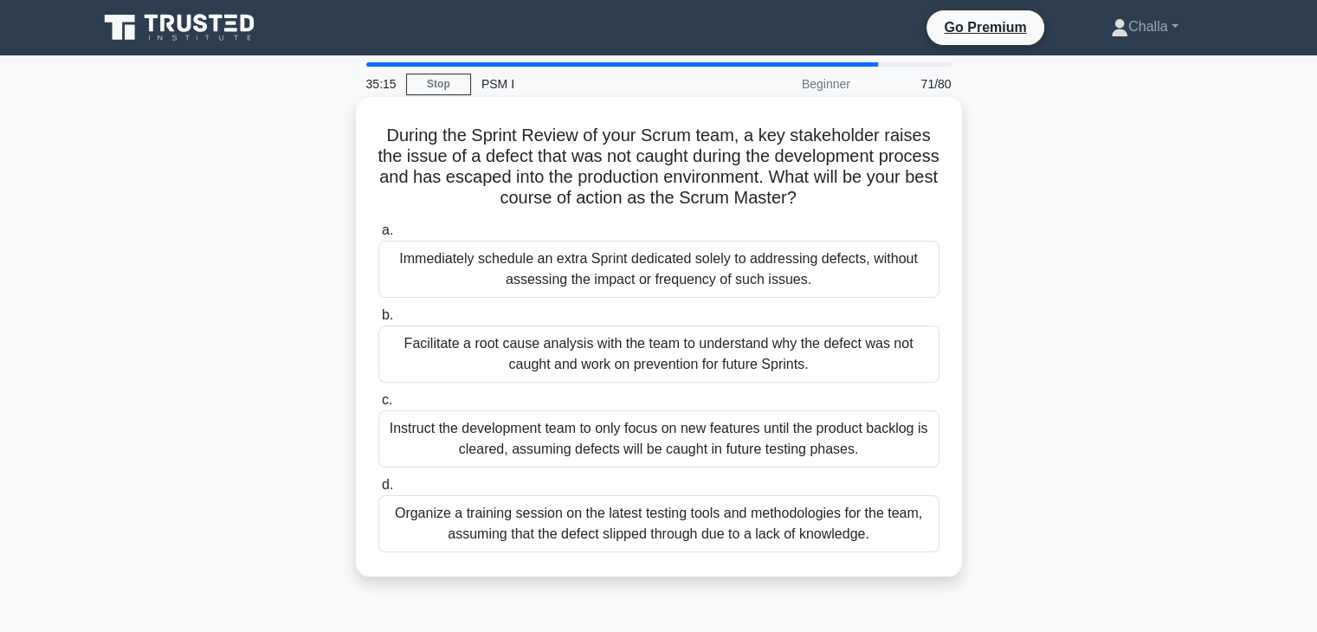
click at [627, 369] on div "Facilitate a root cause analysis with the team to understand why the defect was…" at bounding box center [658, 353] width 561 height 57
click at [378, 321] on input "b. Facilitate a root cause analysis with the team to understand why the defect …" at bounding box center [378, 315] width 0 height 11
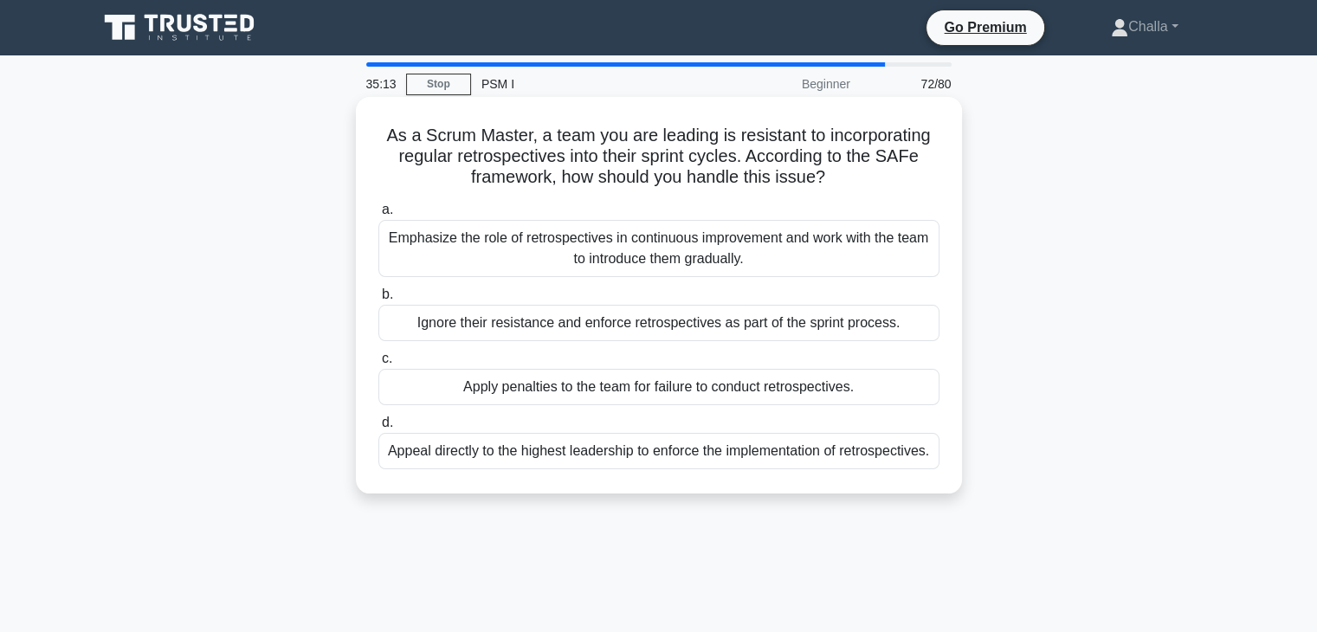
click at [520, 257] on div "Emphasize the role of retrospectives in continuous improvement and work with th…" at bounding box center [658, 248] width 561 height 57
click at [378, 216] on input "a. Emphasize the role of retrospectives in continuous improvement and work with…" at bounding box center [378, 209] width 0 height 11
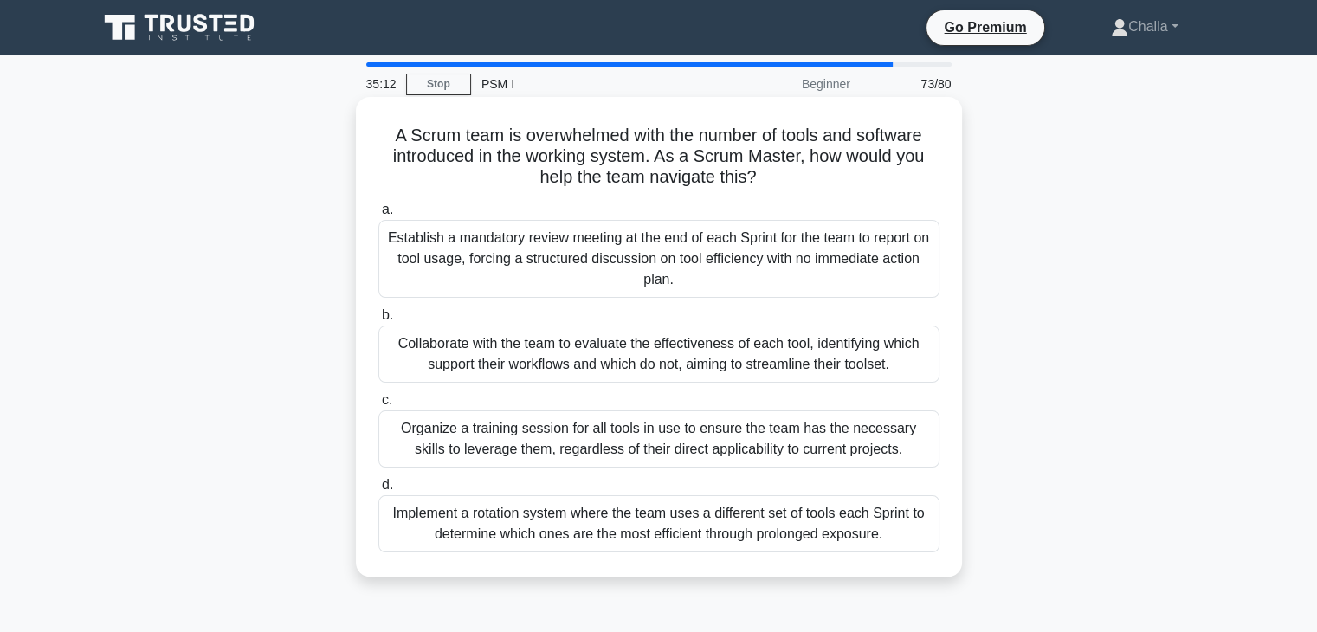
click at [657, 381] on div "Collaborate with the team to evaluate the effectiveness of each tool, identifyi…" at bounding box center [658, 353] width 561 height 57
click at [378, 321] on input "b. Collaborate with the team to evaluate the effectiveness of each tool, identi…" at bounding box center [378, 315] width 0 height 11
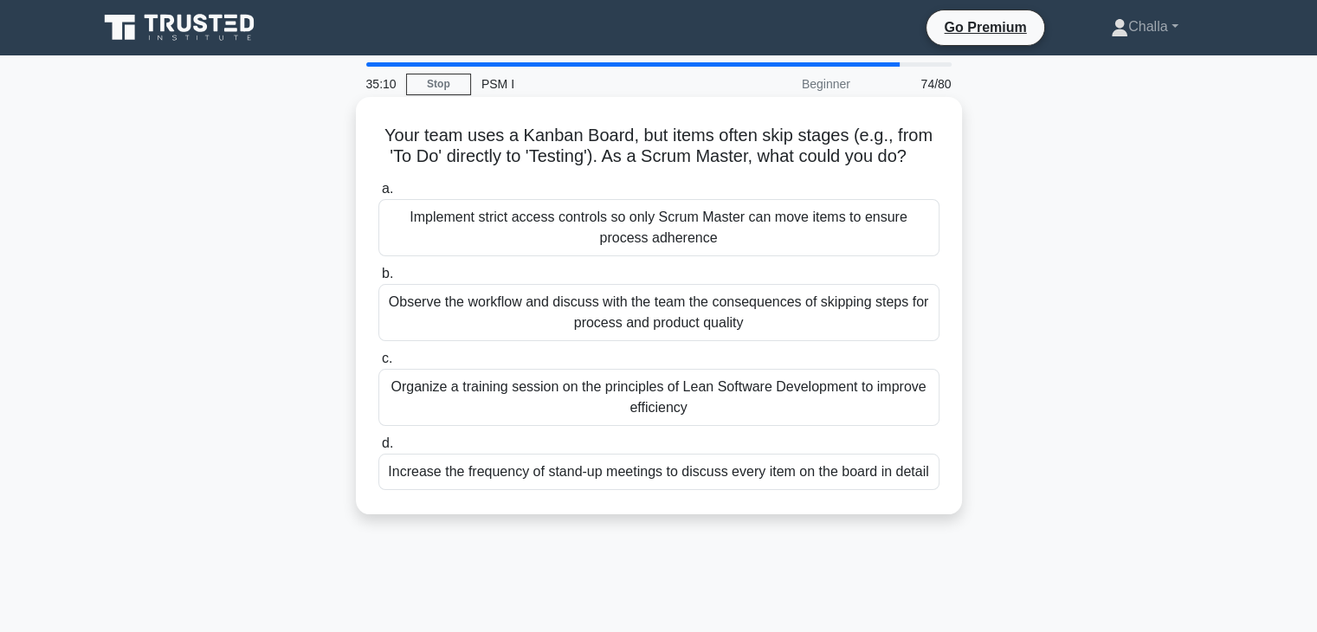
click at [430, 242] on div "Implement strict access controls so only Scrum Master can move items to ensure …" at bounding box center [658, 227] width 561 height 57
click at [378, 195] on input "a. Implement strict access controls so only Scrum Master can move items to ensu…" at bounding box center [378, 189] width 0 height 11
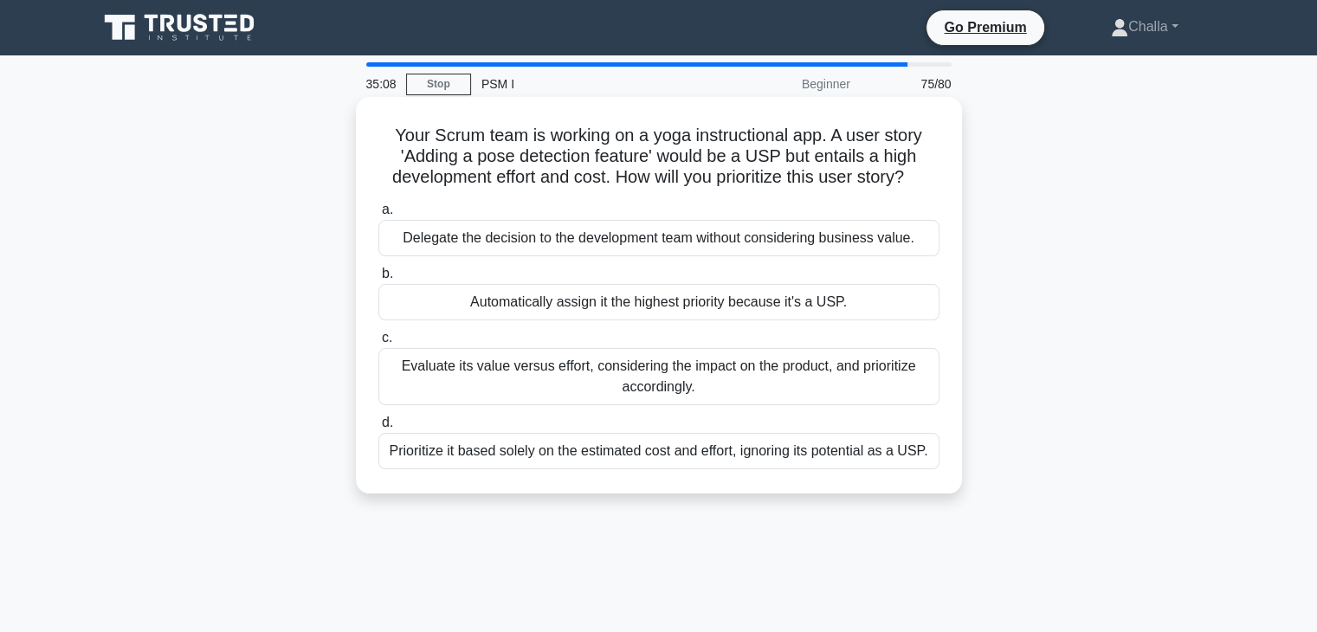
click at [589, 371] on div "Evaluate its value versus effort, considering the impact on the product, and pr…" at bounding box center [658, 376] width 561 height 57
click at [378, 344] on input "c. Evaluate its value versus effort, considering the impact on the product, and…" at bounding box center [378, 337] width 0 height 11
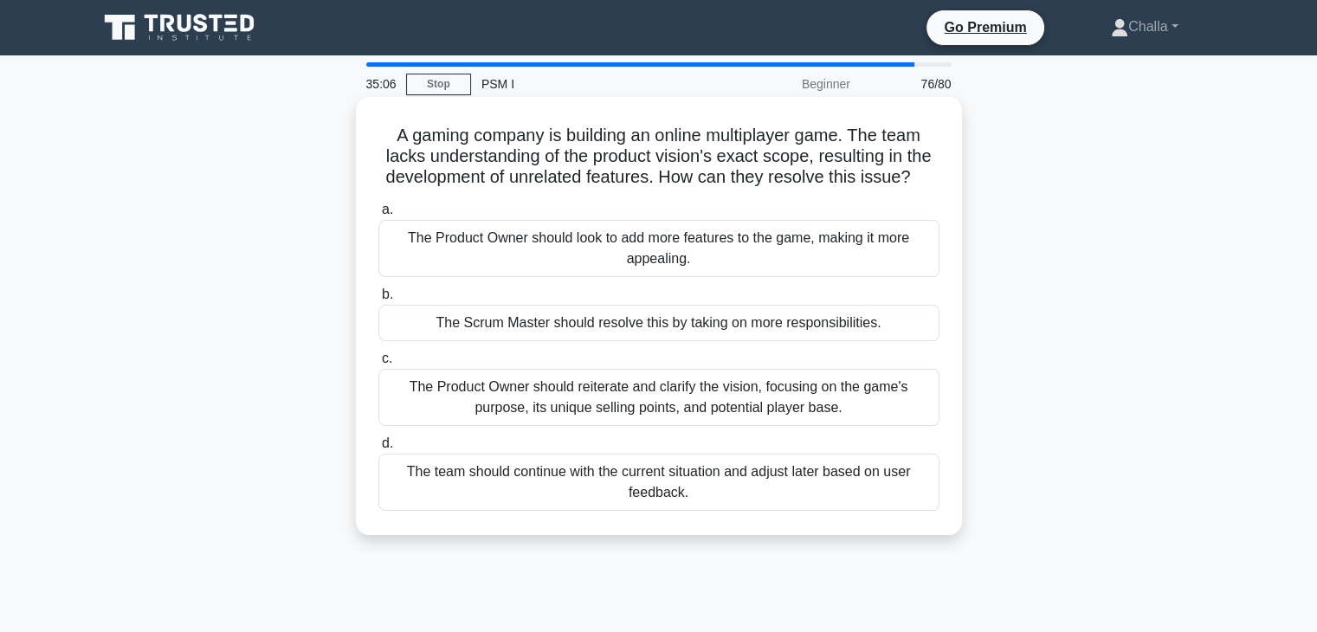
click at [486, 261] on div "The Product Owner should look to add more features to the game, making it more …" at bounding box center [658, 248] width 561 height 57
click at [378, 216] on input "a. The Product Owner should look to add more features to the game, making it mo…" at bounding box center [378, 209] width 0 height 11
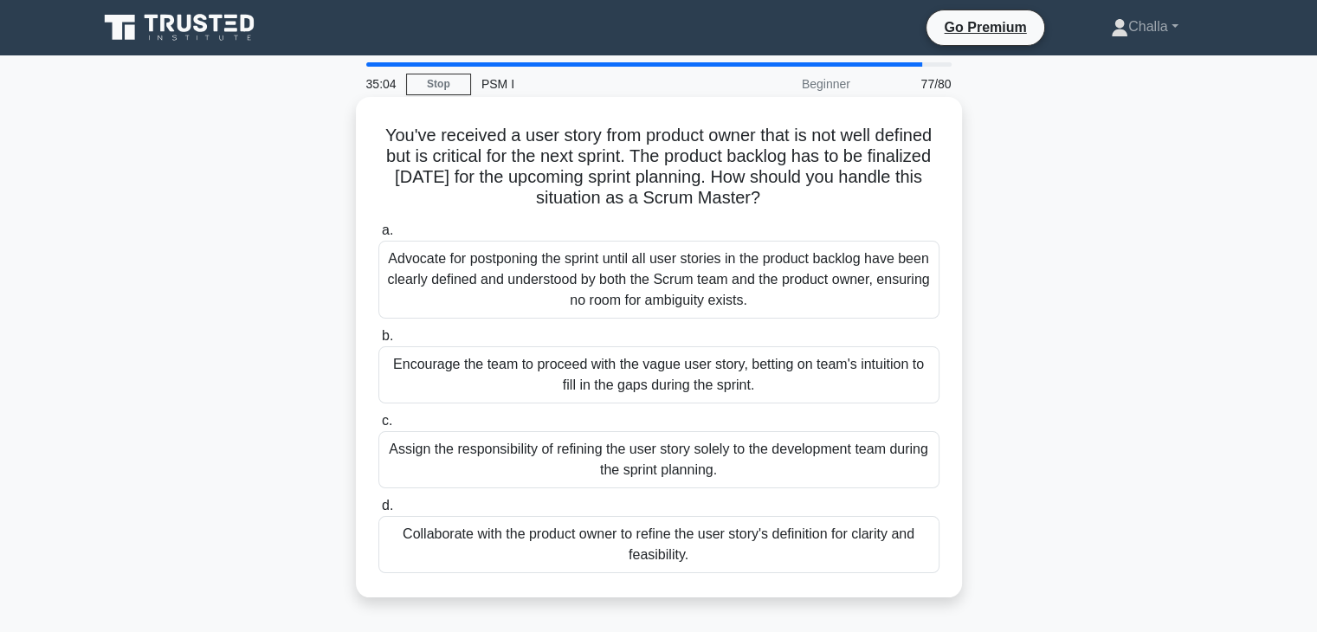
click at [652, 371] on div "Encourage the team to proceed with the vague user story, betting on team's intu…" at bounding box center [658, 374] width 561 height 57
click at [378, 342] on input "b. Encourage the team to proceed with the vague user story, betting on team's i…" at bounding box center [378, 336] width 0 height 11
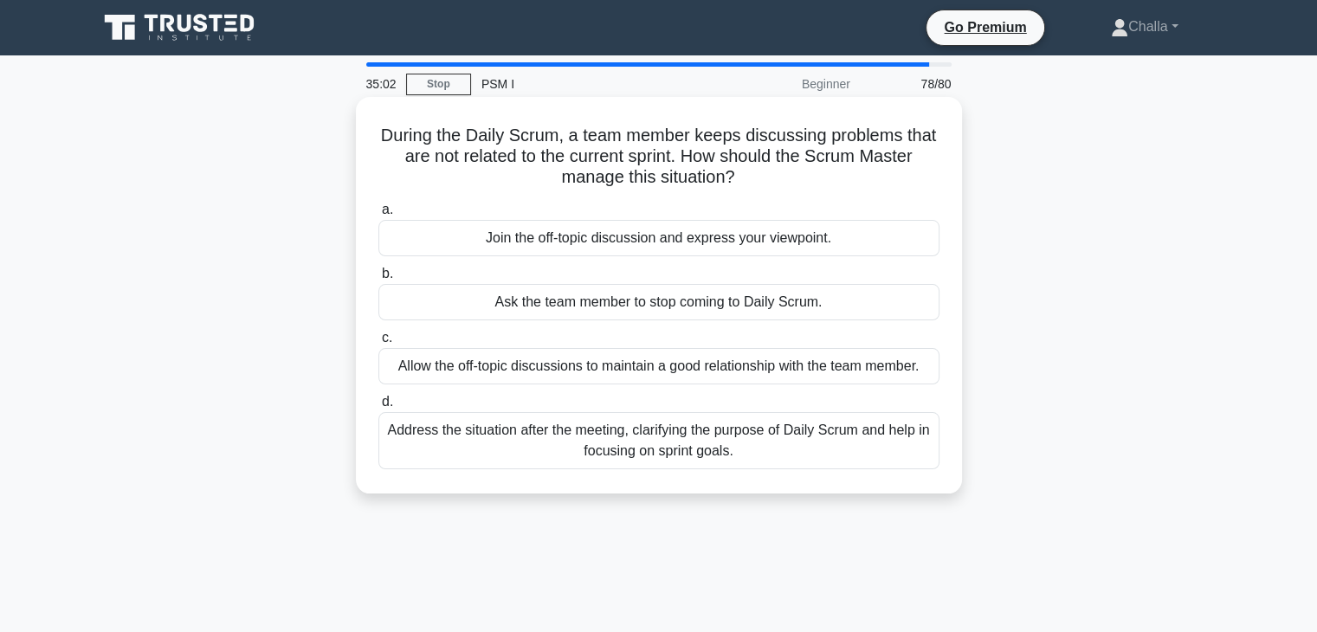
click at [478, 295] on div "Ask the team member to stop coming to Daily Scrum." at bounding box center [658, 302] width 561 height 36
click at [378, 280] on input "b. Ask the team member to stop coming to Daily Scrum." at bounding box center [378, 273] width 0 height 11
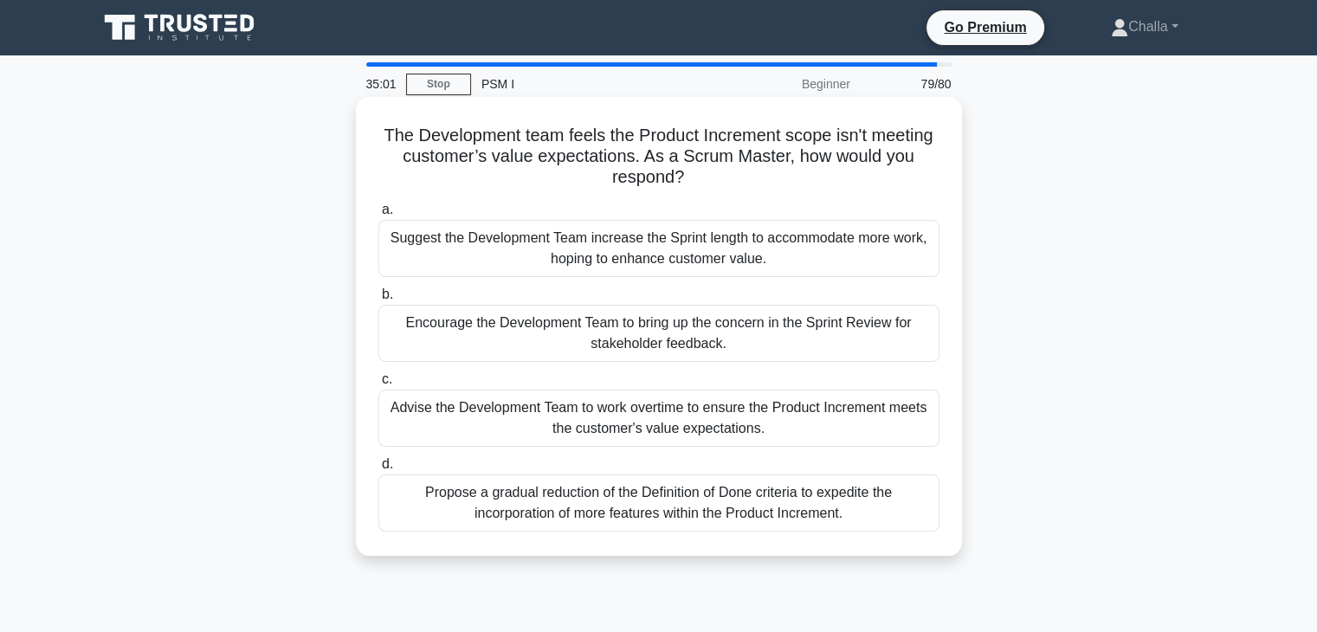
click at [523, 270] on div "Suggest the Development Team increase the Sprint length to accommodate more wor…" at bounding box center [658, 248] width 561 height 57
click at [378, 216] on input "a. Suggest the Development Team increase the Sprint length to accommodate more …" at bounding box center [378, 209] width 0 height 11
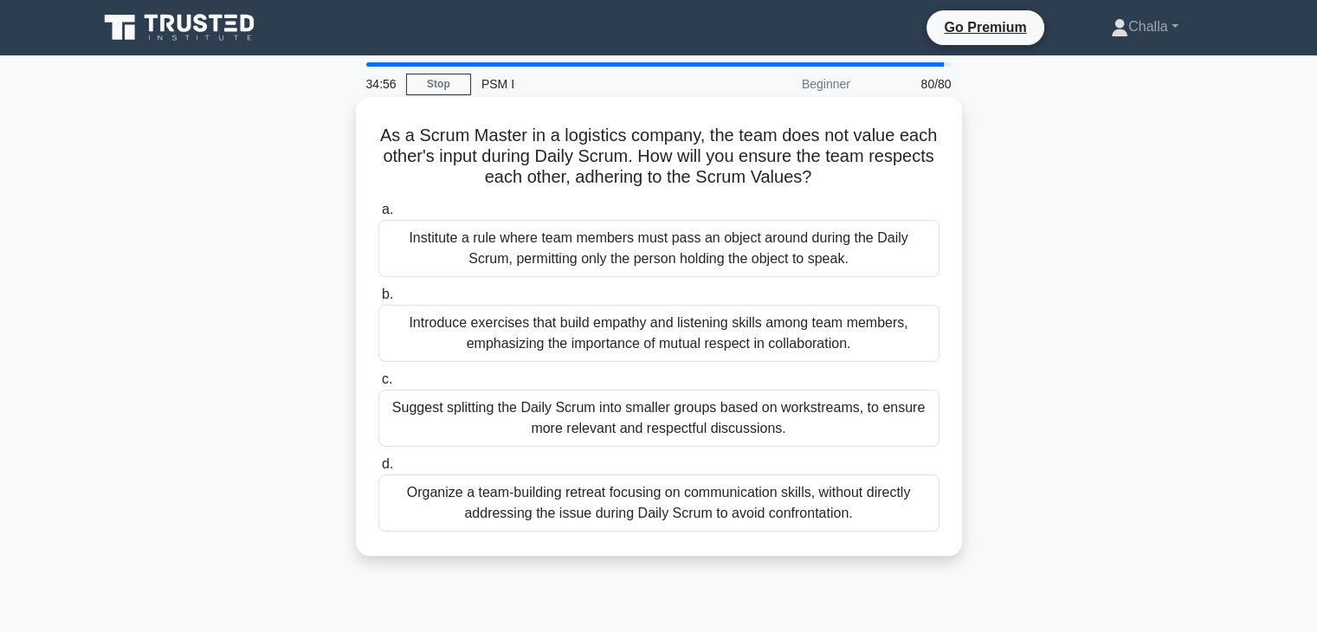
click at [531, 430] on div "Suggest splitting the Daily Scrum into smaller groups based on workstreams, to …" at bounding box center [658, 418] width 561 height 57
click at [378, 385] on input "c. Suggest splitting the Daily Scrum into smaller groups based on workstreams, …" at bounding box center [378, 379] width 0 height 11
